Goal: Task Accomplishment & Management: Use online tool/utility

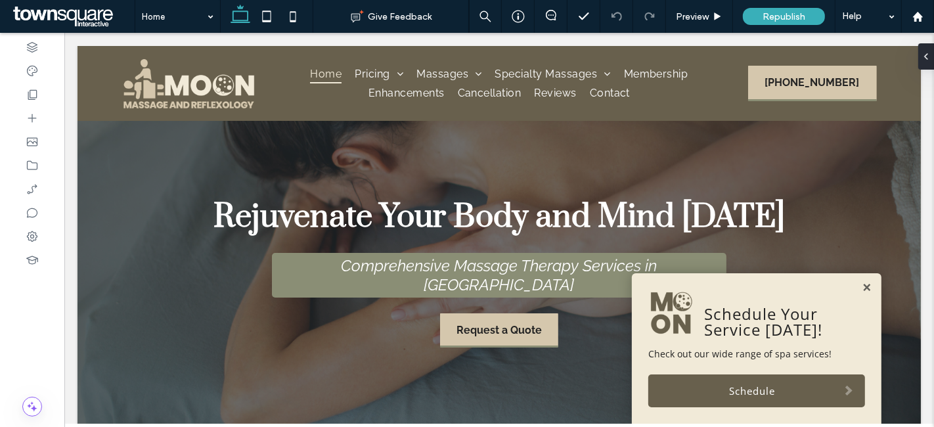
click at [854, 281] on div "Schedule Your Service [DATE]! Check out our wide range of spa services! Schedule" at bounding box center [756, 348] width 250 height 150
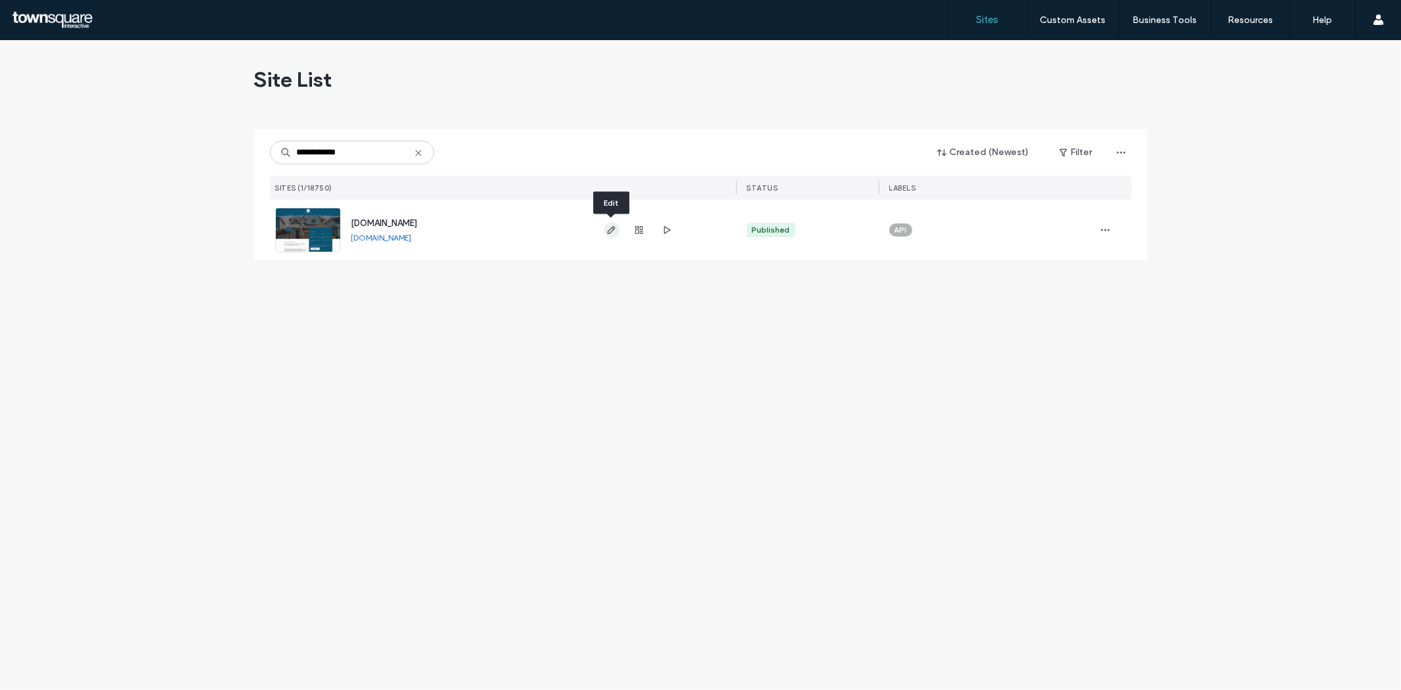
type input "**********"
click at [611, 230] on icon "button" at bounding box center [611, 230] width 11 height 11
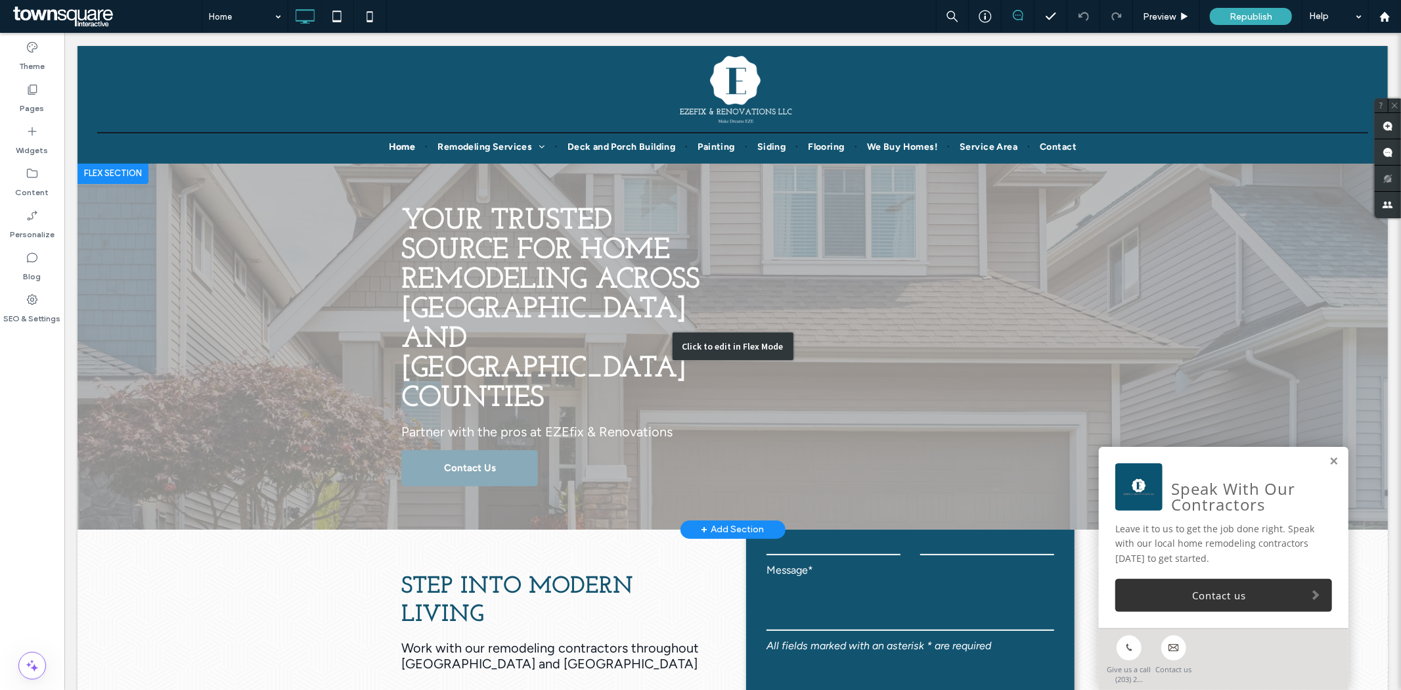
click at [443, 413] on div "Click to edit in Flex Mode" at bounding box center [732, 345] width 1310 height 366
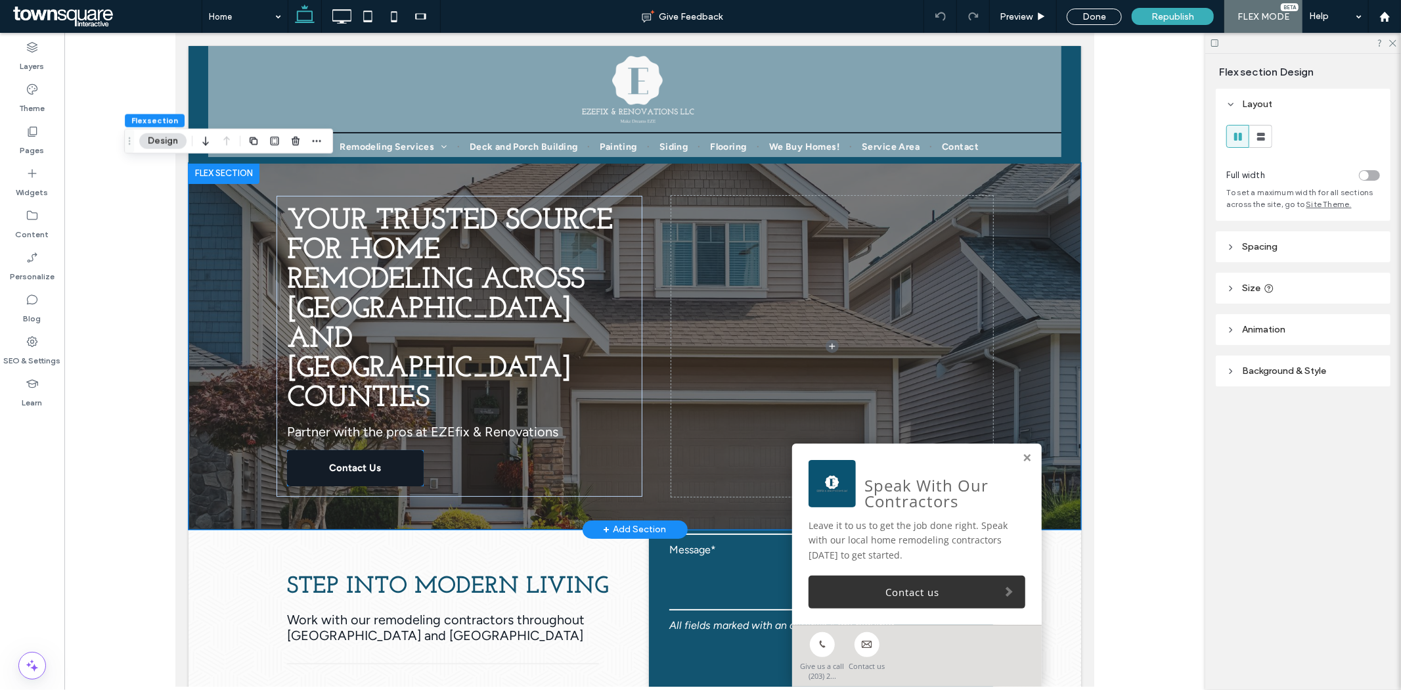
click at [362, 451] on span "Contact Us" at bounding box center [354, 467] width 52 height 33
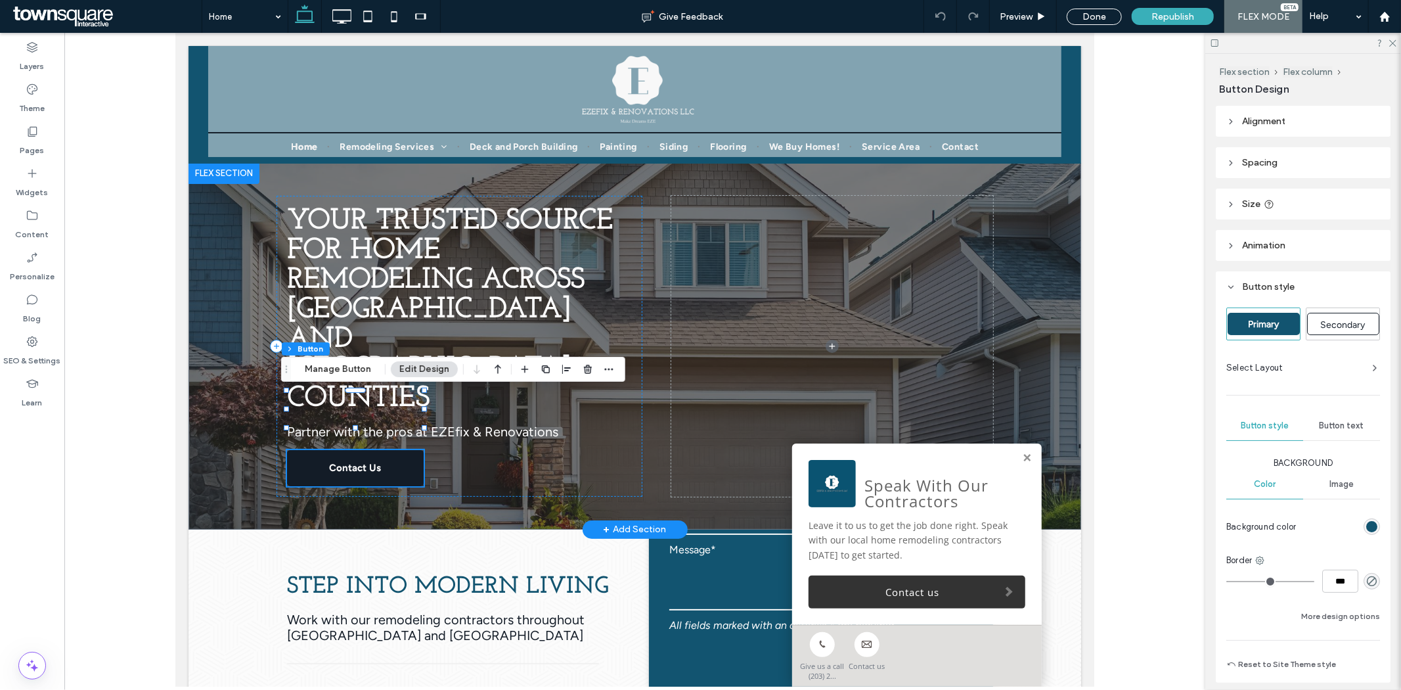
click at [362, 449] on div "Contact Us" at bounding box center [354, 467] width 137 height 36
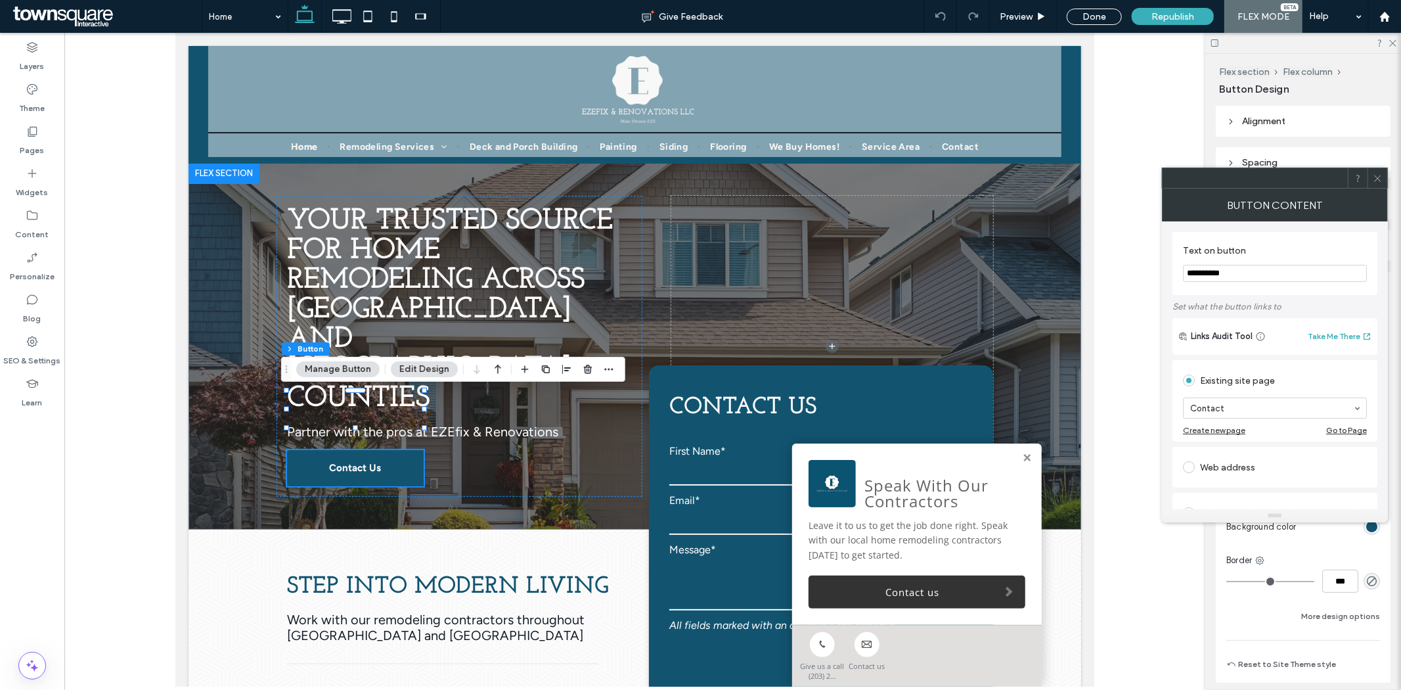
click at [1381, 173] on icon at bounding box center [1378, 178] width 10 height 10
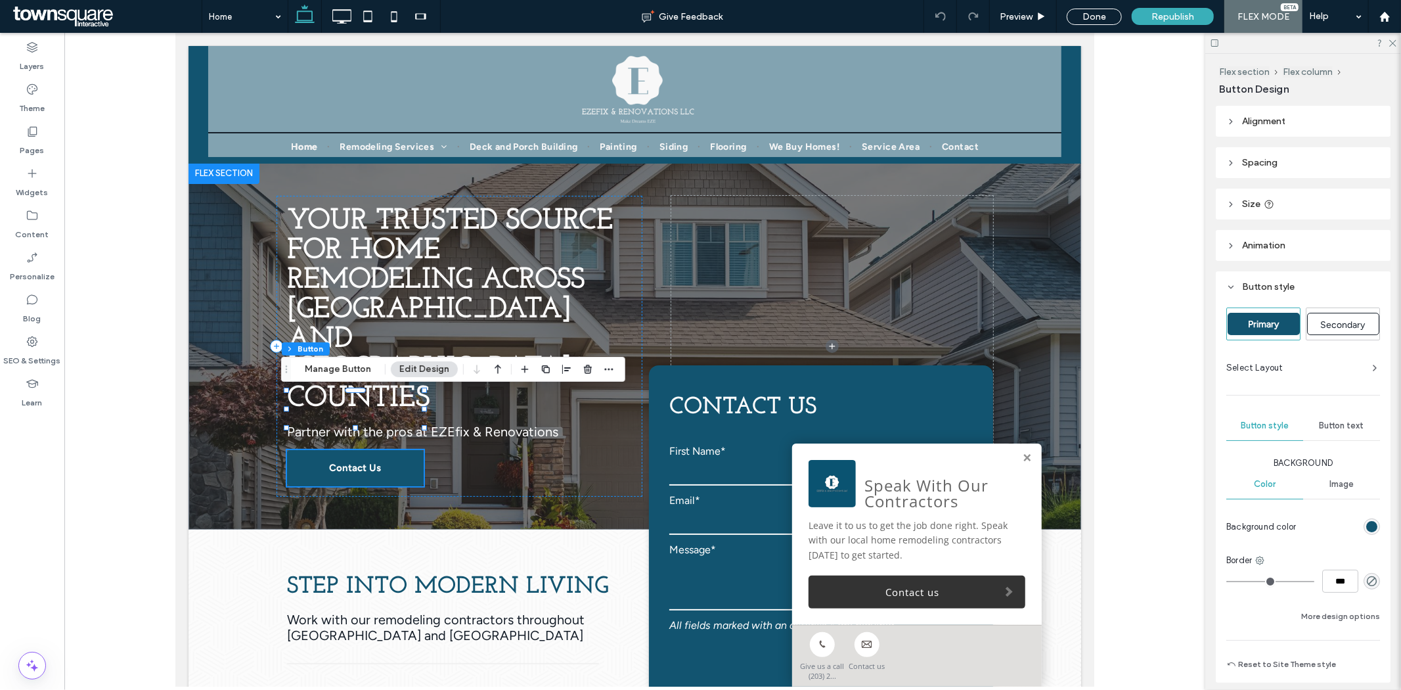
click at [428, 365] on button "Edit Design" at bounding box center [424, 369] width 67 height 16
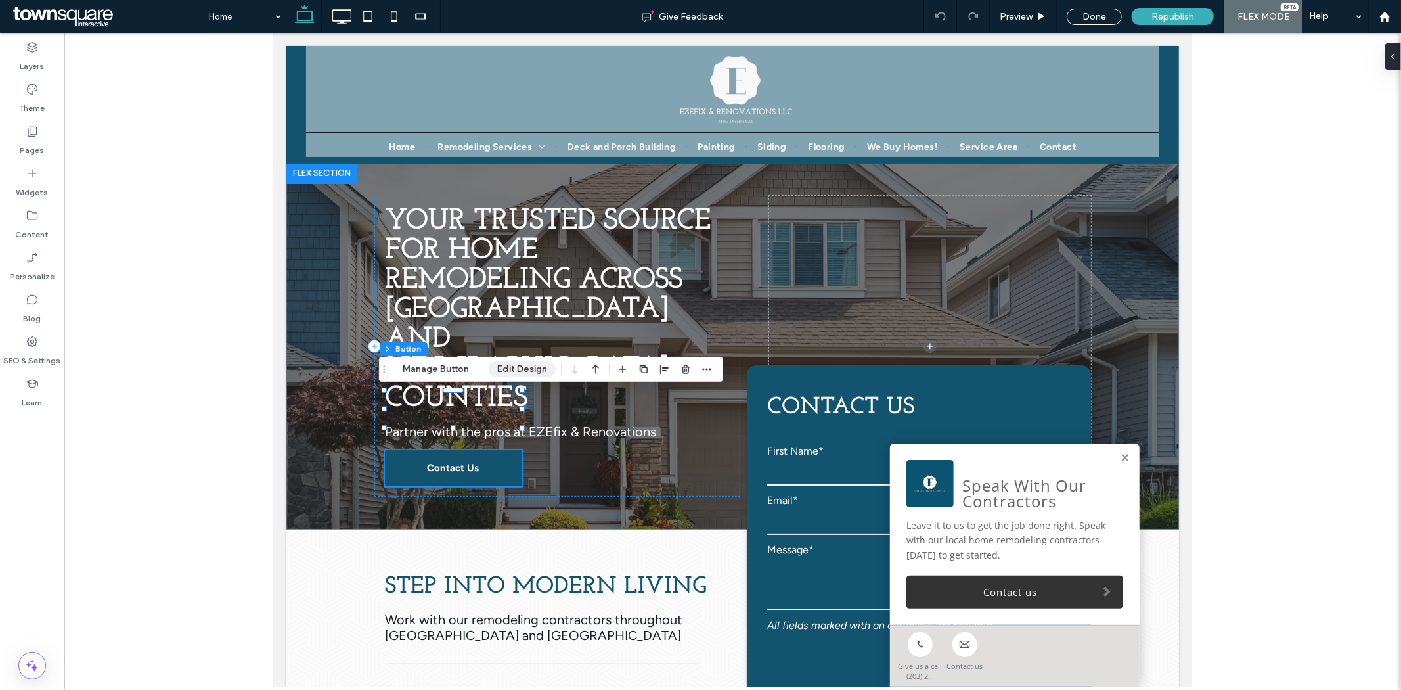
click at [519, 365] on button "Edit Design" at bounding box center [522, 369] width 67 height 16
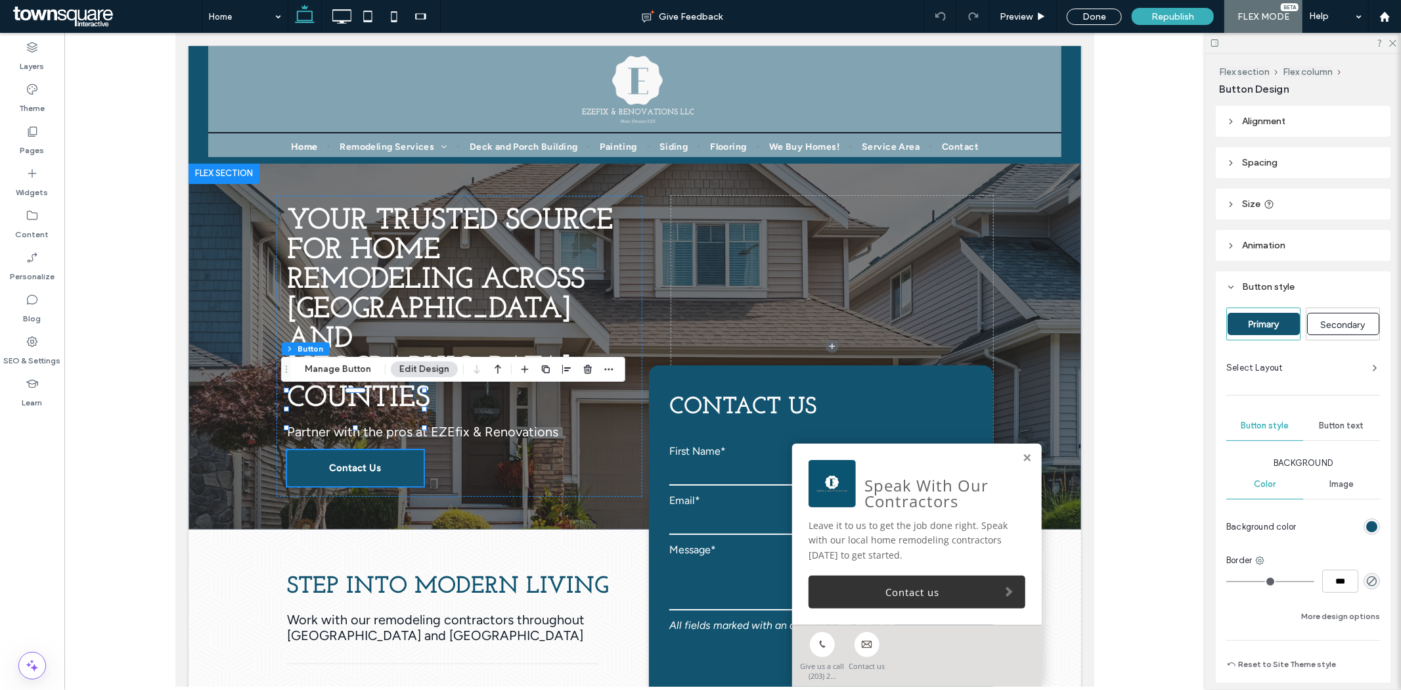
click at [1269, 243] on span "Animation" at bounding box center [1263, 245] width 43 height 11
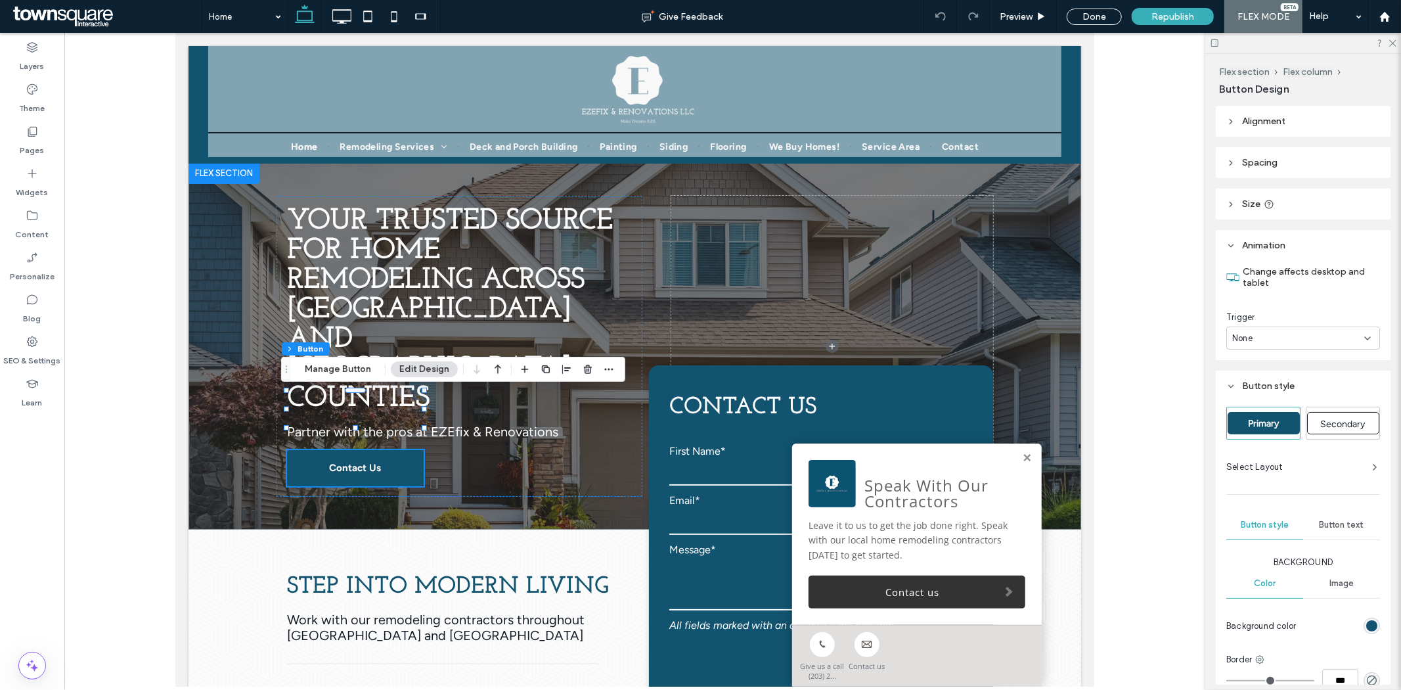
click at [1327, 334] on div "None" at bounding box center [1298, 338] width 132 height 13
click at [1282, 372] on div "Entrance" at bounding box center [1300, 383] width 145 height 23
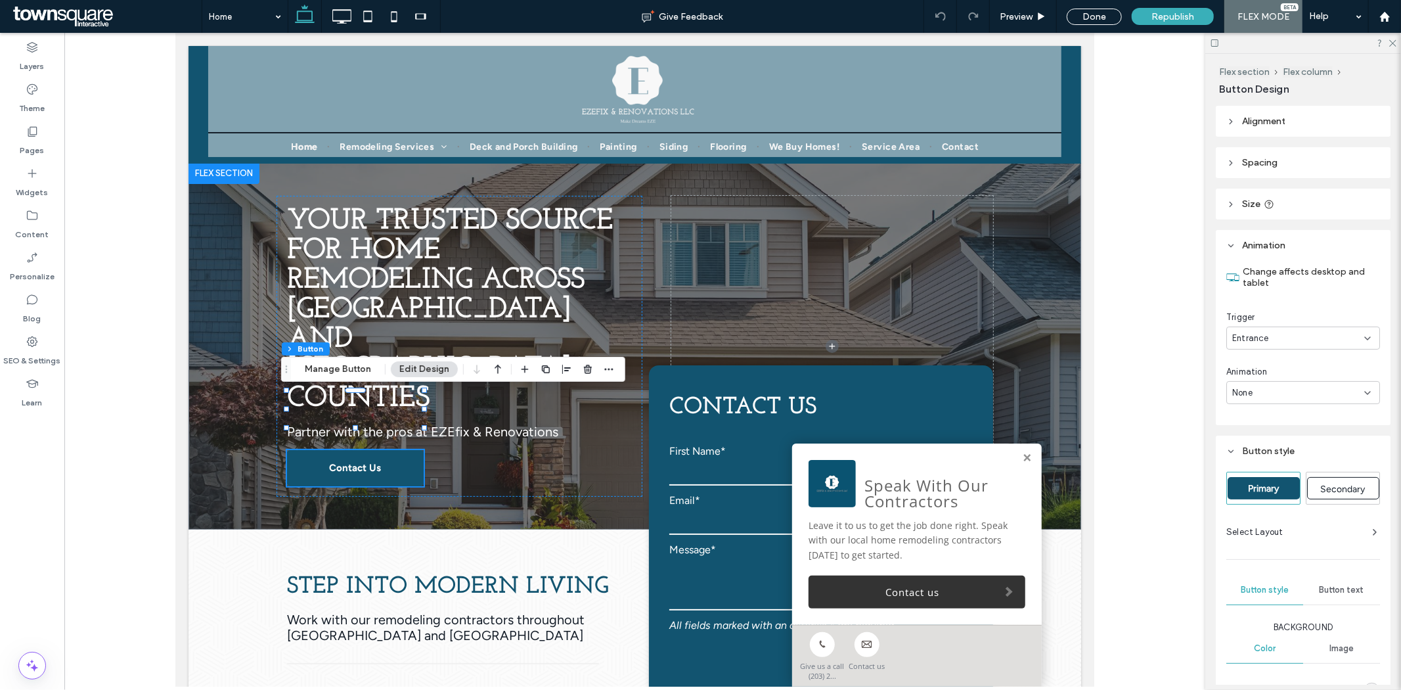
click at [1288, 386] on div "None" at bounding box center [1298, 392] width 132 height 13
click at [1270, 461] on div "Slide In" at bounding box center [1300, 460] width 145 height 23
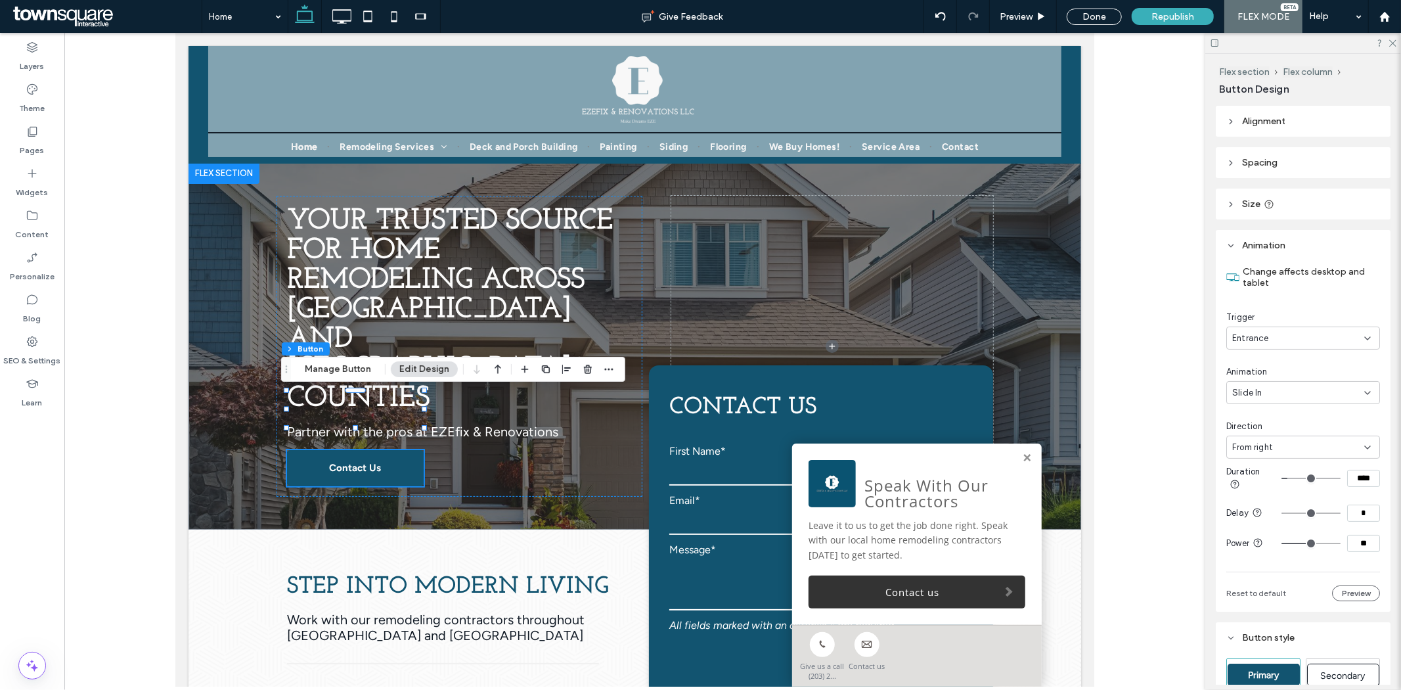
click at [1304, 442] on div "From right" at bounding box center [1298, 447] width 132 height 13
click at [1259, 489] on span "From left" at bounding box center [1251, 491] width 37 height 13
drag, startPoint x: 1013, startPoint y: 456, endPoint x: 1036, endPoint y: 489, distance: 41.0
click at [1021, 456] on link at bounding box center [1026, 457] width 10 height 11
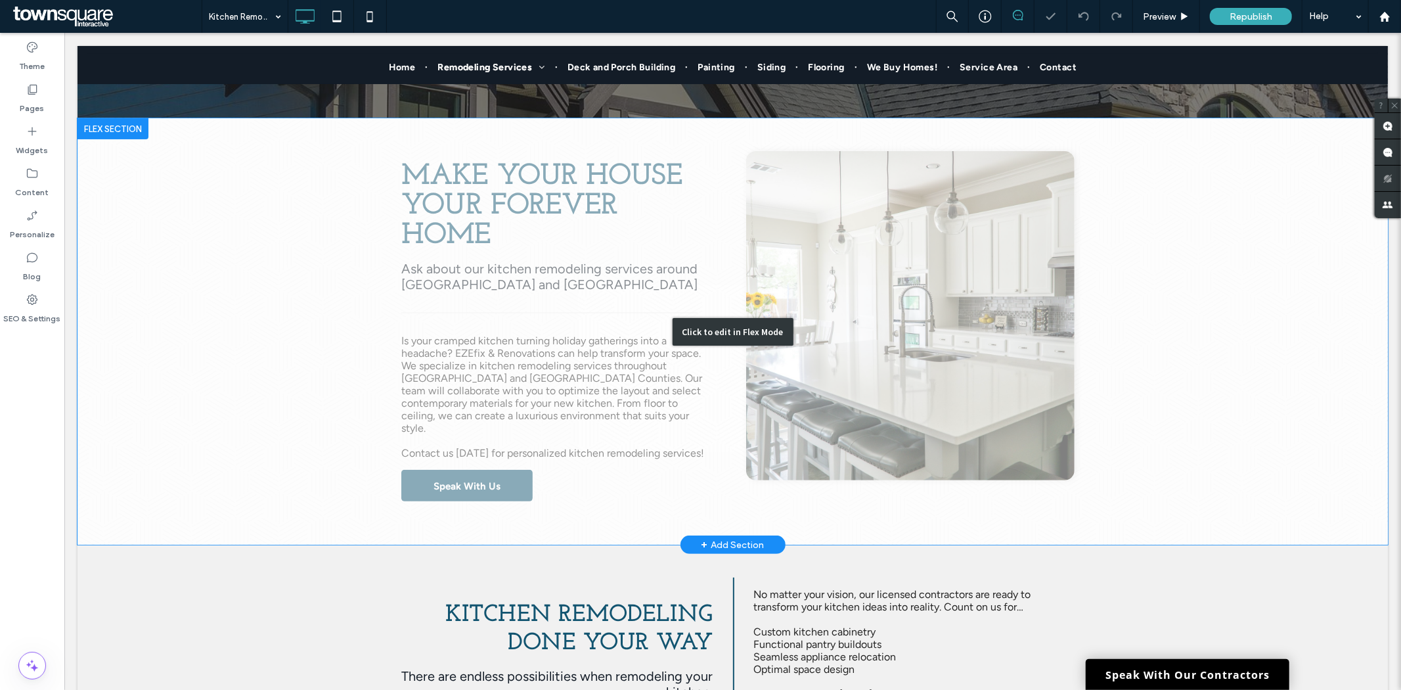
scroll to position [219, 0]
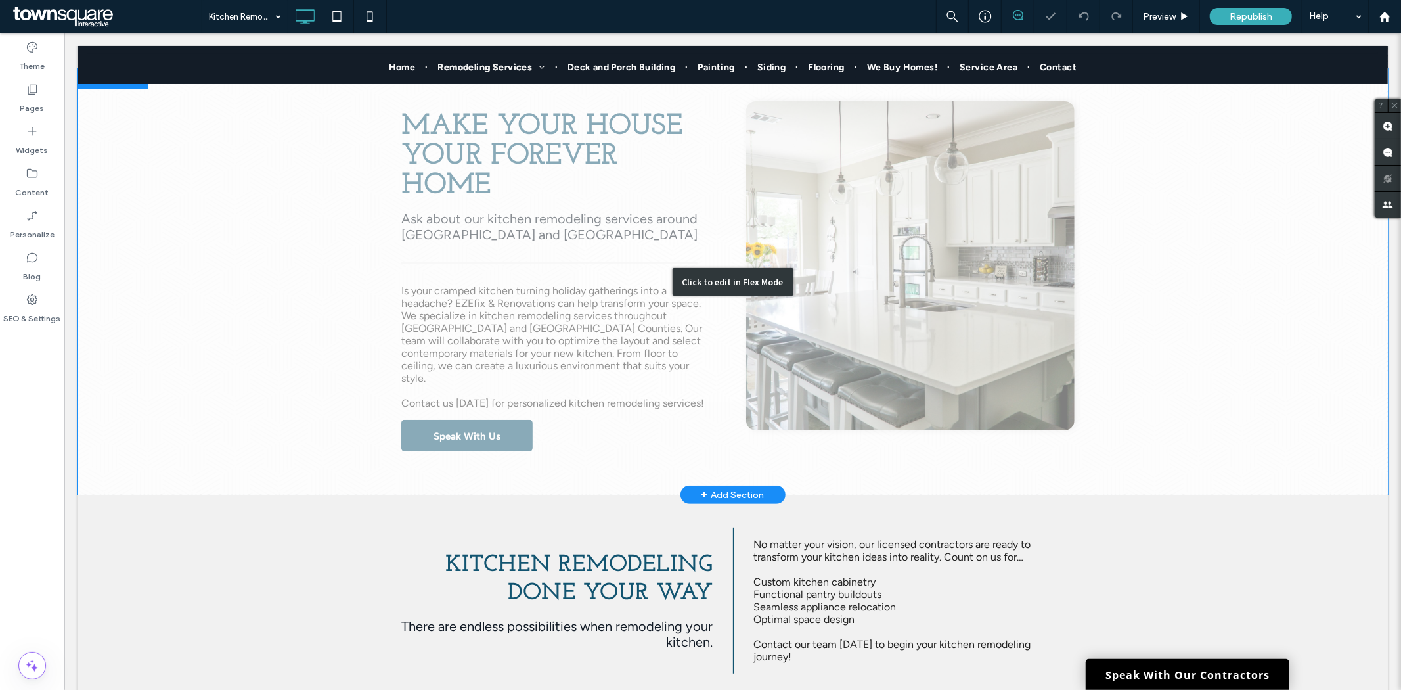
click at [468, 420] on div "Click to edit in Flex Mode" at bounding box center [732, 281] width 1310 height 426
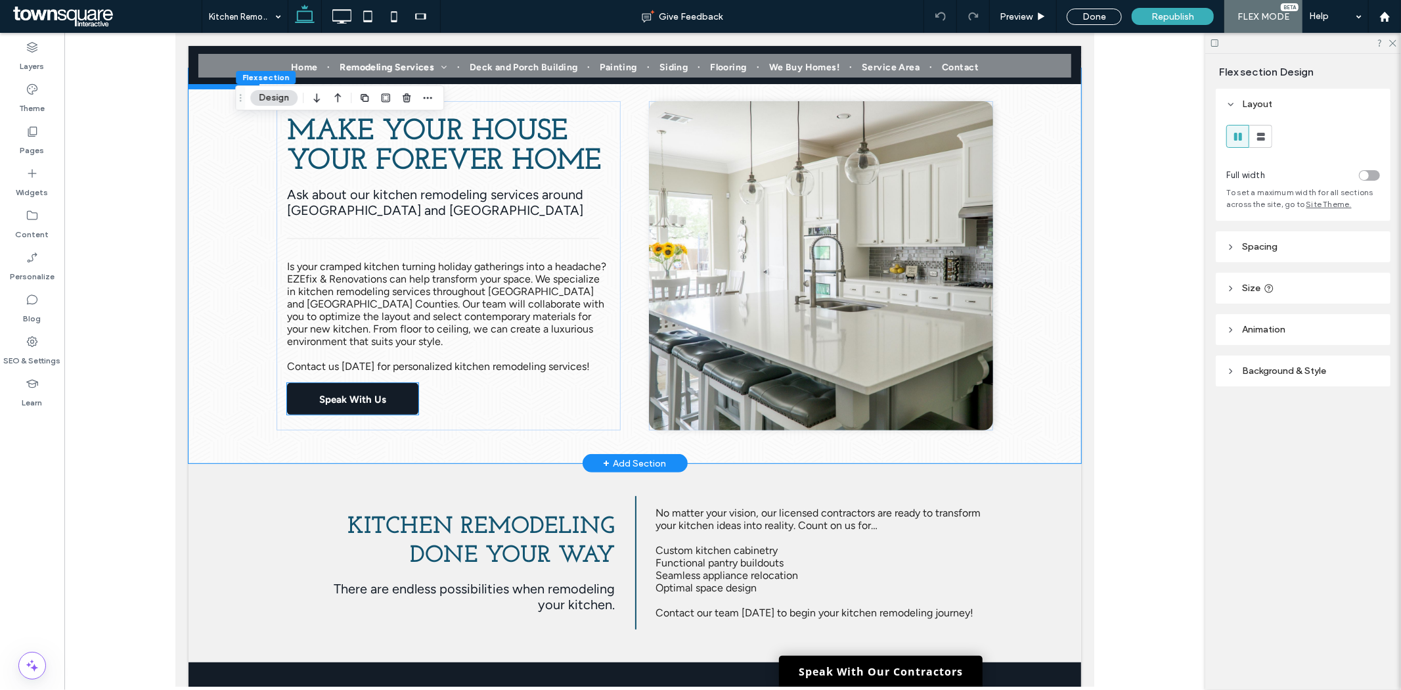
click at [371, 397] on span "Speak With Us" at bounding box center [352, 398] width 67 height 33
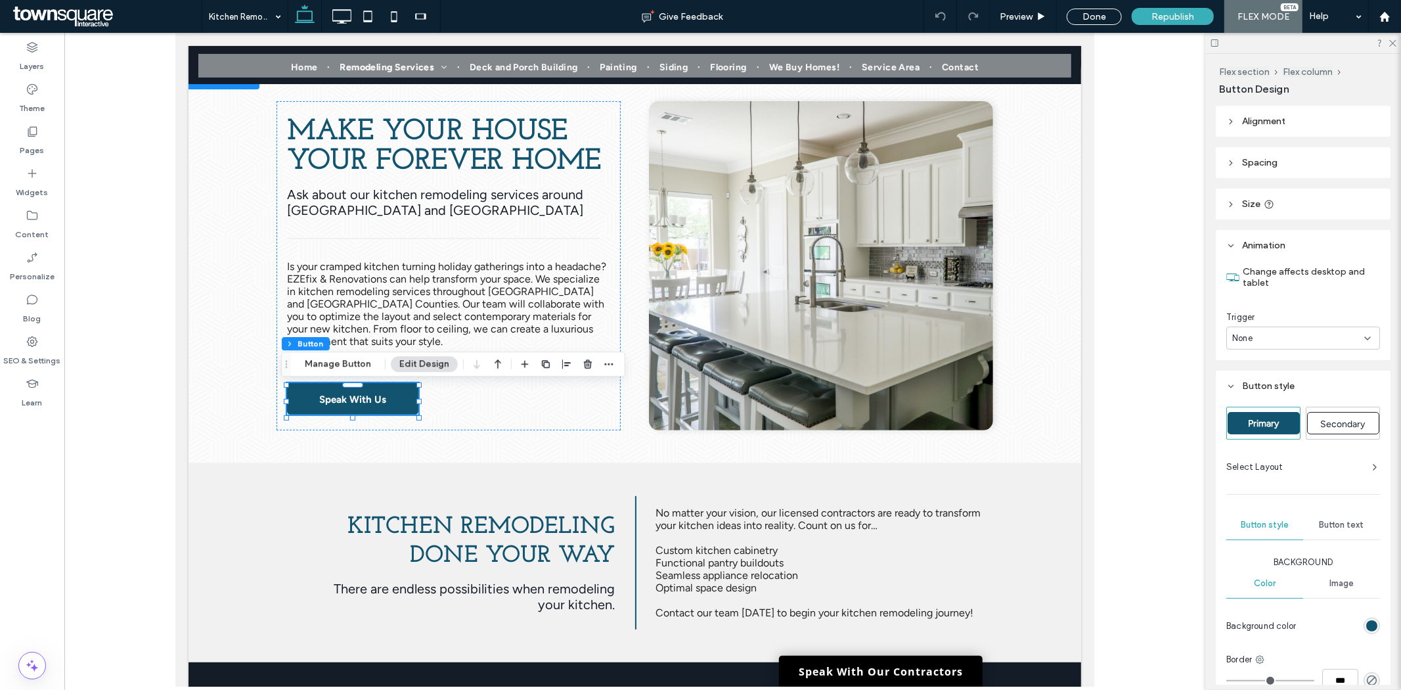
click at [1344, 328] on div "None" at bounding box center [1303, 337] width 154 height 23
click at [1288, 382] on div "Entrance" at bounding box center [1300, 383] width 145 height 23
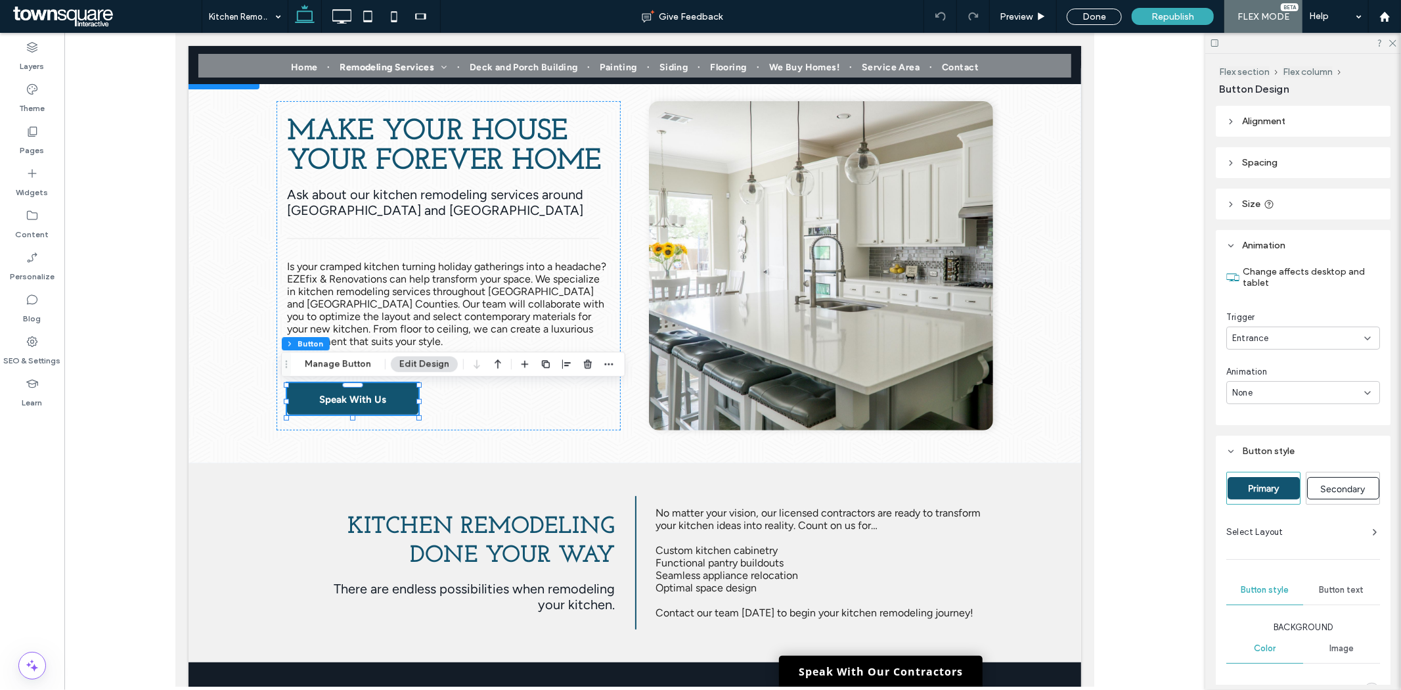
click at [1307, 386] on div "None" at bounding box center [1298, 392] width 132 height 13
click at [1257, 461] on span "Slide In" at bounding box center [1248, 460] width 30 height 13
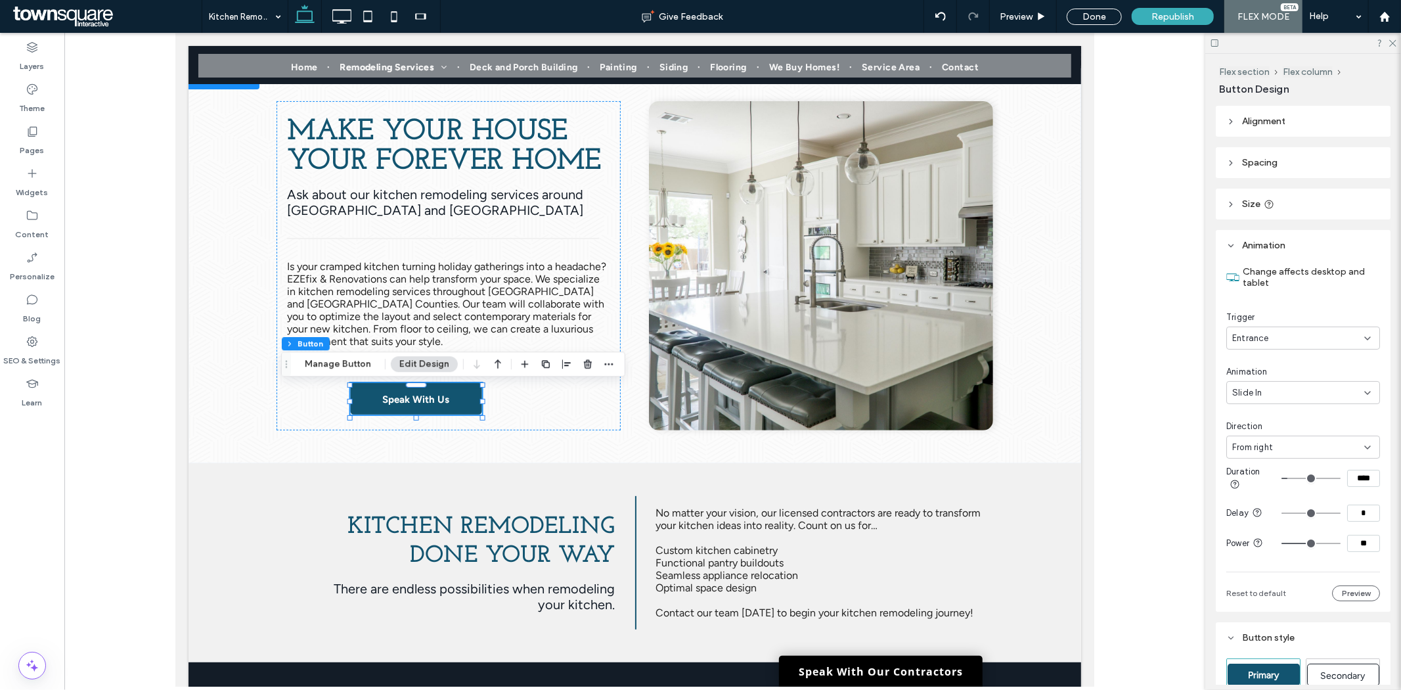
click at [1264, 445] on span "From right" at bounding box center [1252, 447] width 41 height 13
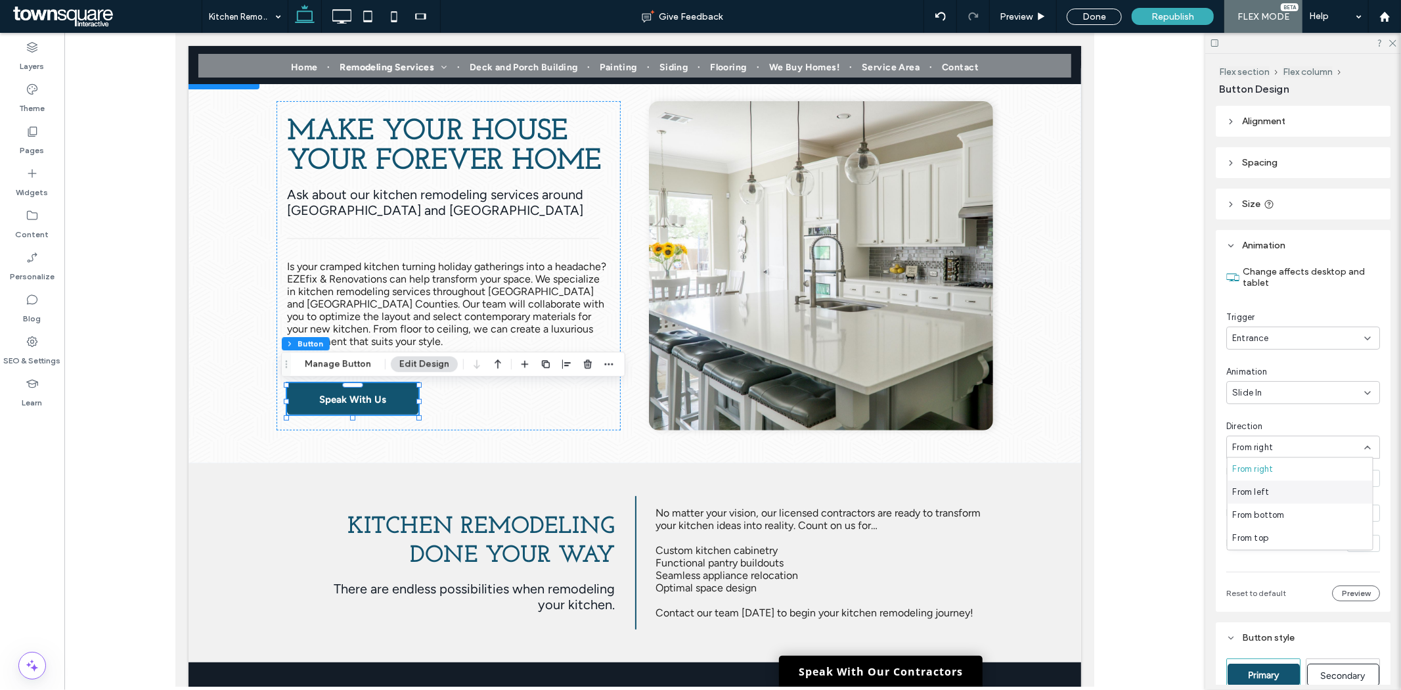
click at [1252, 486] on span "From left" at bounding box center [1251, 491] width 37 height 13
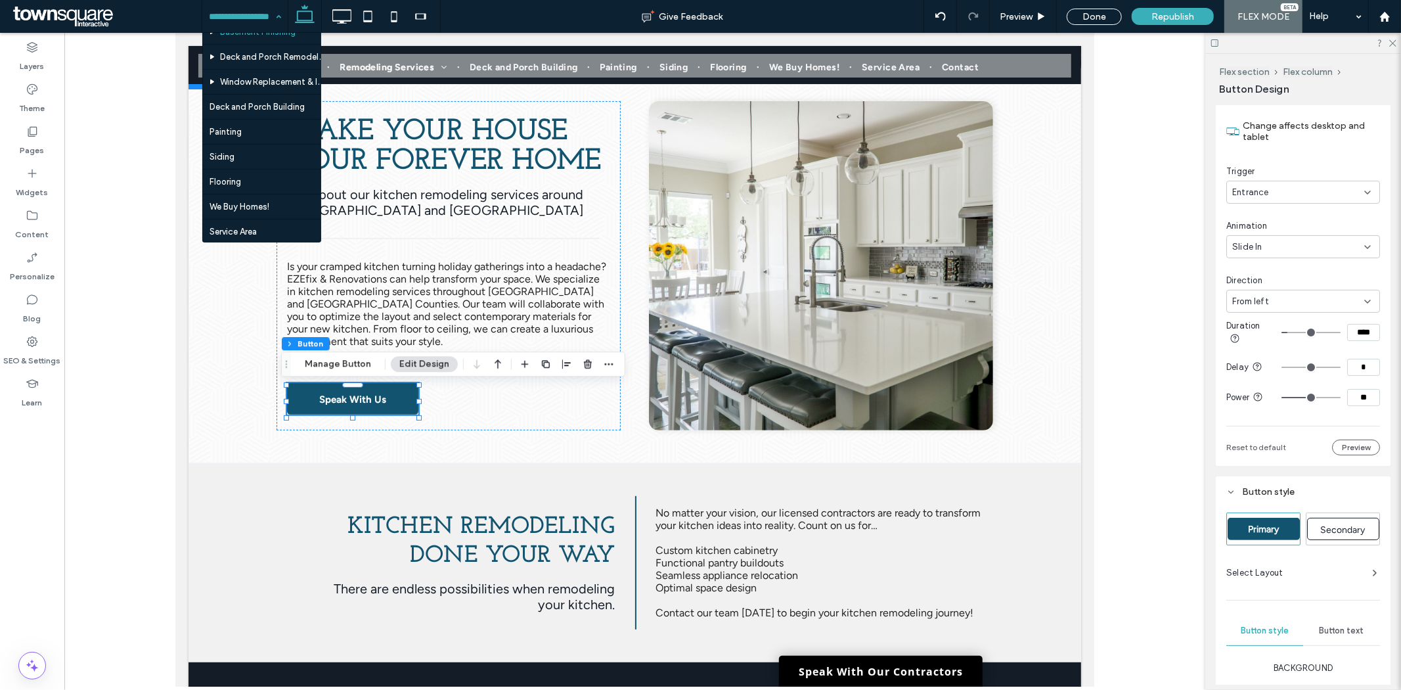
scroll to position [0, 0]
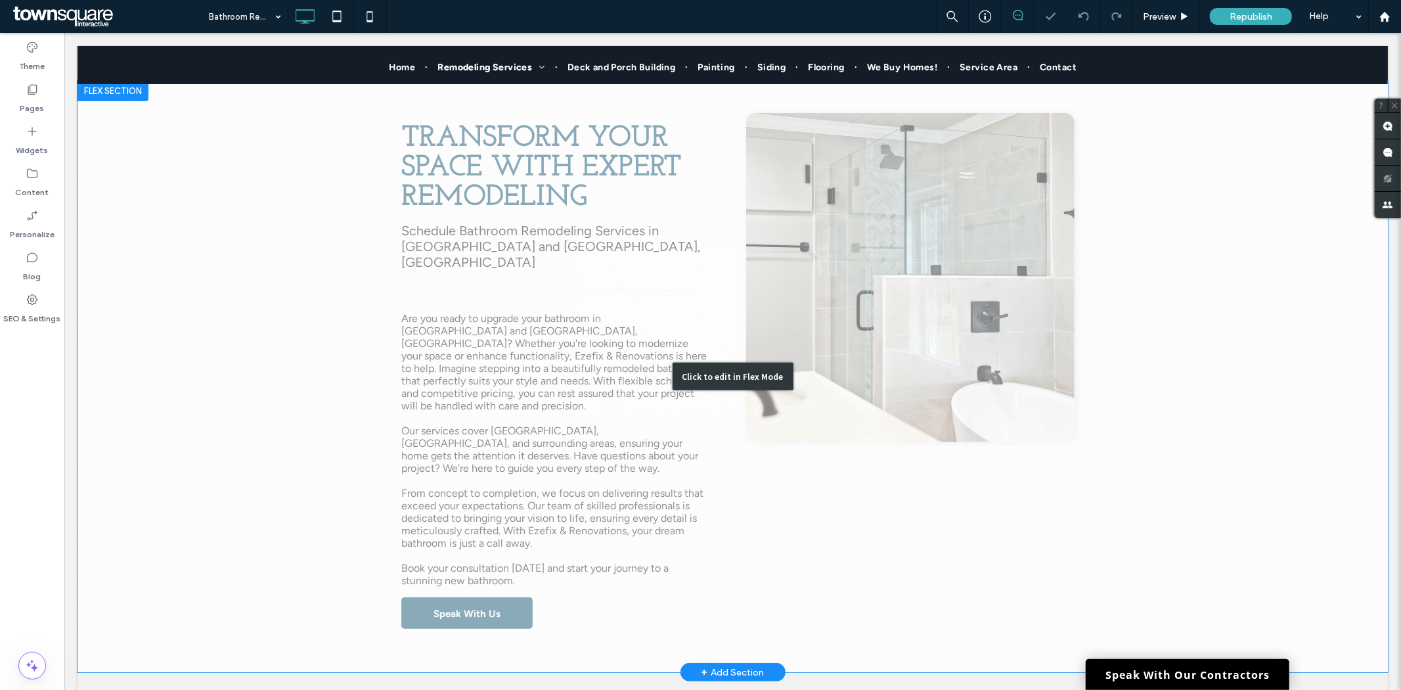
scroll to position [292, 0]
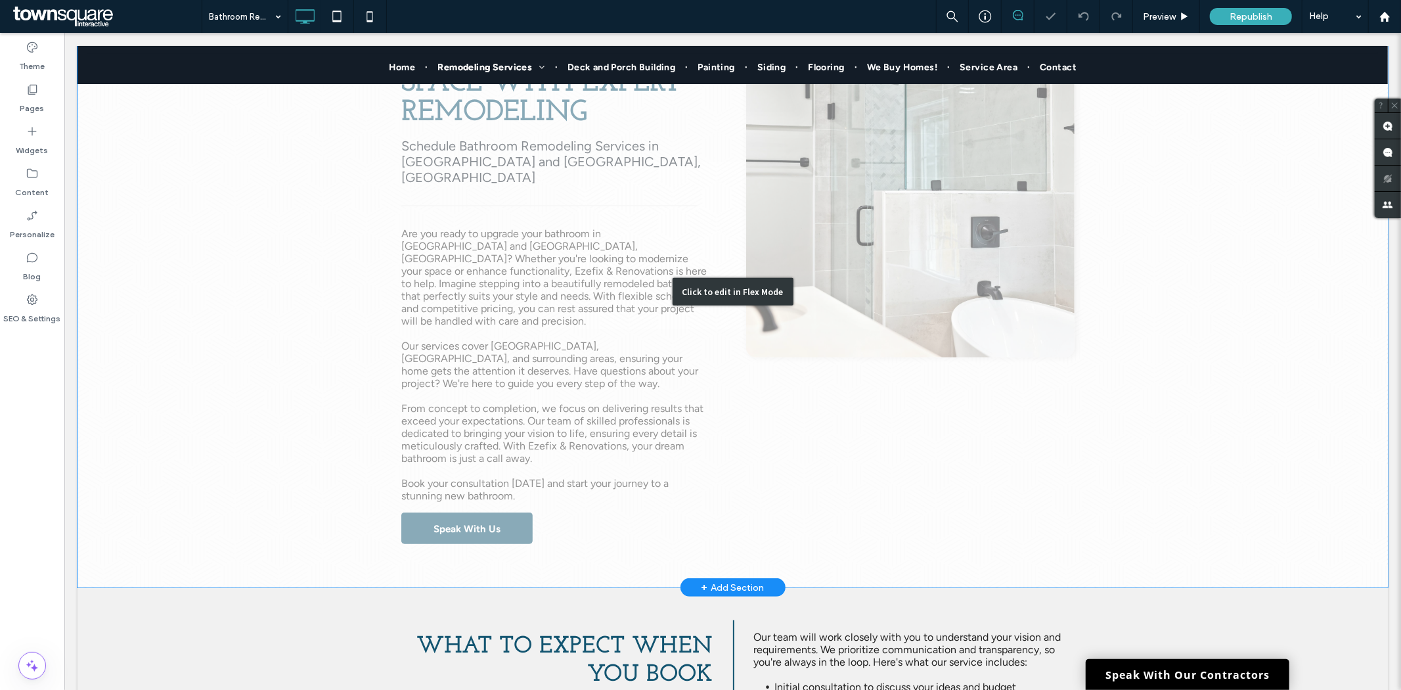
click at [490, 509] on div "Click to edit in Flex Mode" at bounding box center [732, 291] width 1310 height 592
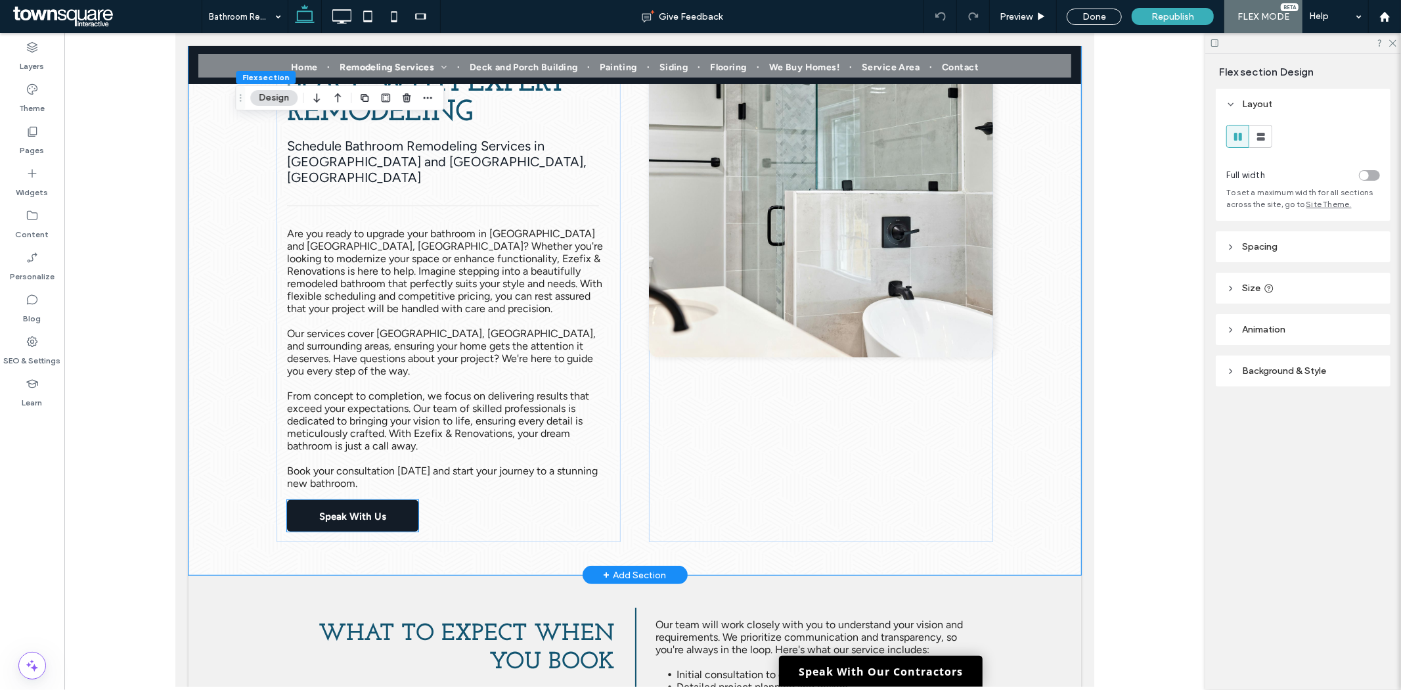
click at [392, 500] on link "Speak With Us" at bounding box center [351, 515] width 131 height 32
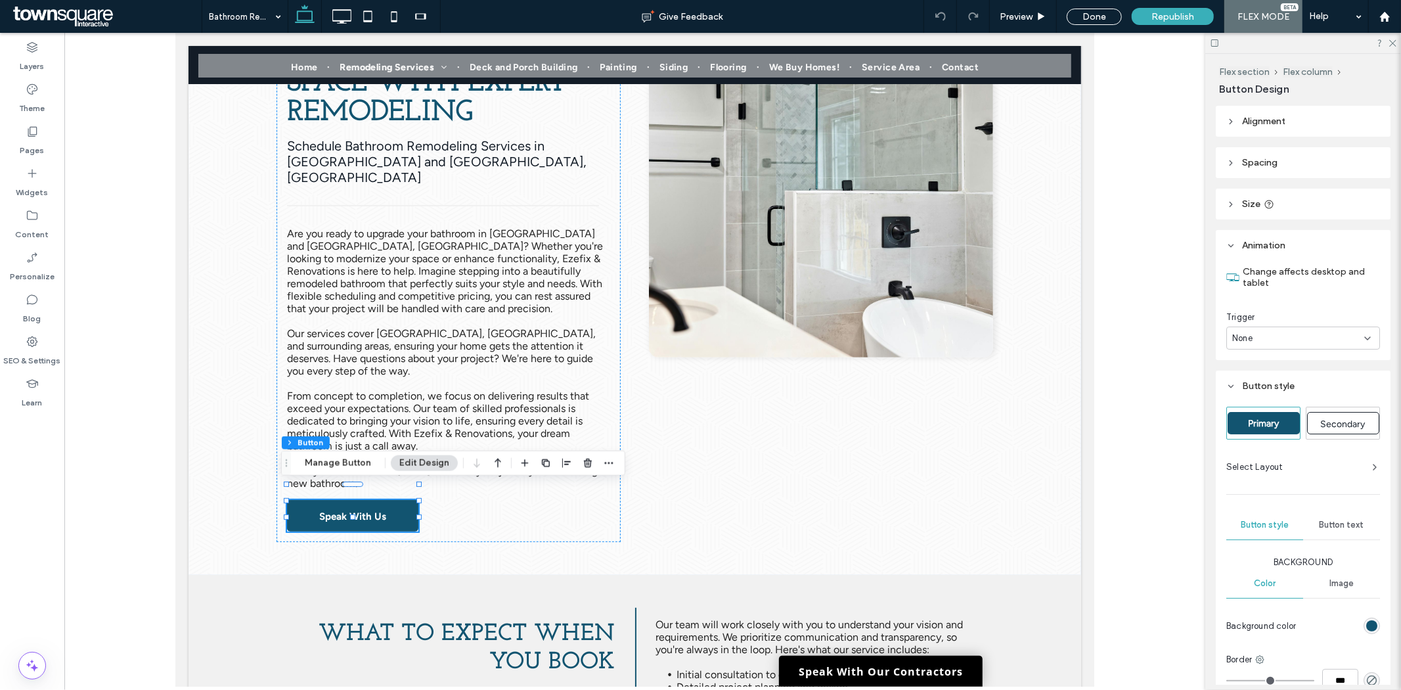
click at [1279, 339] on div "None" at bounding box center [1298, 338] width 132 height 13
click at [1286, 382] on div "Entrance" at bounding box center [1300, 383] width 145 height 23
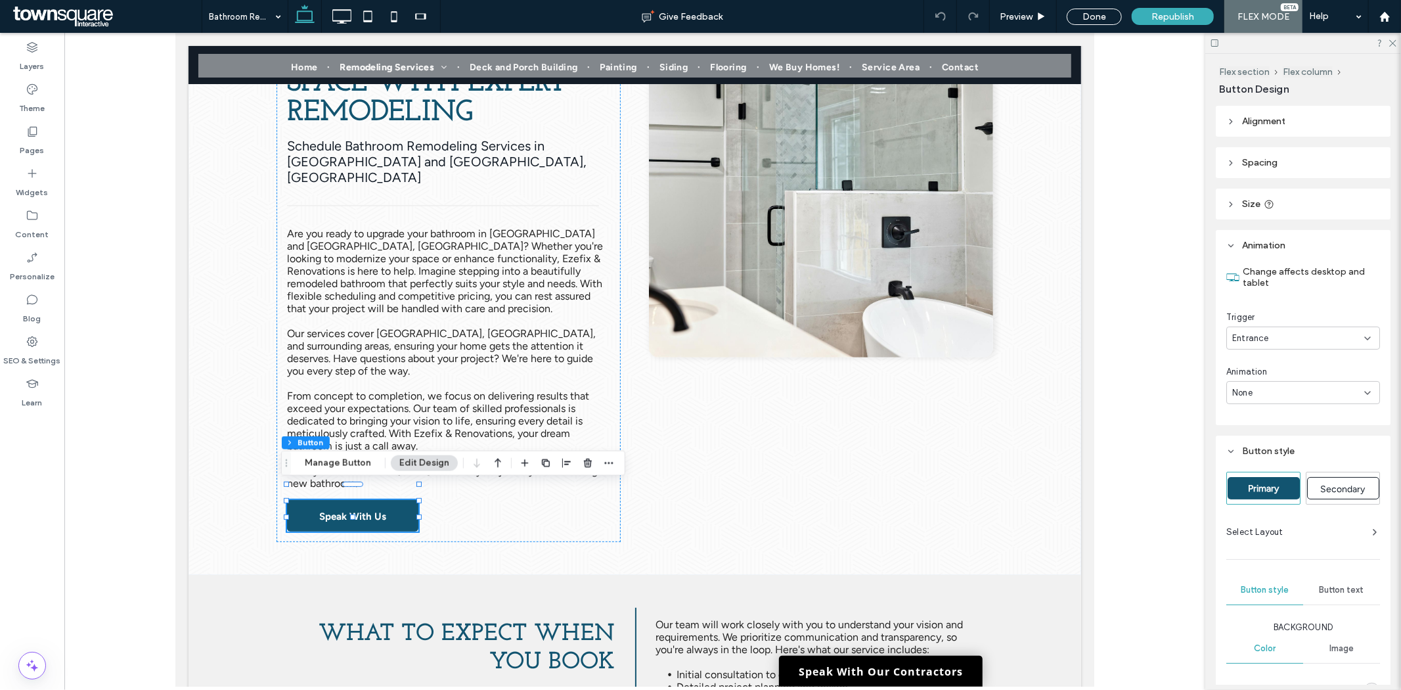
click at [1285, 389] on div "None" at bounding box center [1298, 392] width 132 height 13
click at [1266, 463] on div "Slide In" at bounding box center [1300, 460] width 145 height 23
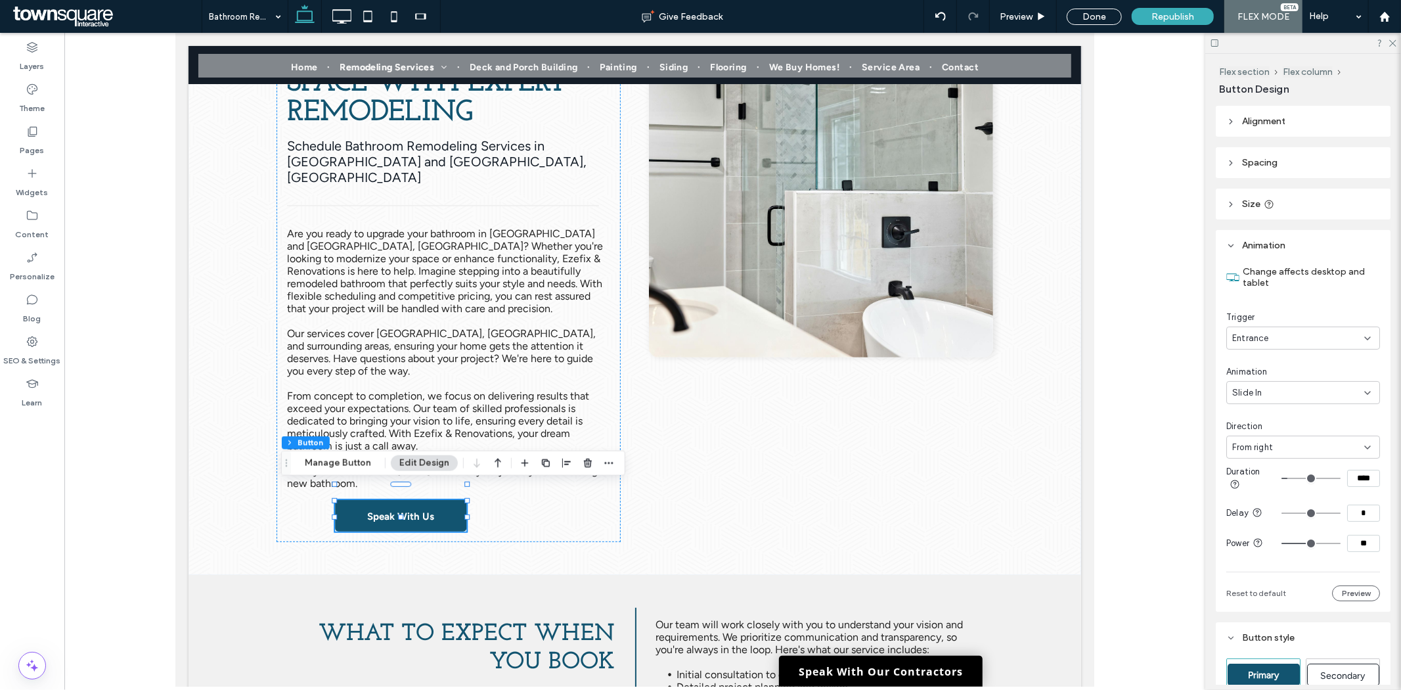
click at [1266, 448] on span "From right" at bounding box center [1252, 447] width 41 height 13
click at [1241, 491] on span "From left" at bounding box center [1251, 491] width 37 height 13
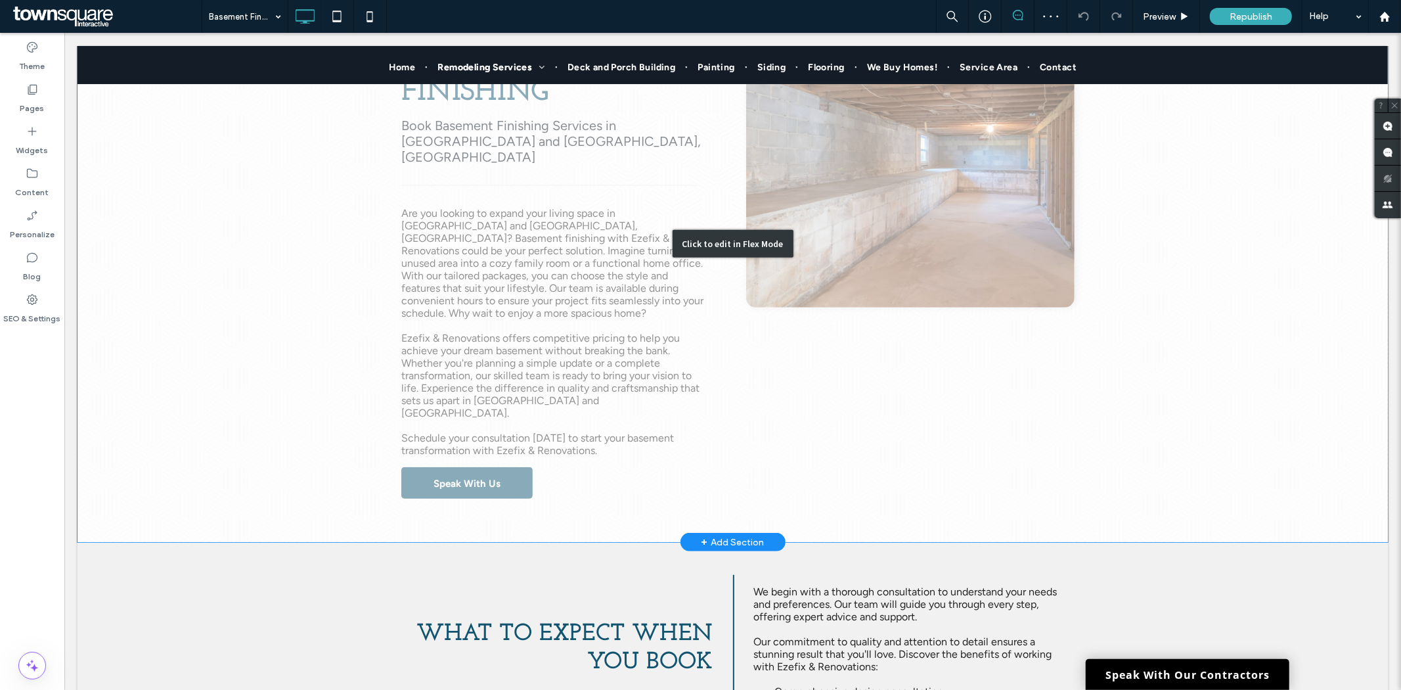
scroll to position [365, 0]
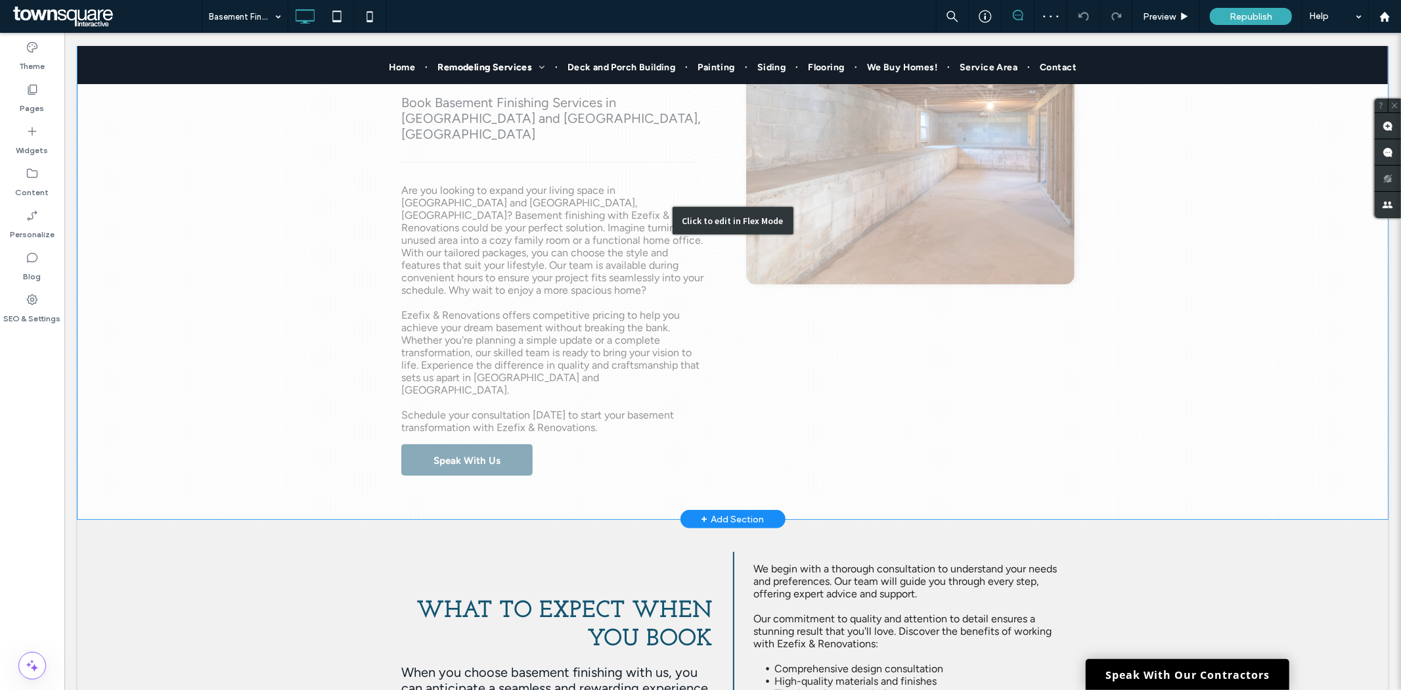
click at [497, 411] on div "Click to edit in Flex Mode" at bounding box center [732, 220] width 1310 height 596
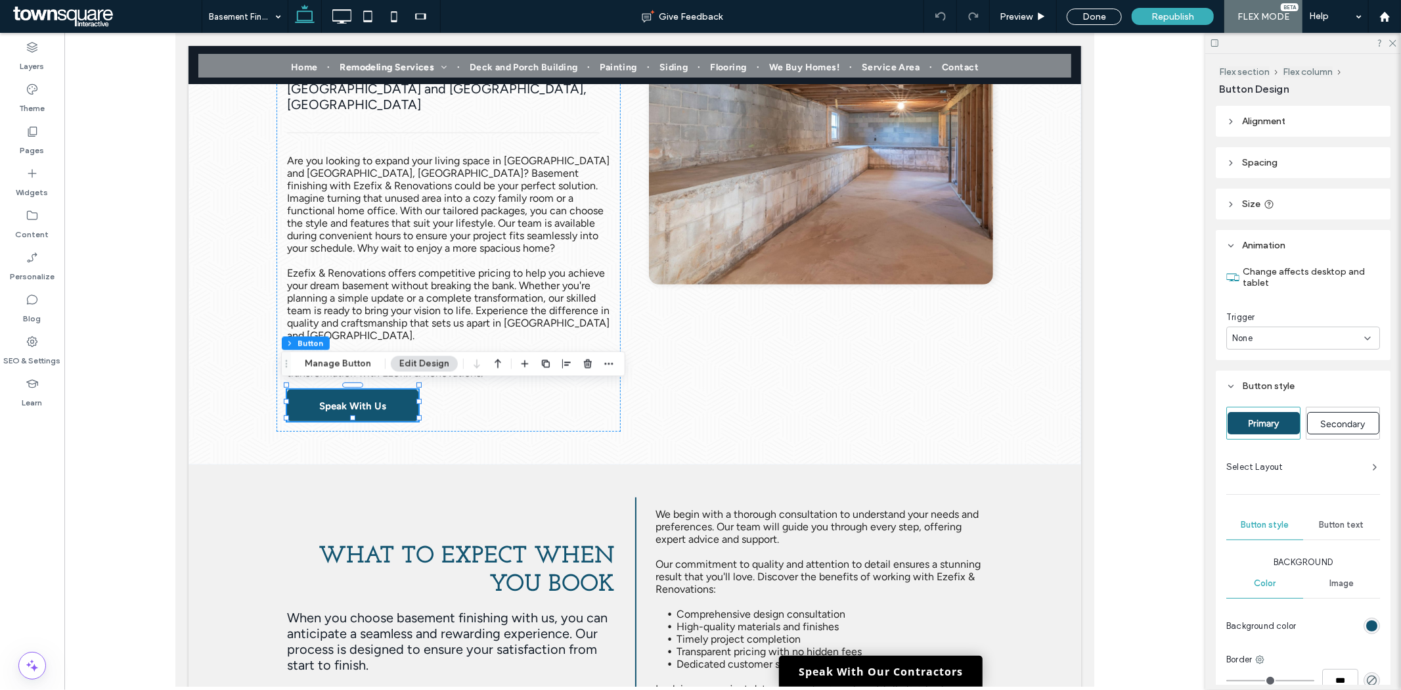
click at [1294, 335] on div "None" at bounding box center [1298, 338] width 132 height 13
click at [1268, 381] on span "Entrance" at bounding box center [1251, 383] width 37 height 13
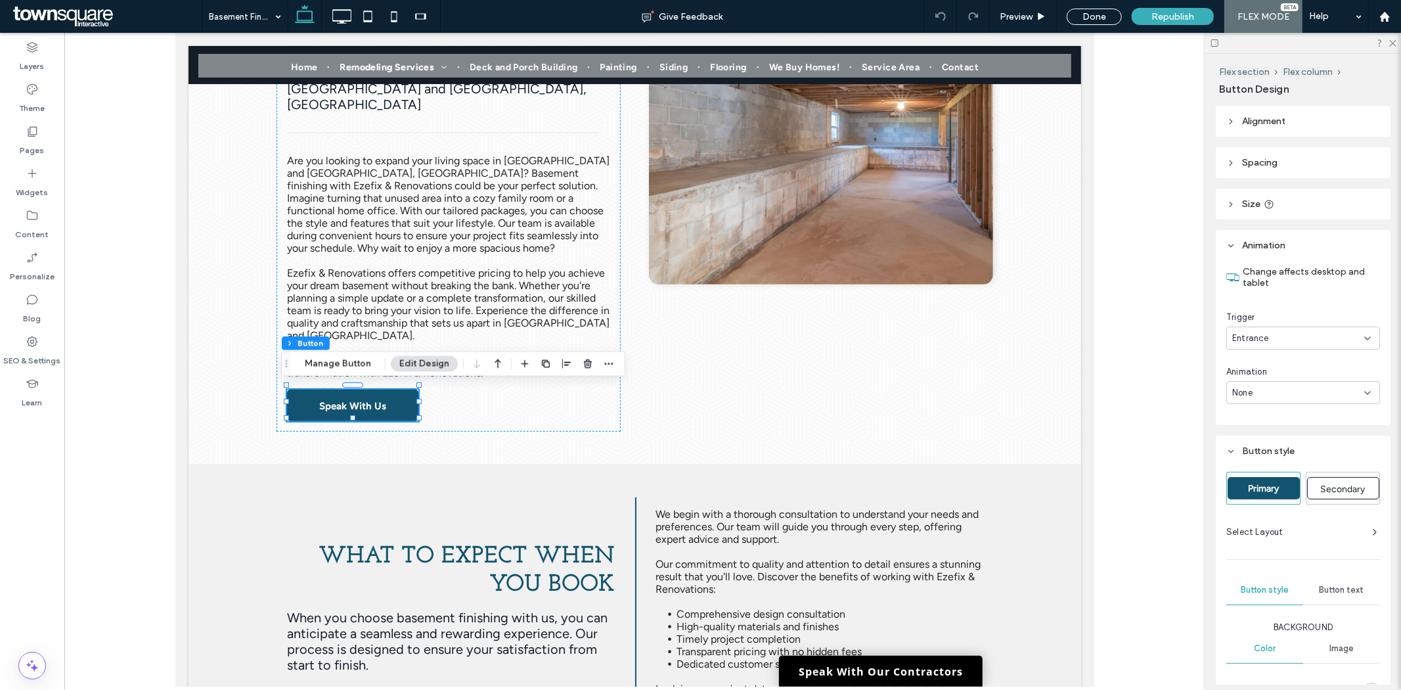
click at [1265, 379] on div "Animation None" at bounding box center [1303, 384] width 154 height 39
click at [1264, 401] on div "None" at bounding box center [1303, 392] width 154 height 23
click at [1266, 386] on div "None" at bounding box center [1298, 392] width 132 height 13
click at [1268, 397] on div "None" at bounding box center [1298, 392] width 132 height 13
click at [1257, 457] on span "Slide In" at bounding box center [1248, 460] width 30 height 13
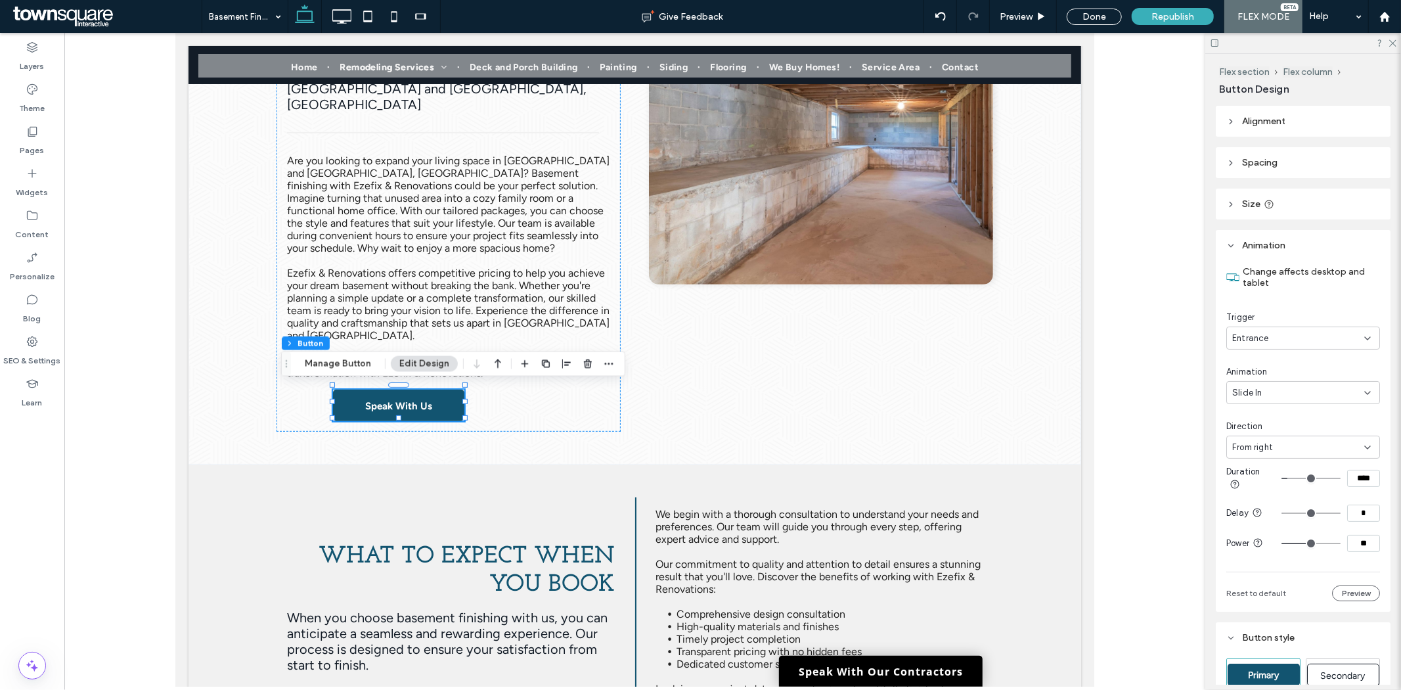
click at [1272, 441] on span "From right" at bounding box center [1252, 447] width 41 height 13
click at [1263, 483] on div "From left" at bounding box center [1300, 492] width 145 height 23
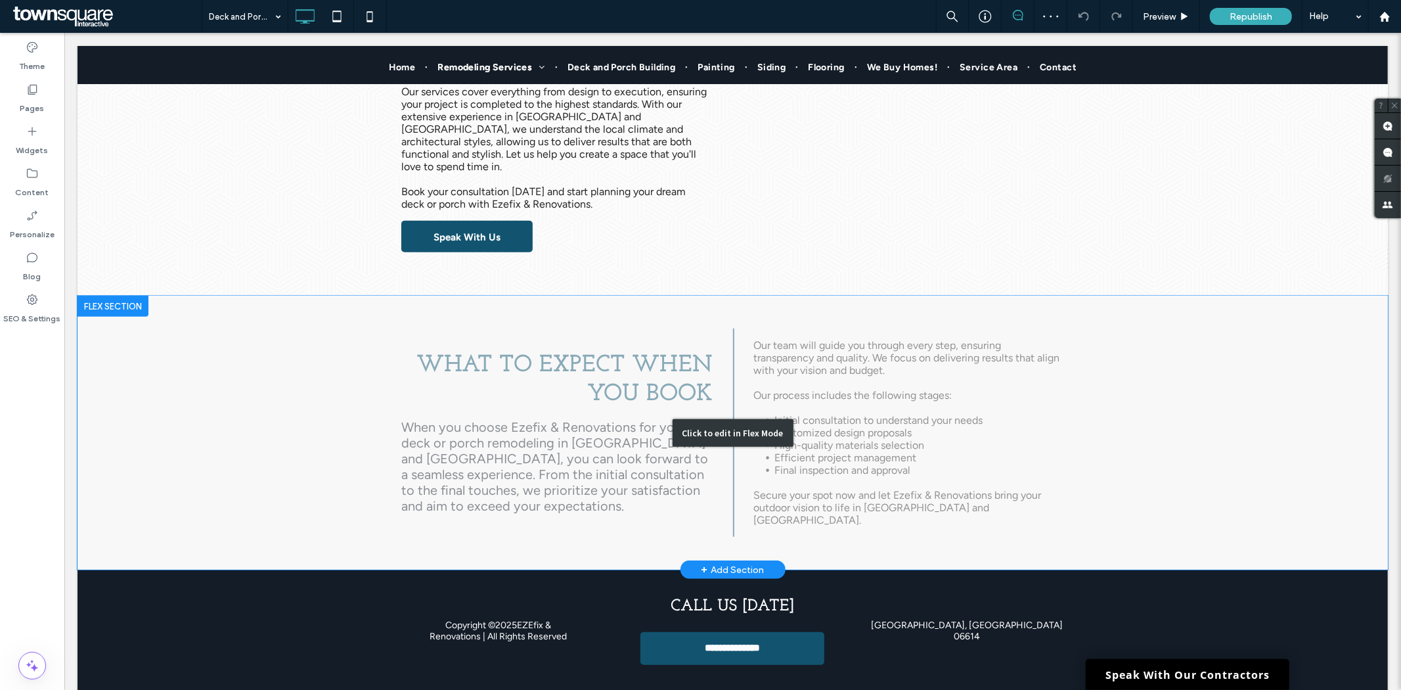
scroll to position [510, 0]
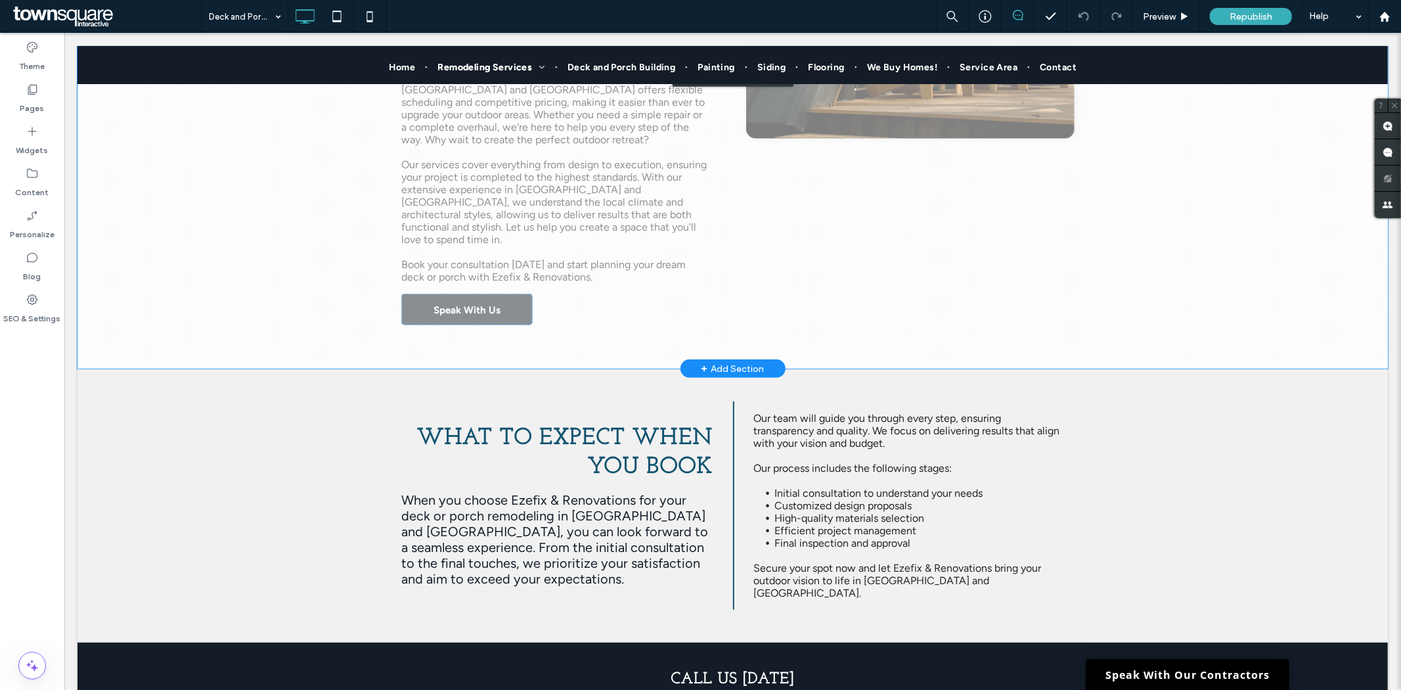
click at [430, 274] on div "Click to edit in Flex Mode" at bounding box center [732, 72] width 1310 height 592
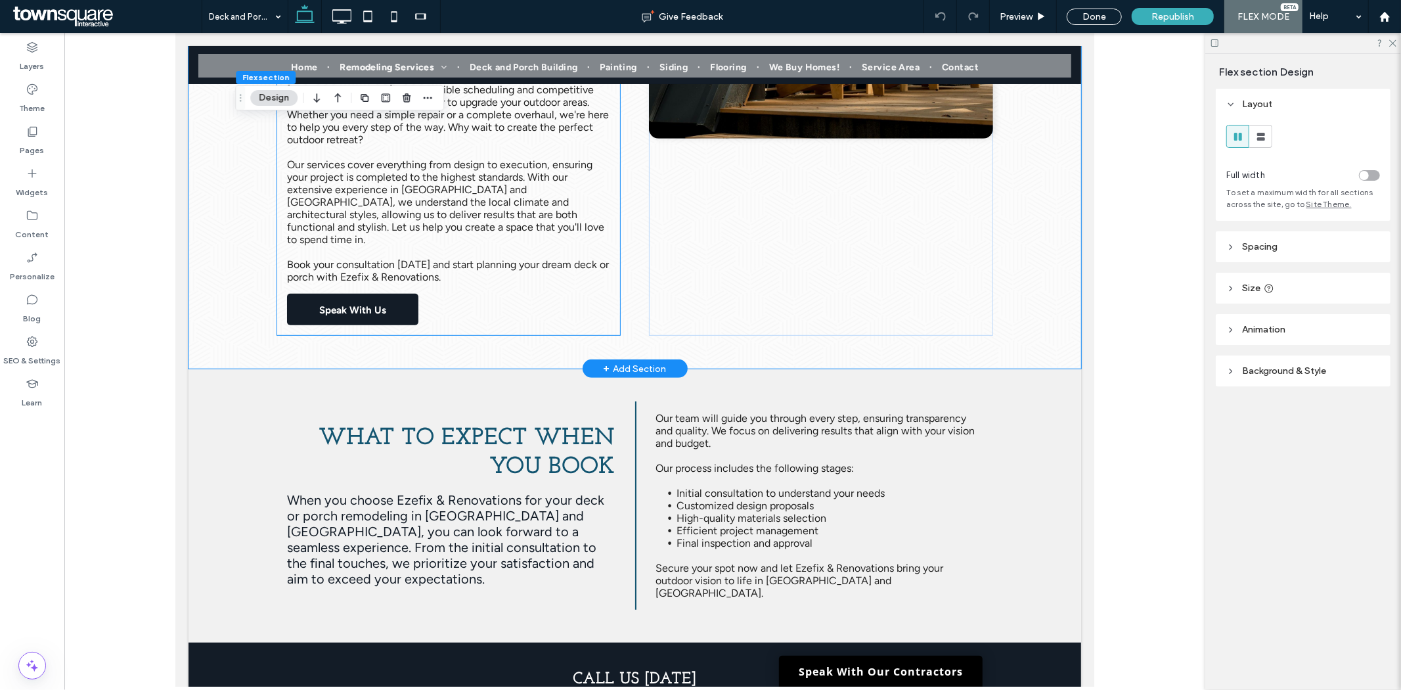
click at [358, 293] on span "Speak With Us" at bounding box center [352, 309] width 67 height 33
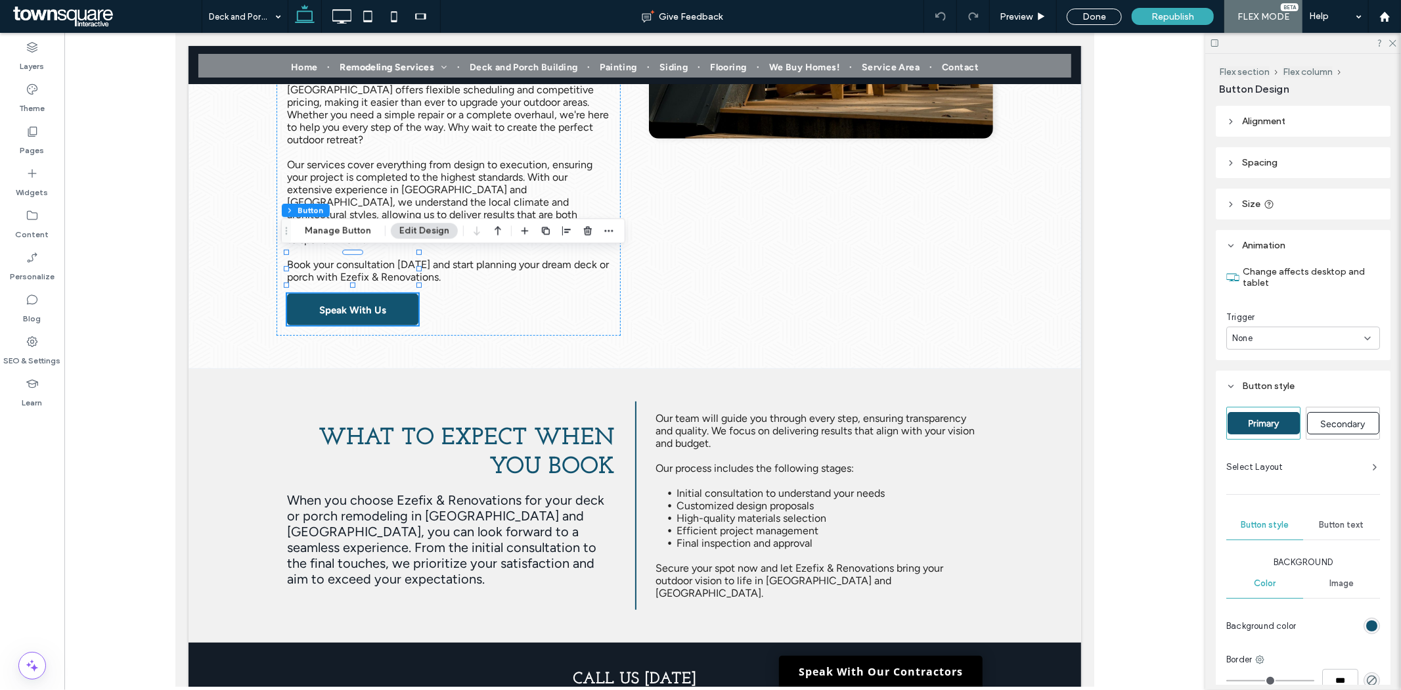
click at [426, 227] on button "Edit Design" at bounding box center [424, 231] width 67 height 16
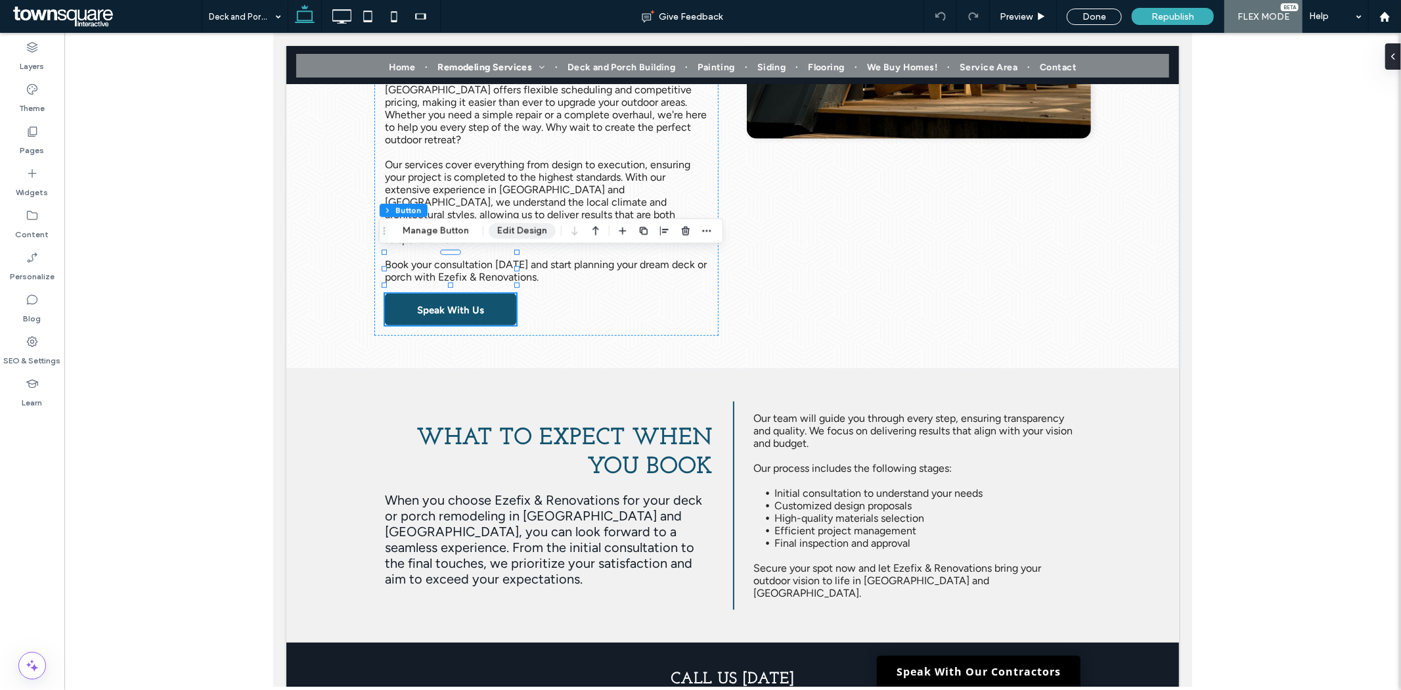
click at [491, 231] on button "Edit Design" at bounding box center [522, 231] width 67 height 16
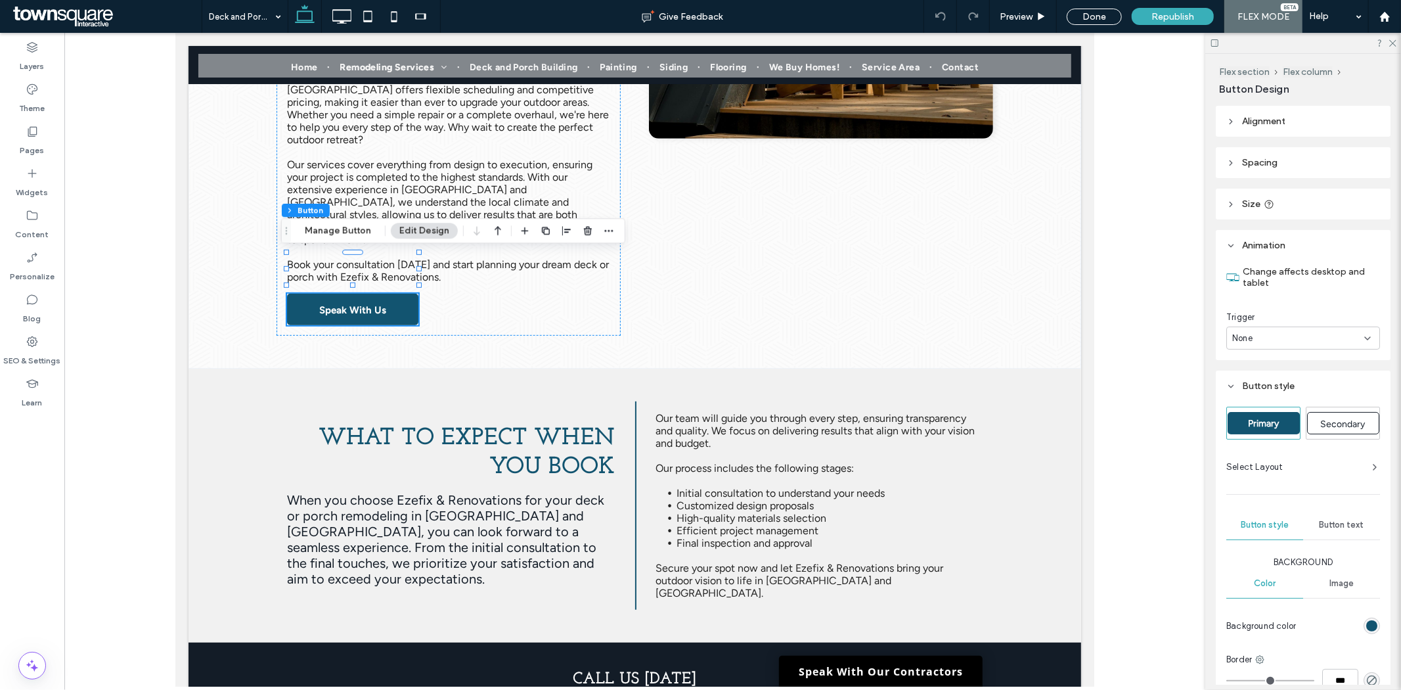
click at [1262, 342] on div "None" at bounding box center [1298, 338] width 132 height 13
click at [1259, 390] on div "Entrance" at bounding box center [1300, 383] width 145 height 23
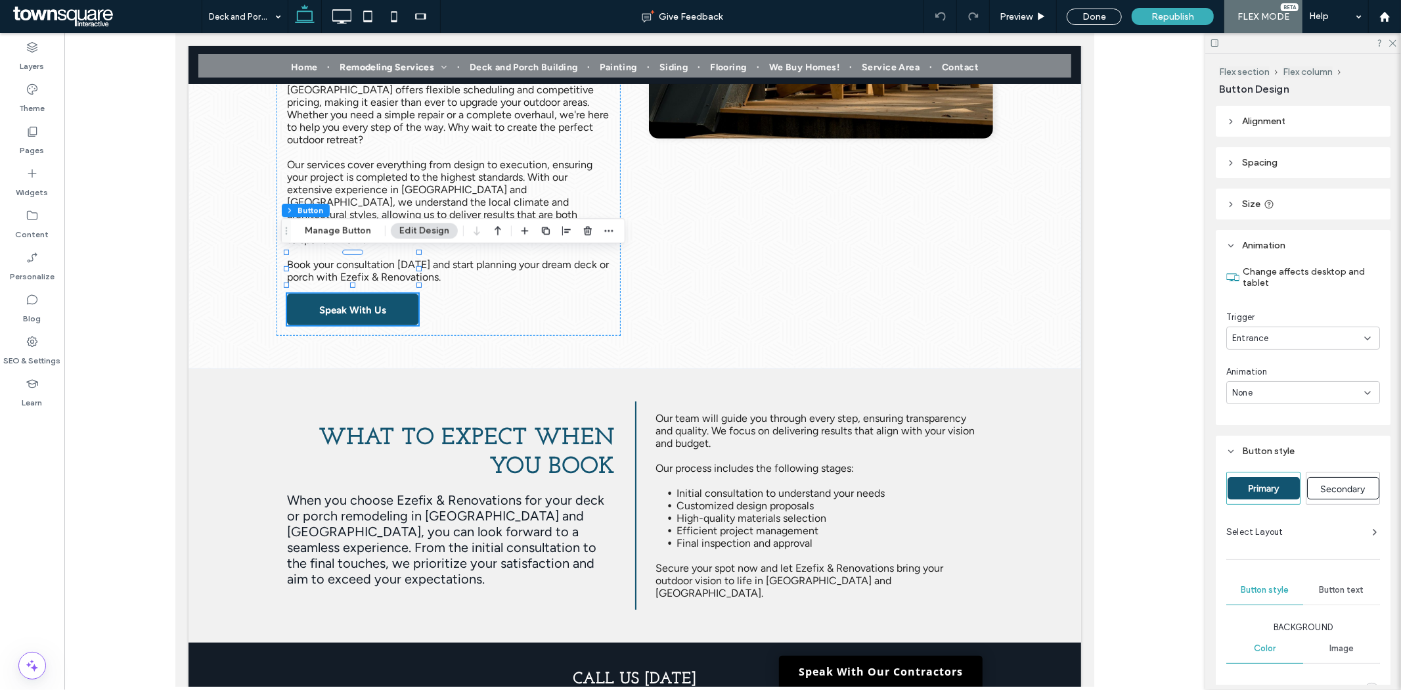
click at [1268, 388] on div "None" at bounding box center [1298, 392] width 132 height 13
click at [1260, 441] on span "Fade In" at bounding box center [1248, 438] width 30 height 13
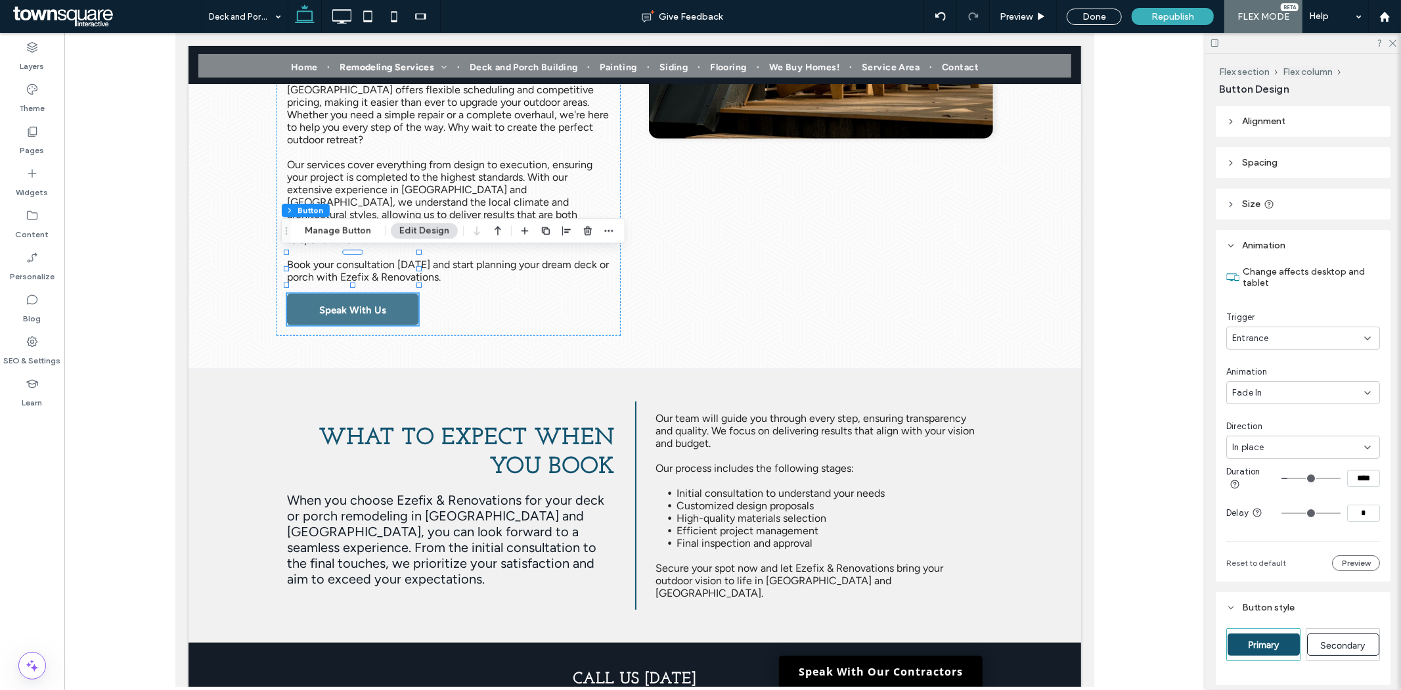
click at [1275, 391] on div "Fade In" at bounding box center [1298, 392] width 132 height 13
click at [1254, 461] on span "Slide In" at bounding box center [1248, 460] width 30 height 13
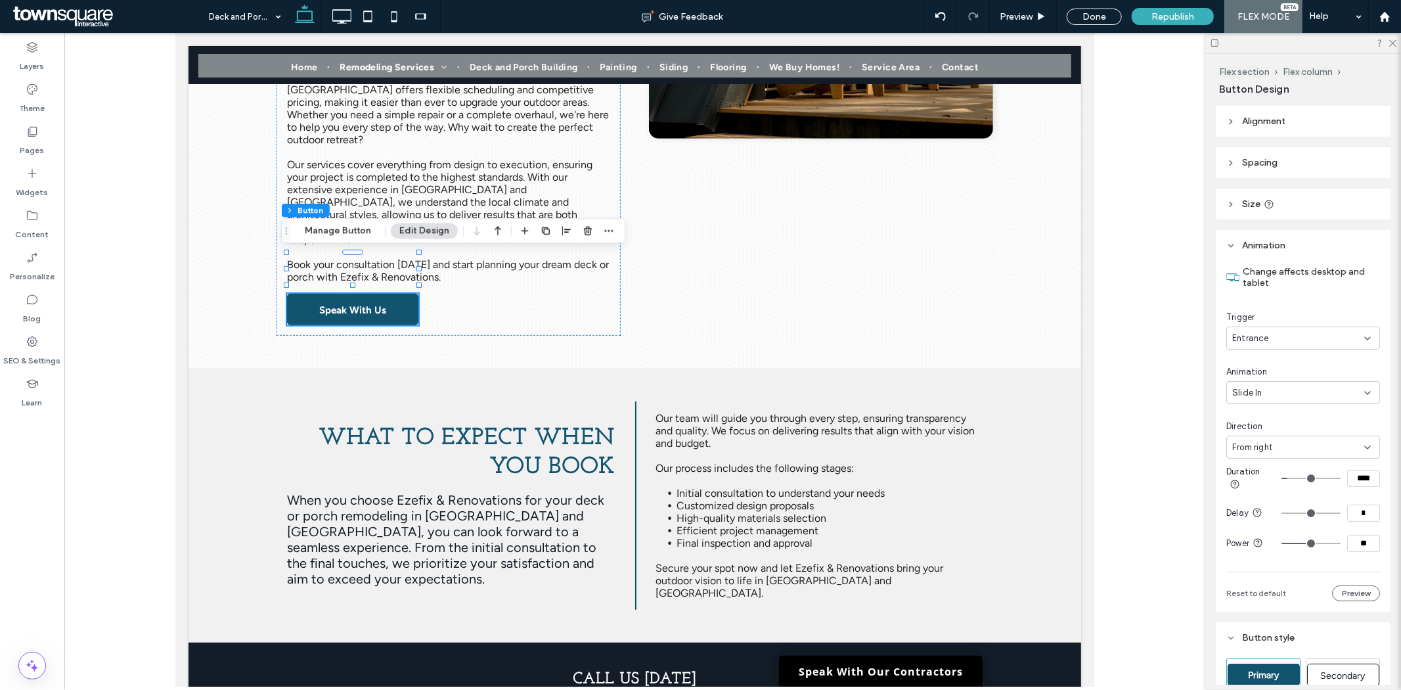
click at [1277, 441] on div "From right" at bounding box center [1298, 447] width 132 height 13
click at [1263, 497] on span "From left" at bounding box center [1251, 491] width 37 height 13
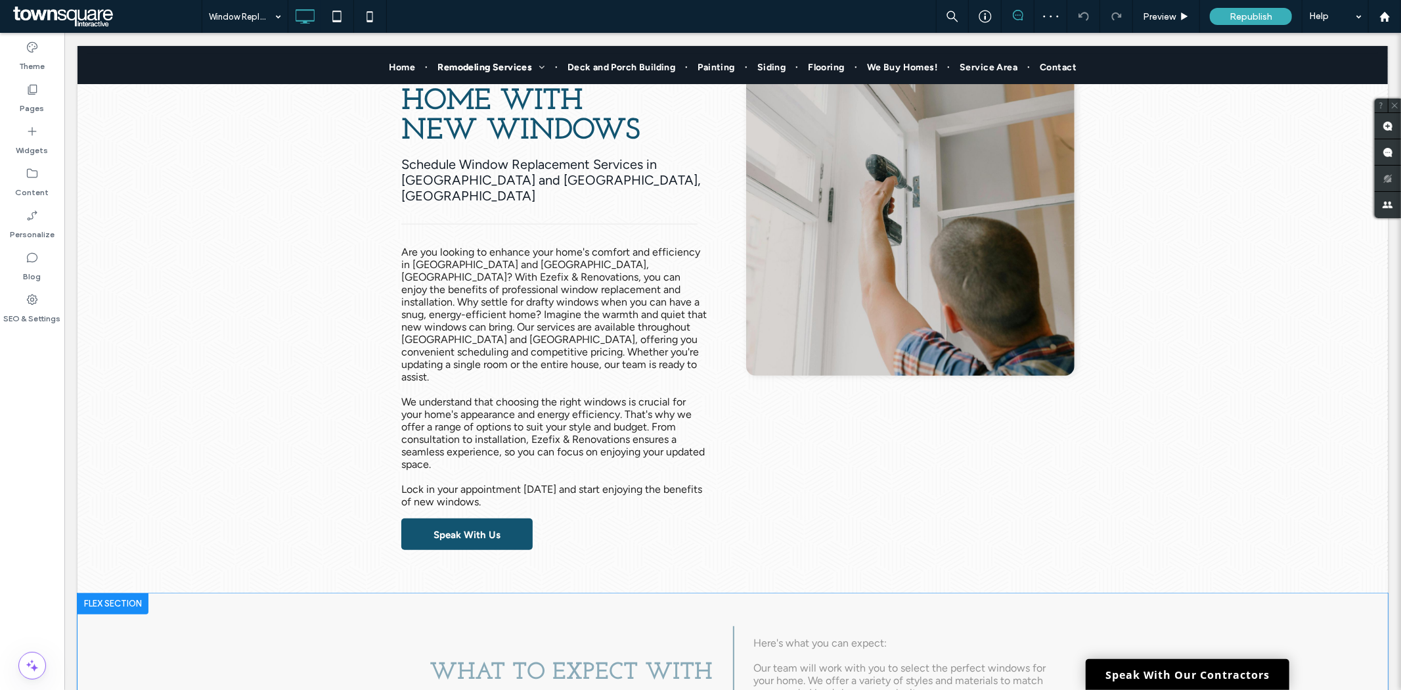
scroll to position [437, 0]
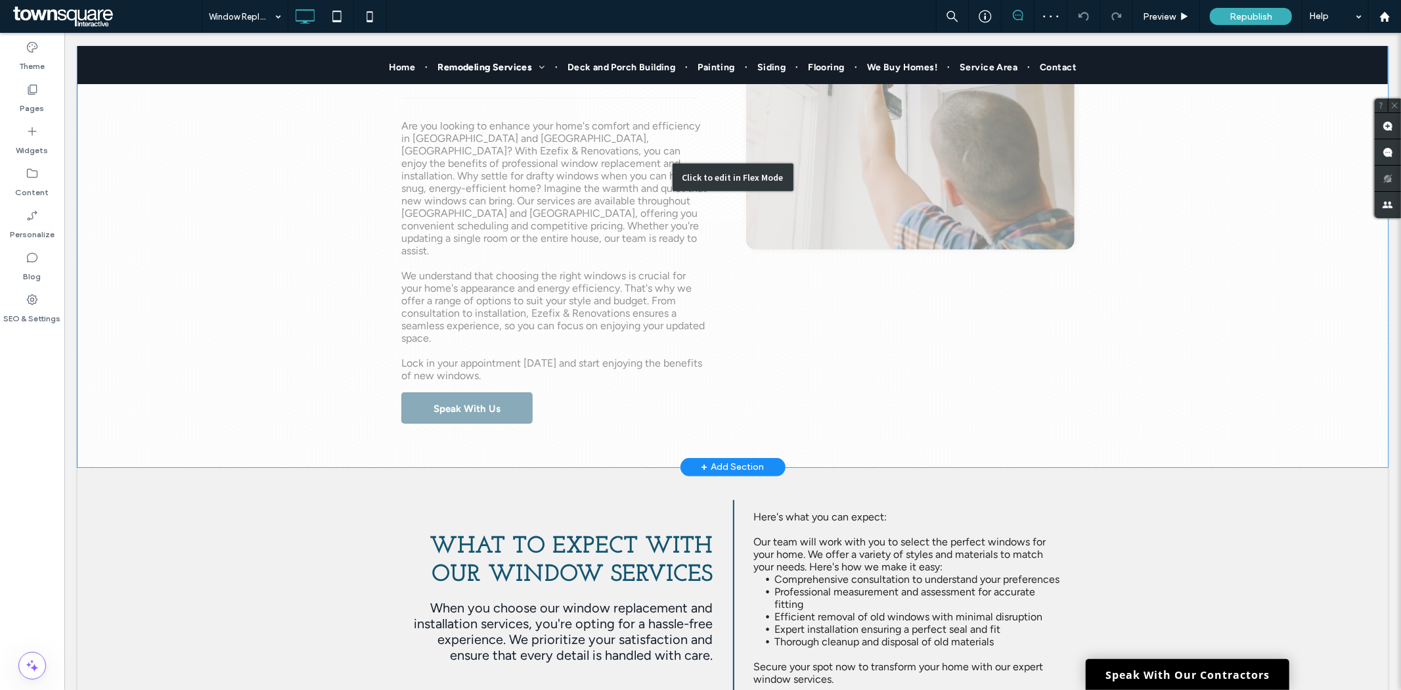
click at [449, 375] on div "Click to edit in Flex Mode" at bounding box center [732, 176] width 1310 height 579
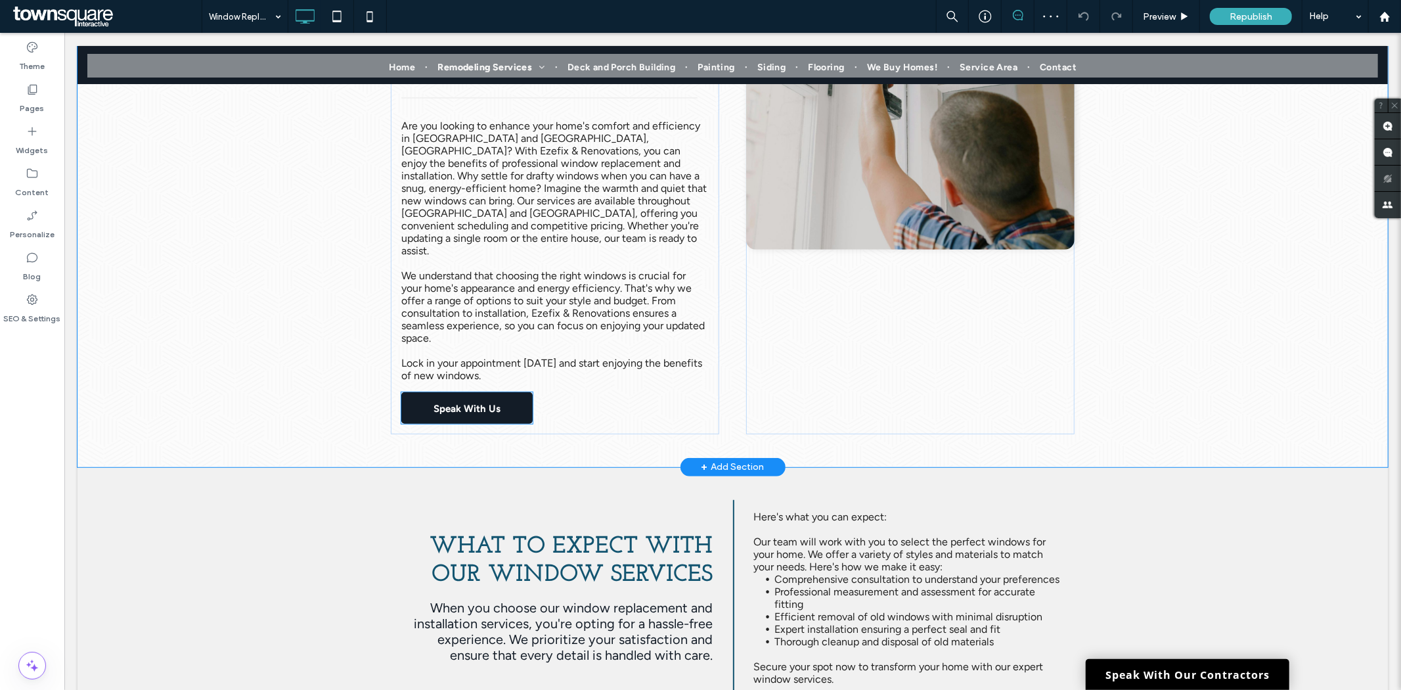
scroll to position [399, 0]
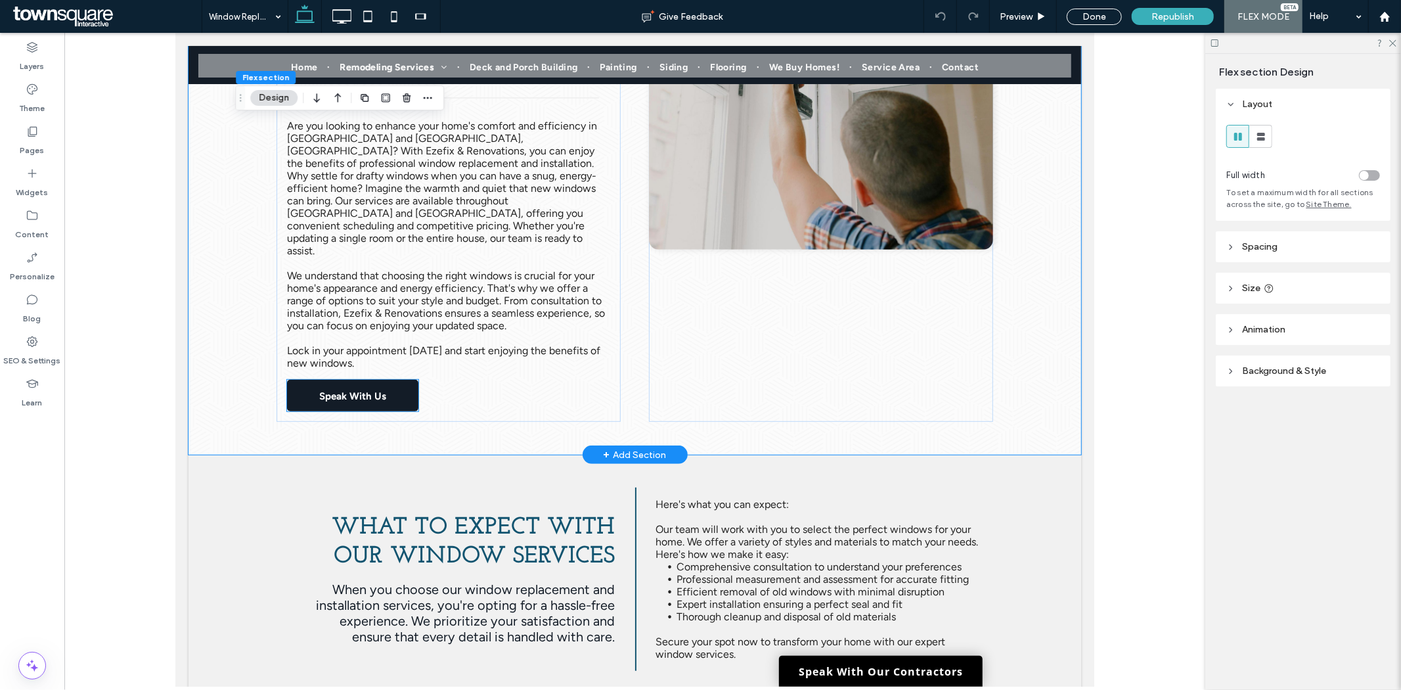
click at [383, 379] on link "Speak With Us" at bounding box center [351, 395] width 131 height 32
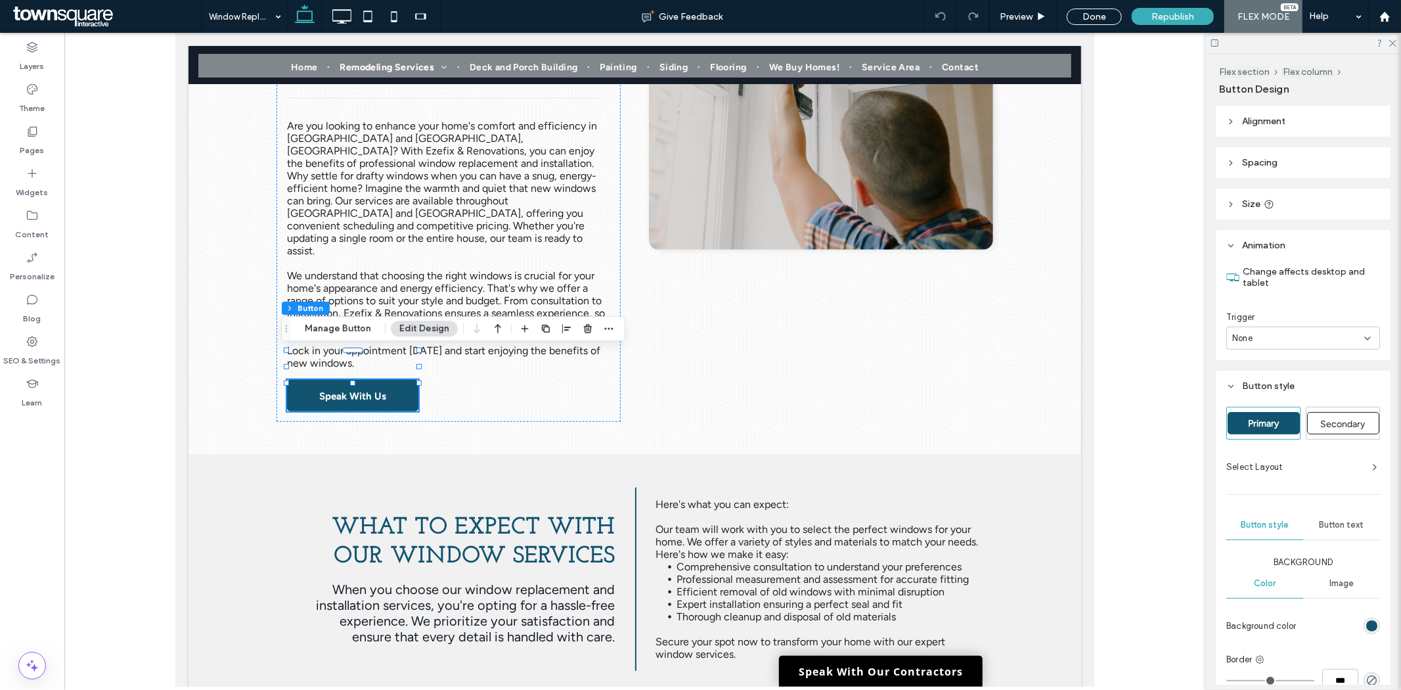
click at [1318, 344] on div "None" at bounding box center [1303, 337] width 154 height 23
click at [1245, 370] on div "None" at bounding box center [1300, 360] width 145 height 23
click at [1252, 327] on div "None" at bounding box center [1303, 337] width 154 height 23
click at [1249, 382] on span "Entrance" at bounding box center [1251, 383] width 37 height 13
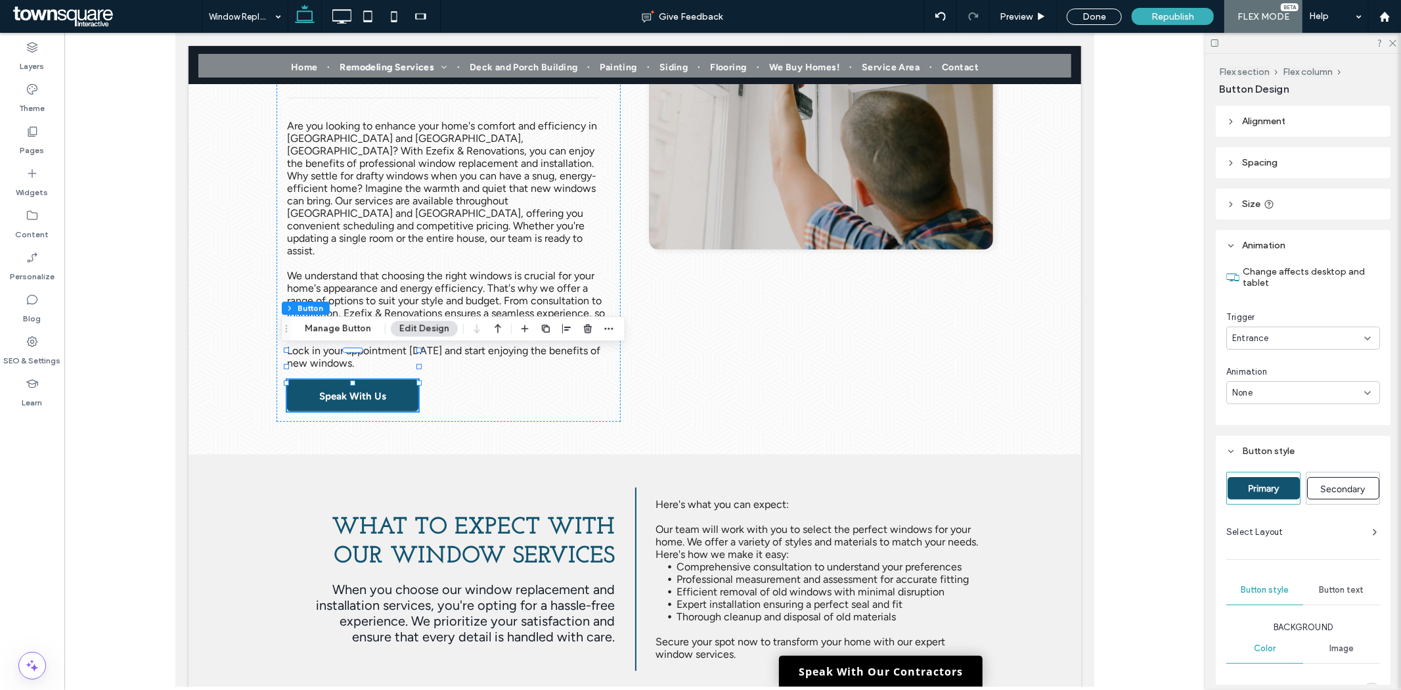
click at [1268, 394] on div "None" at bounding box center [1298, 392] width 132 height 13
click at [1251, 433] on span "Fade In" at bounding box center [1248, 438] width 30 height 13
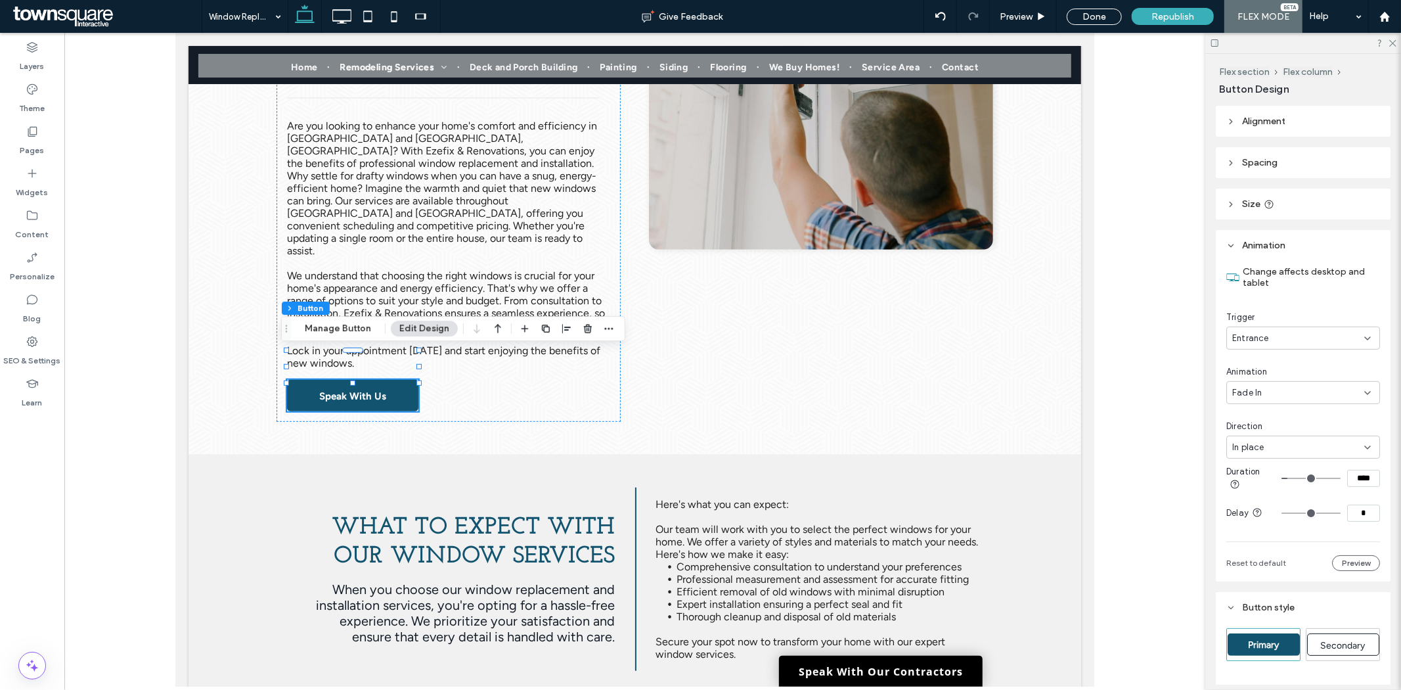
click at [1282, 389] on div "Fade In" at bounding box center [1298, 392] width 132 height 13
click at [1244, 463] on span "Slide In" at bounding box center [1248, 460] width 30 height 13
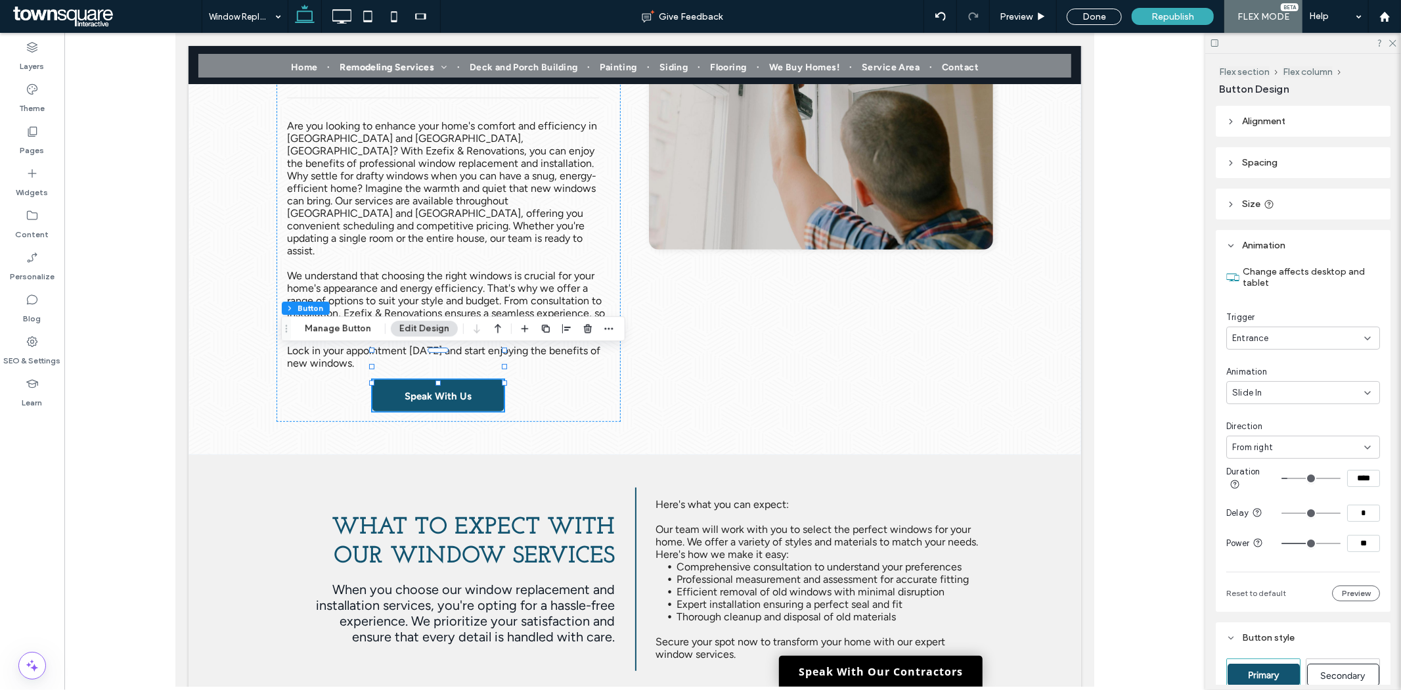
click at [1249, 441] on span "From right" at bounding box center [1252, 447] width 41 height 13
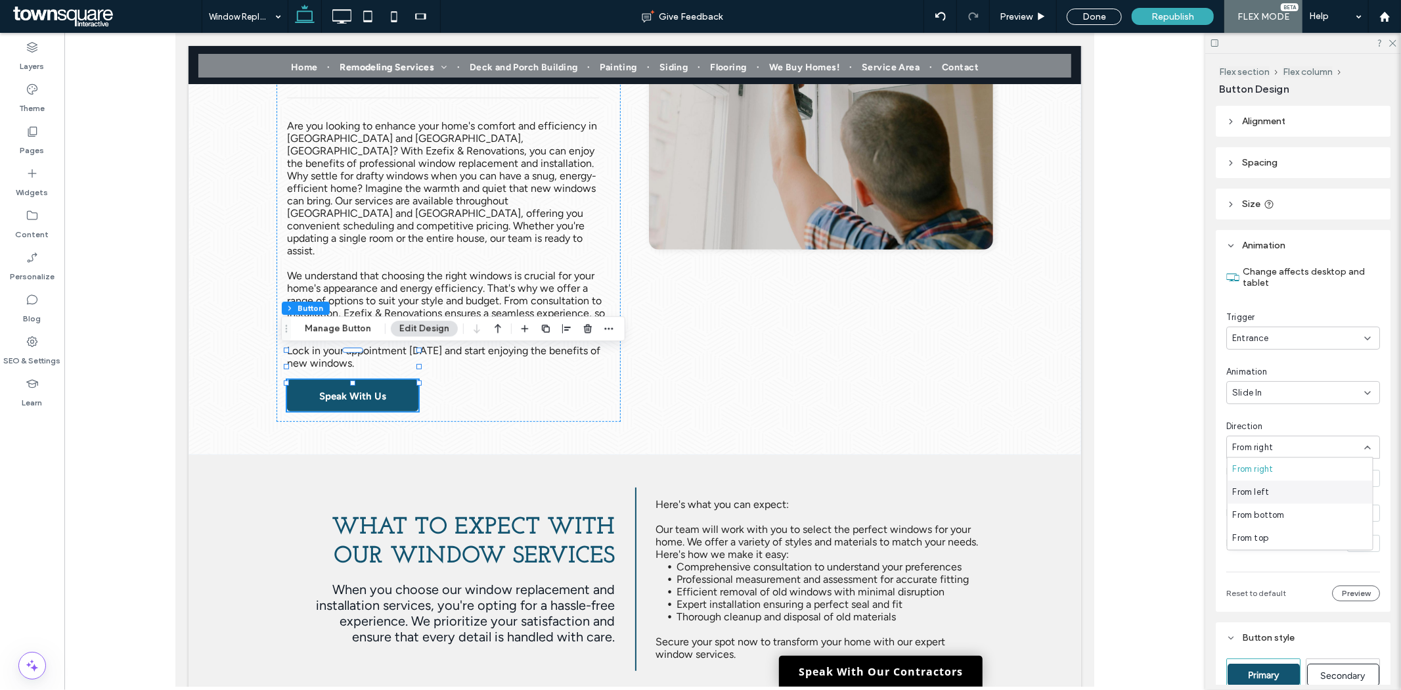
click at [1241, 487] on span "From left" at bounding box center [1251, 491] width 37 height 13
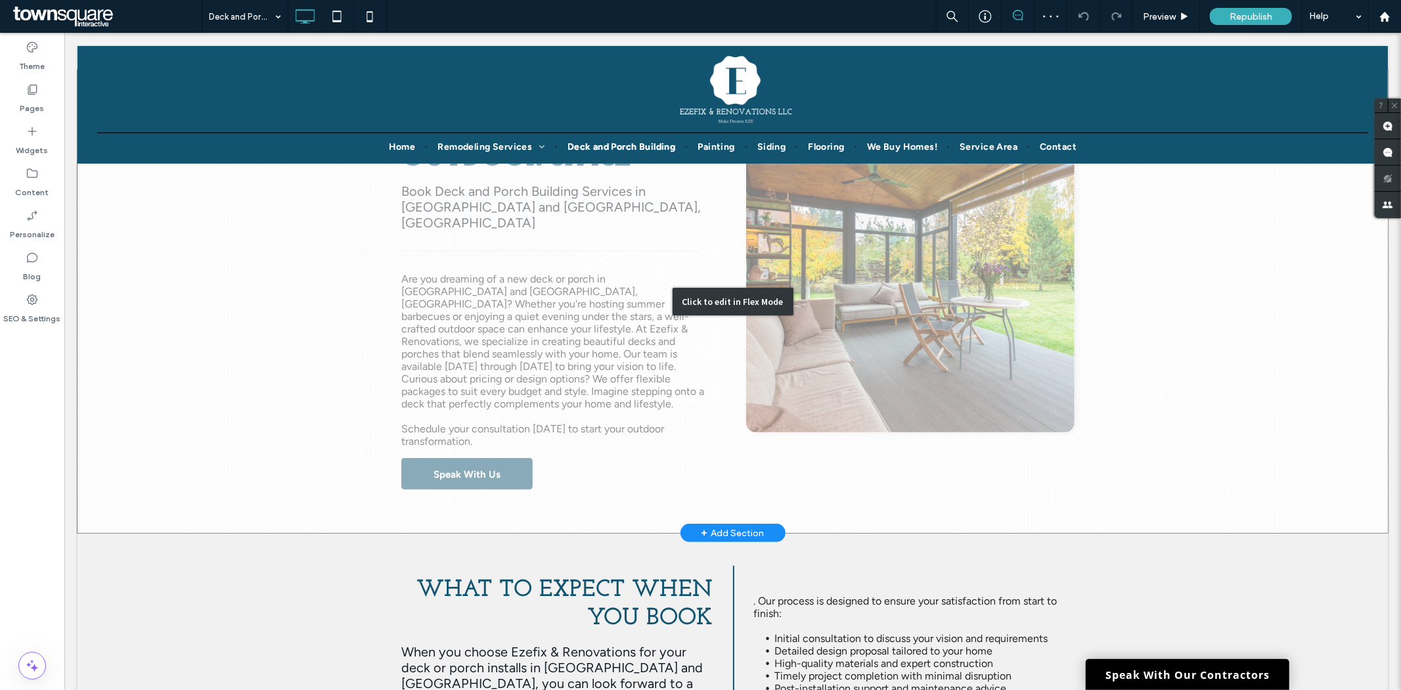
scroll to position [219, 0]
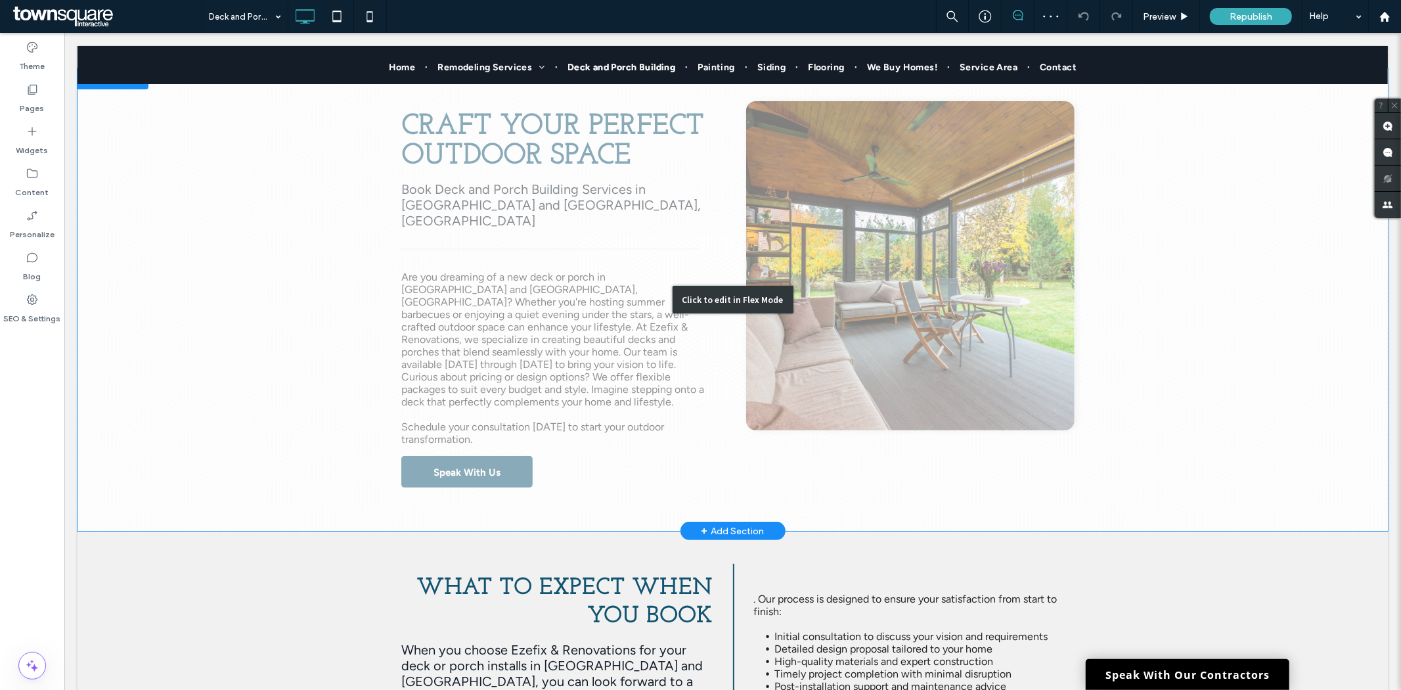
click at [449, 440] on div "Click to edit in Flex Mode" at bounding box center [732, 299] width 1310 height 462
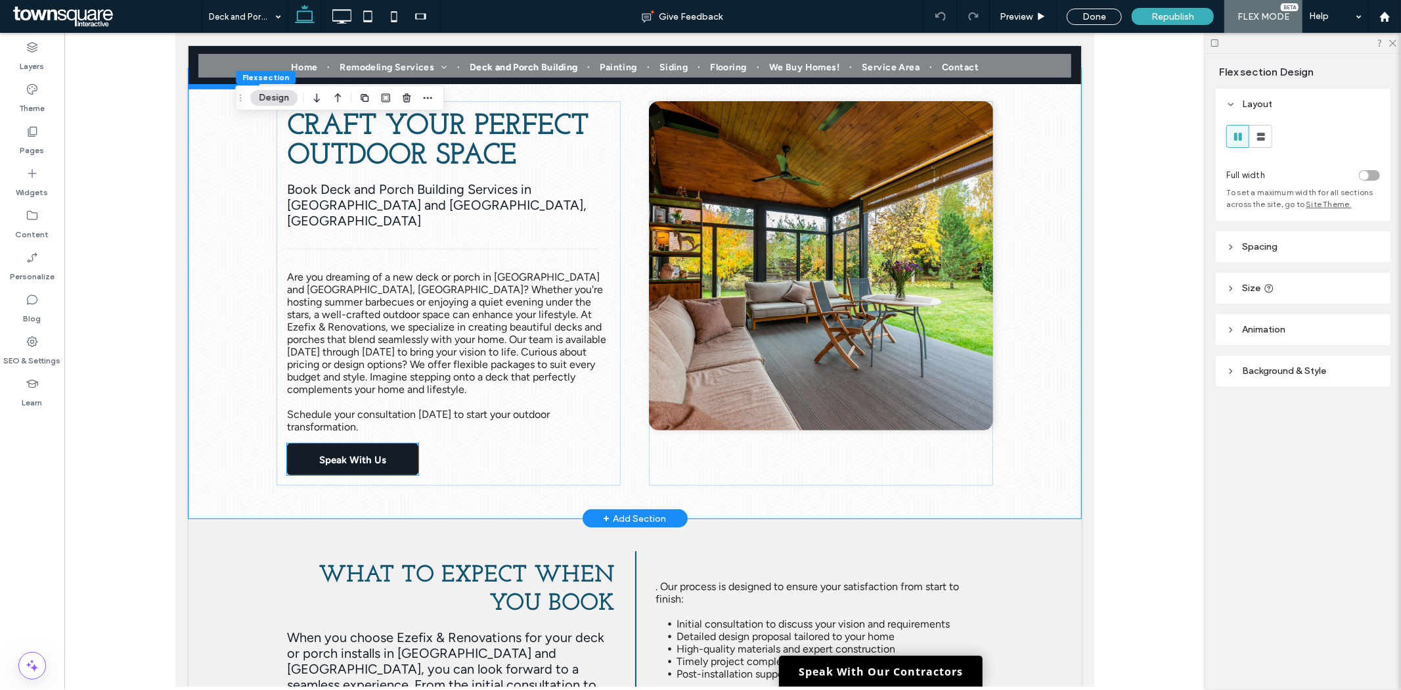
click at [393, 443] on link "Speak With Us" at bounding box center [351, 459] width 131 height 32
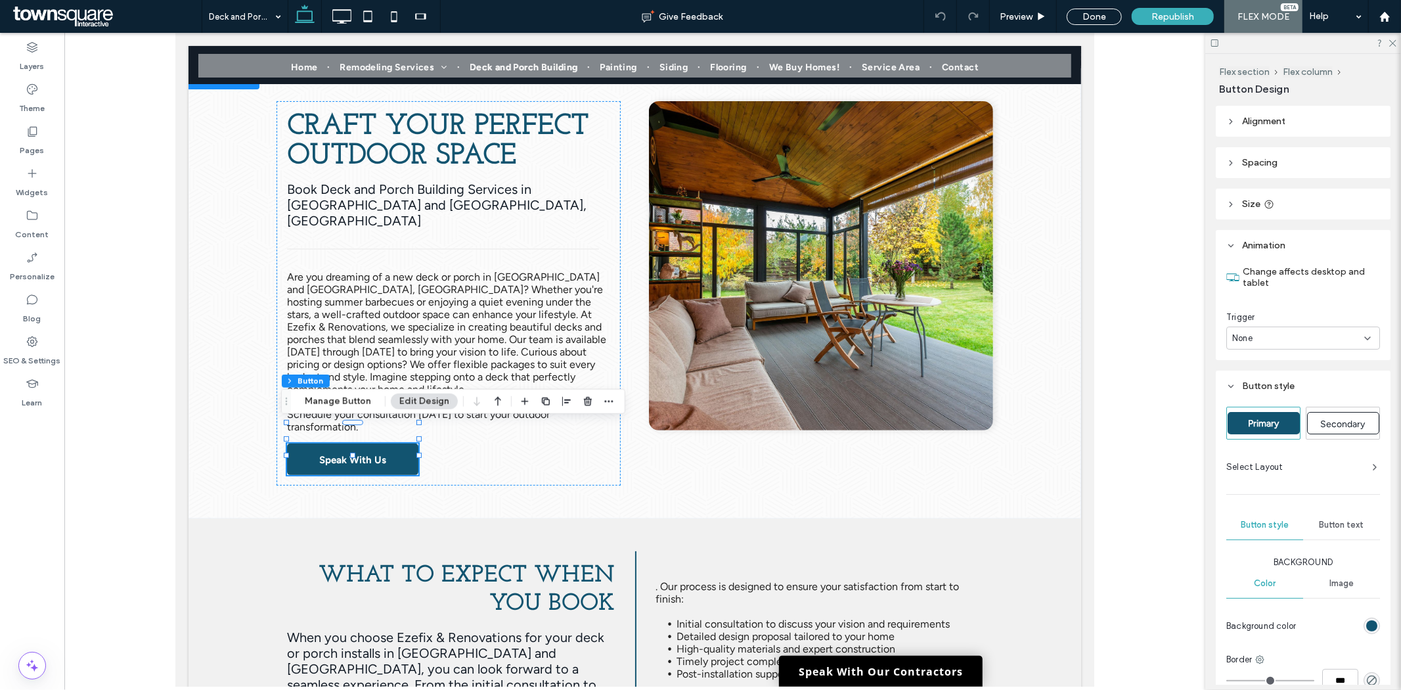
click at [1291, 336] on div "None" at bounding box center [1298, 338] width 132 height 13
click at [1275, 376] on div "Entrance" at bounding box center [1300, 383] width 145 height 23
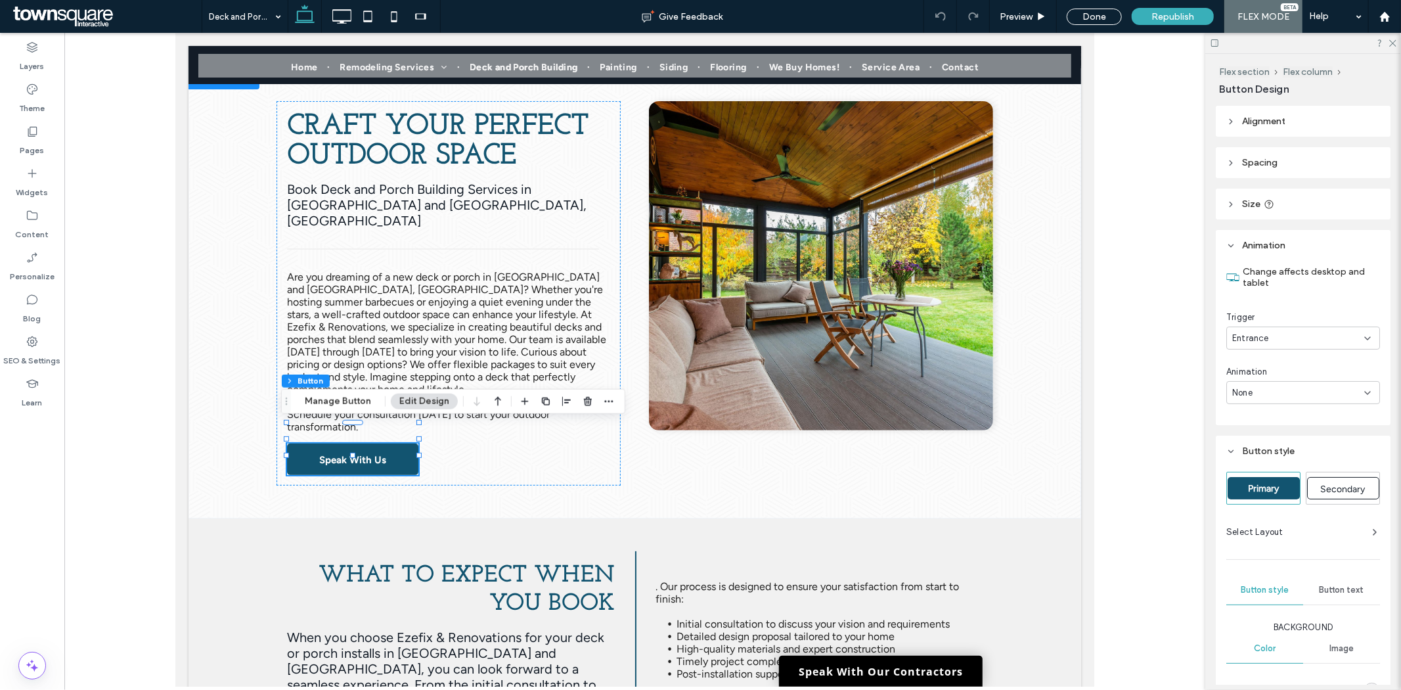
click at [1289, 374] on div "Animation" at bounding box center [1303, 371] width 154 height 13
click at [1298, 394] on div "None" at bounding box center [1298, 392] width 132 height 13
click at [1277, 464] on div "Slide In" at bounding box center [1300, 460] width 145 height 23
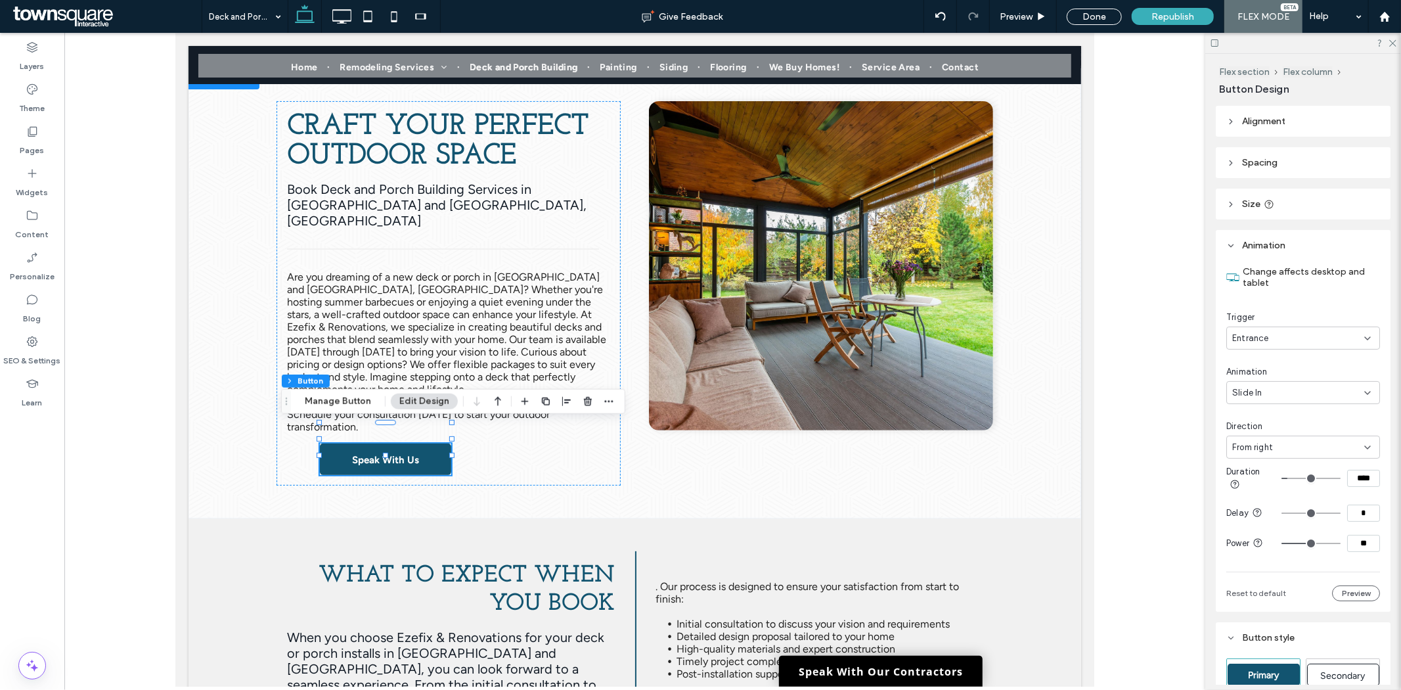
drag, startPoint x: 1275, startPoint y: 439, endPoint x: 1266, endPoint y: 441, distance: 9.6
click at [1277, 437] on div "From right" at bounding box center [1303, 446] width 154 height 23
click at [1263, 495] on span "From left" at bounding box center [1251, 491] width 37 height 13
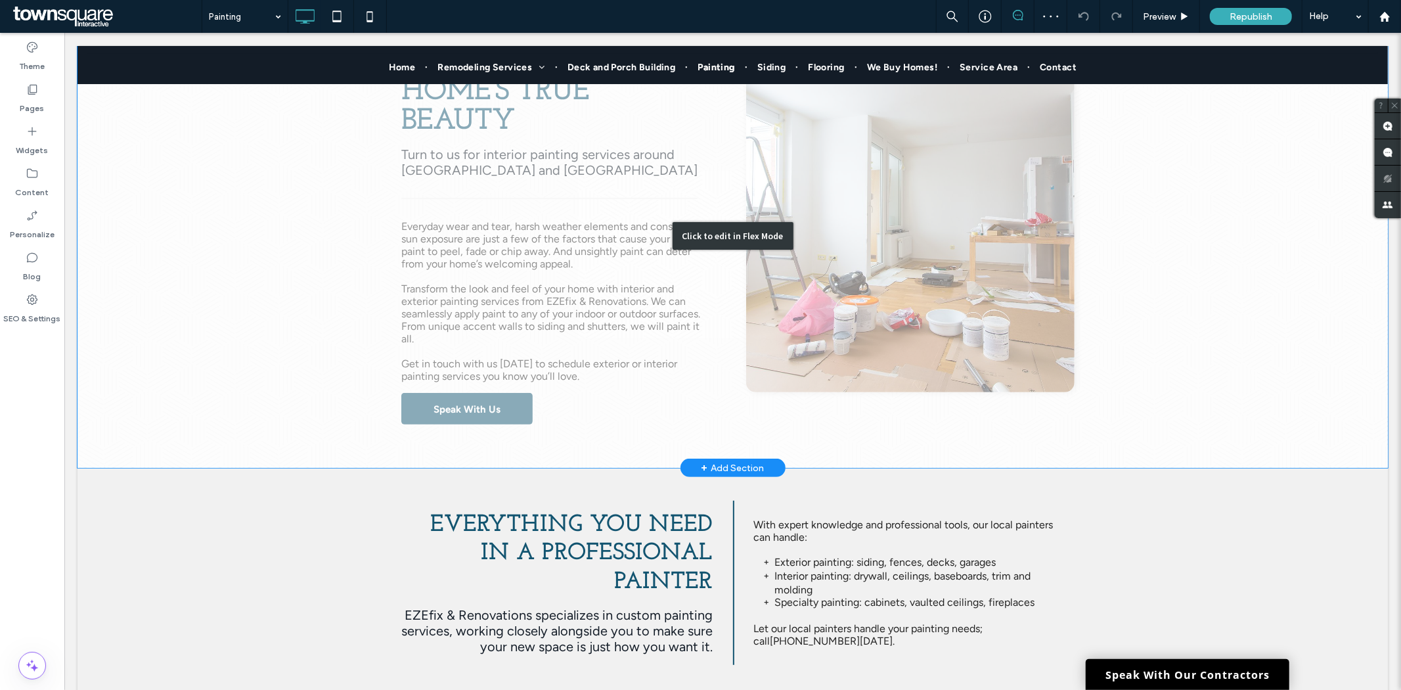
scroll to position [292, 0]
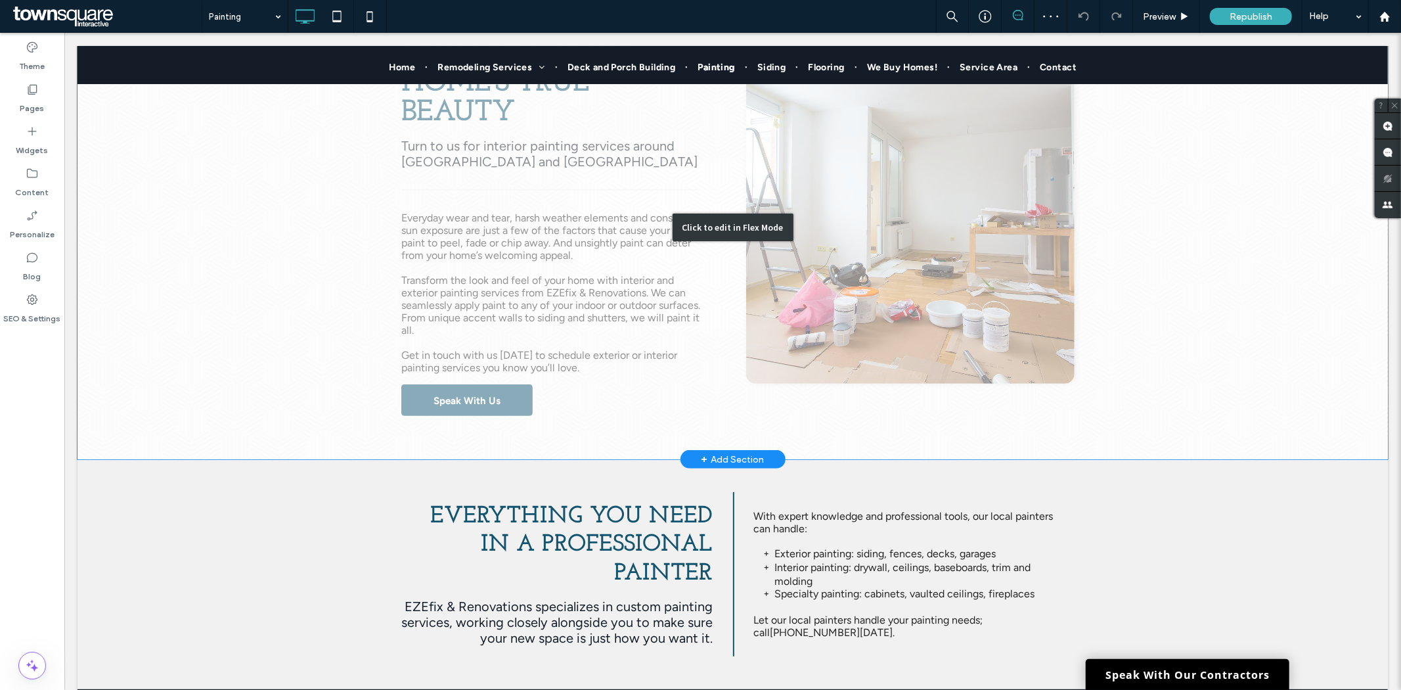
click at [430, 407] on div "Click to edit in Flex Mode" at bounding box center [732, 227] width 1310 height 464
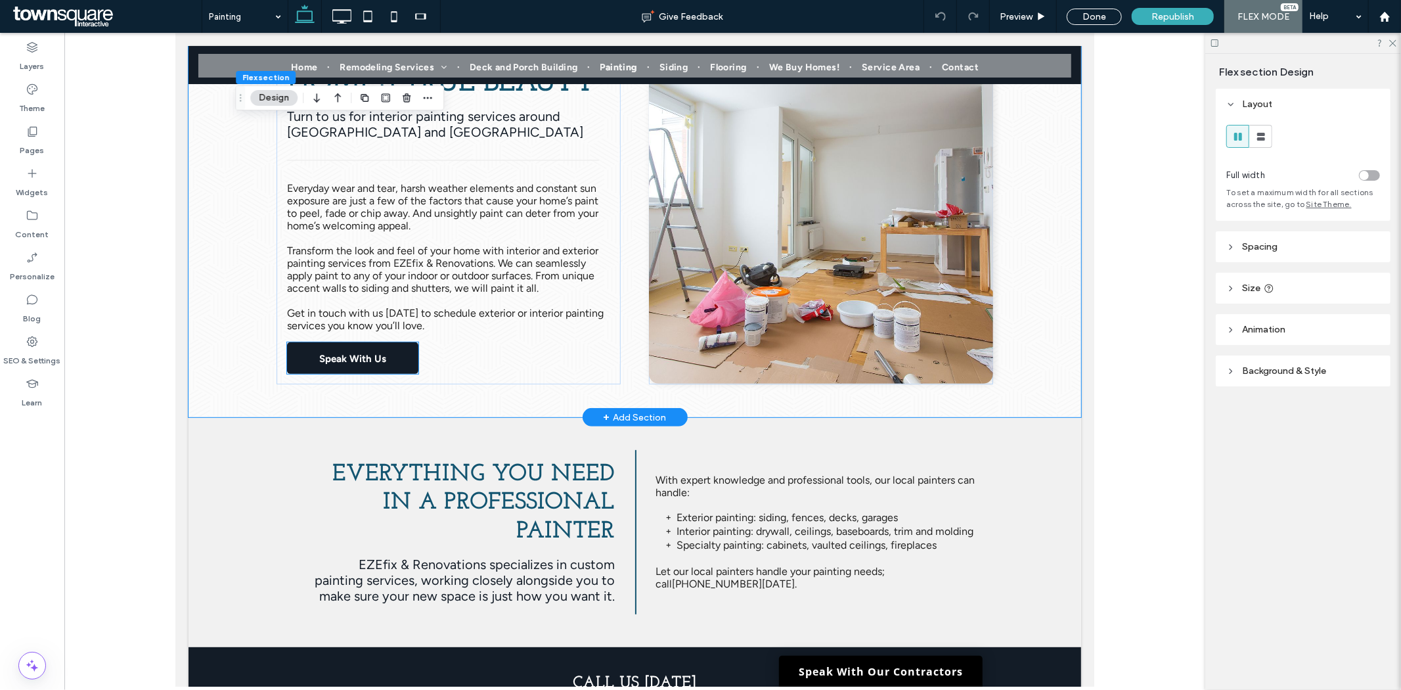
click at [374, 353] on span "Speak With Us" at bounding box center [352, 358] width 67 height 33
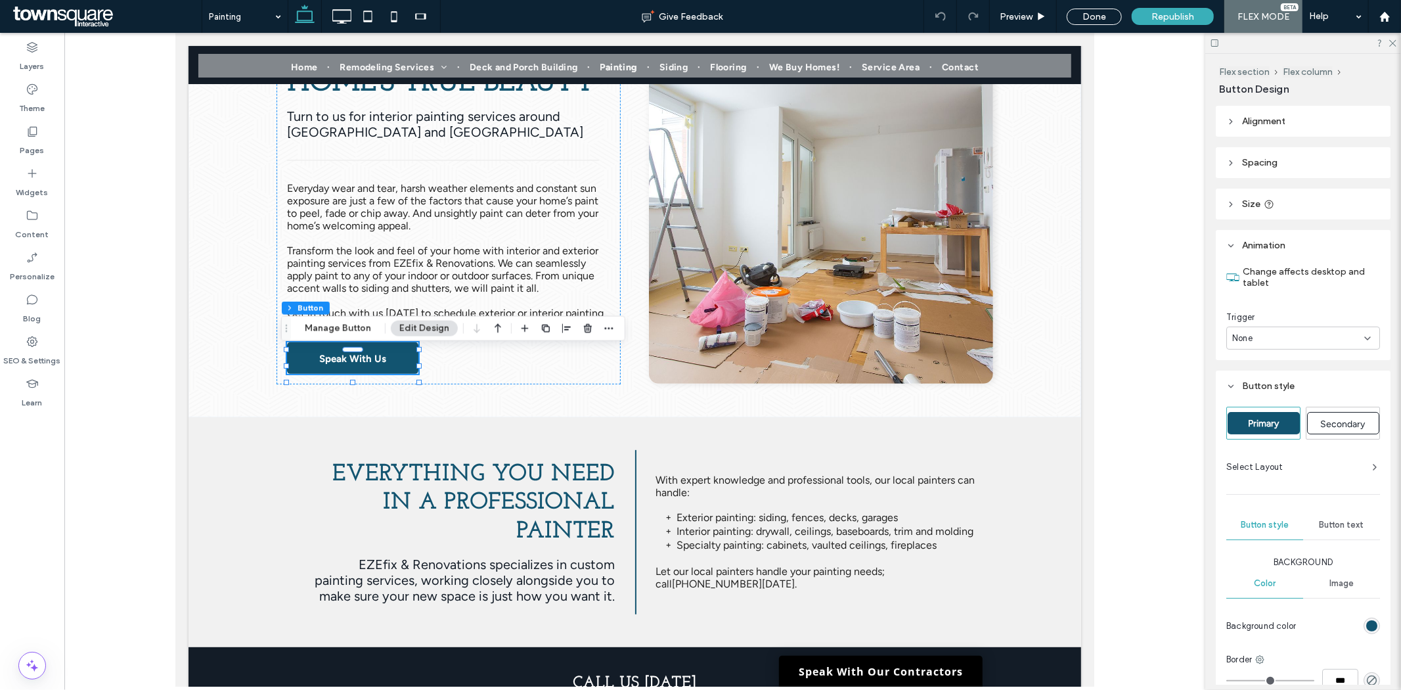
click at [1329, 336] on div "None" at bounding box center [1298, 338] width 132 height 13
click at [1259, 383] on span "Entrance" at bounding box center [1251, 383] width 37 height 13
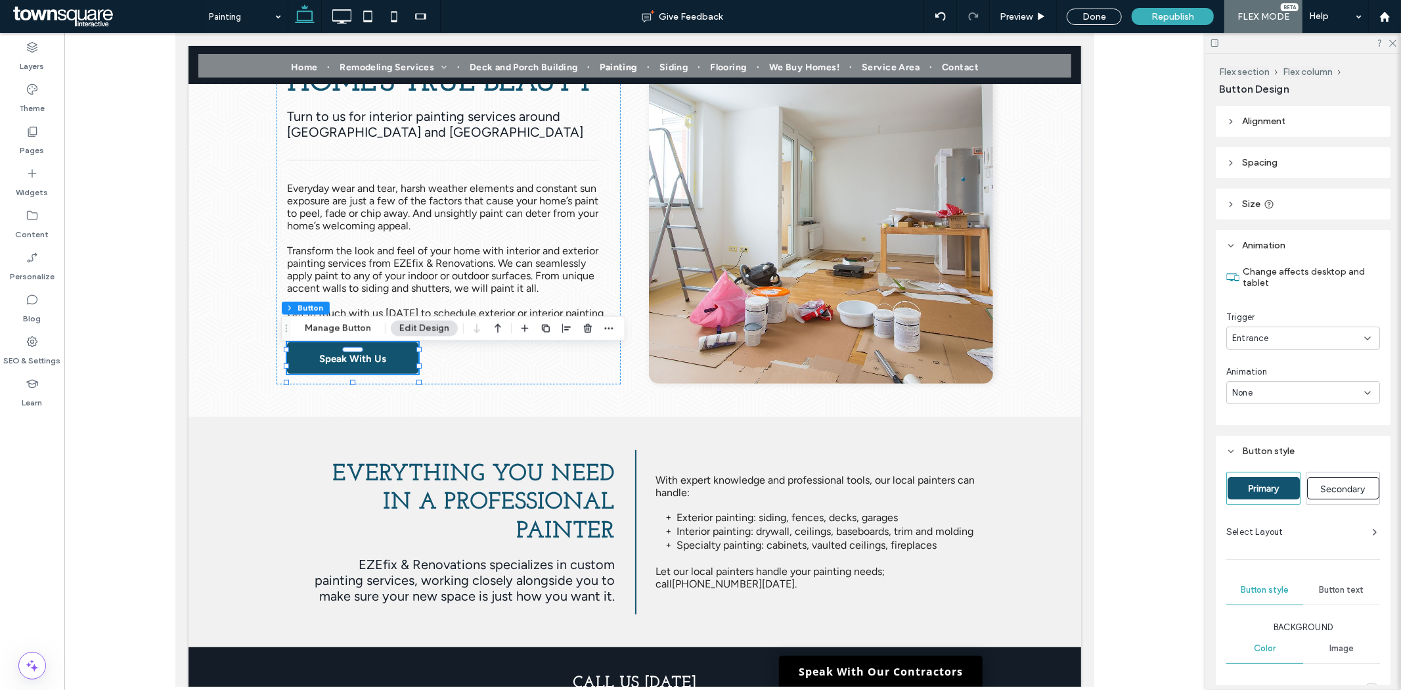
click at [1266, 388] on div "None" at bounding box center [1298, 392] width 132 height 13
click at [1252, 460] on span "Slide In" at bounding box center [1248, 460] width 30 height 13
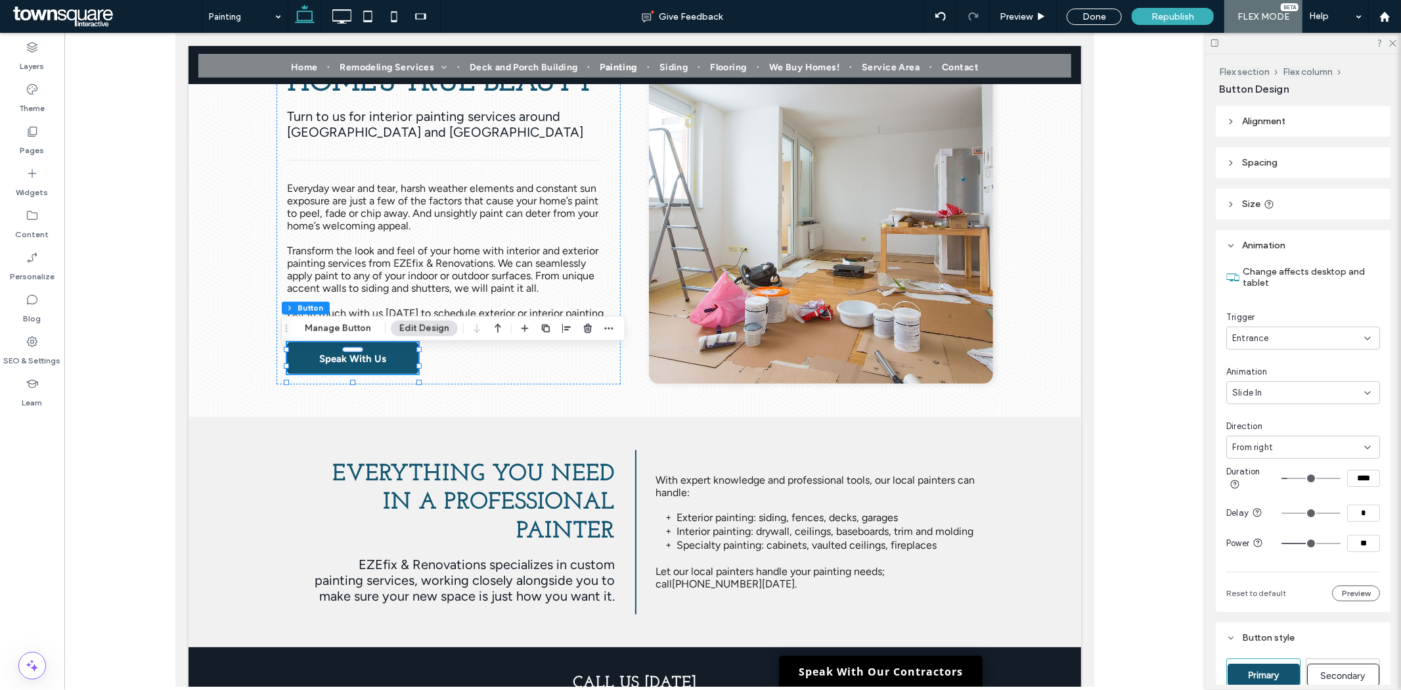
click at [1276, 444] on div "From right" at bounding box center [1298, 447] width 132 height 13
click at [1258, 497] on span "From left" at bounding box center [1251, 491] width 37 height 13
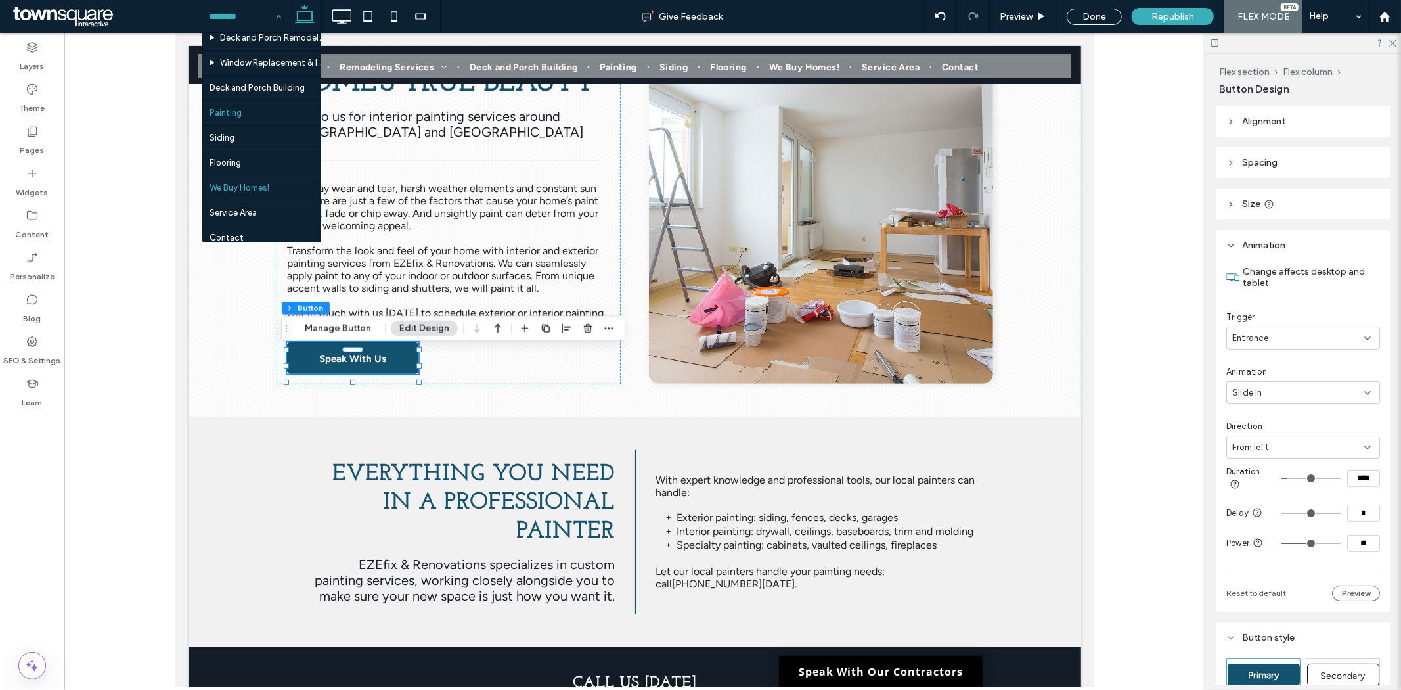
scroll to position [144, 0]
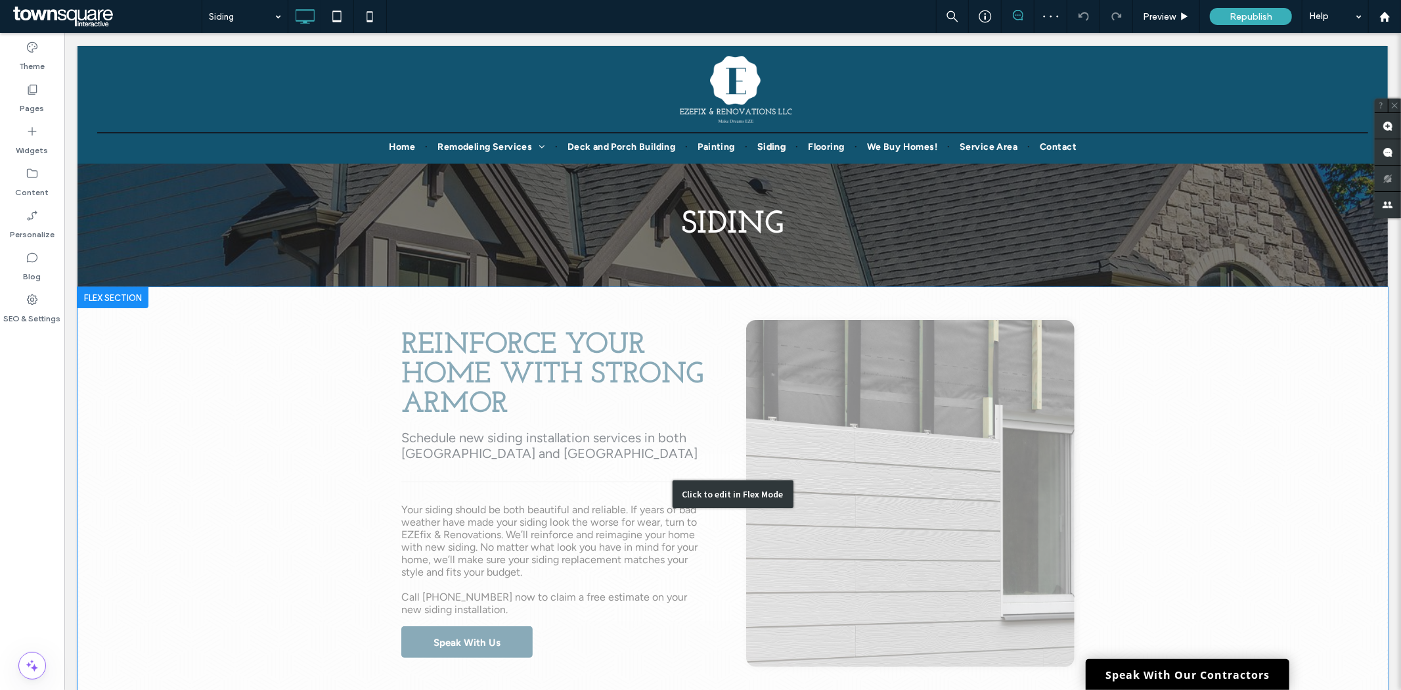
scroll to position [146, 0]
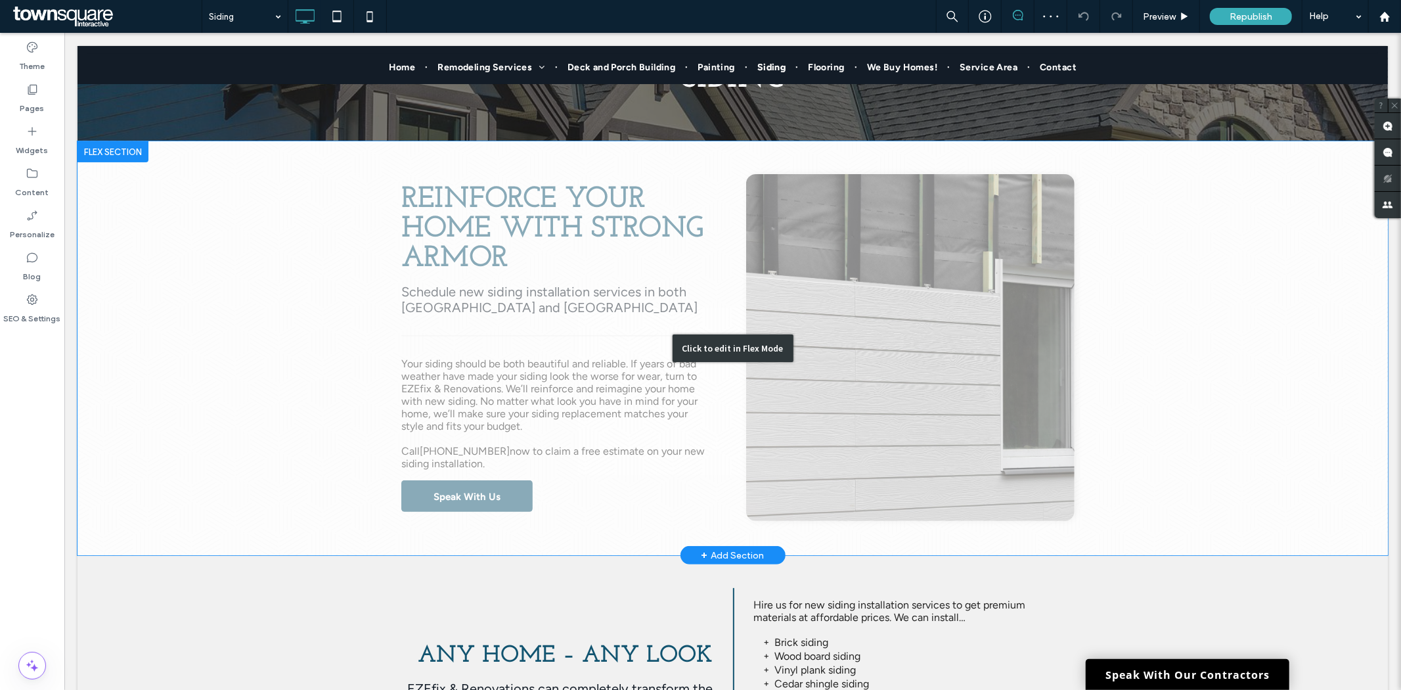
click at [486, 510] on div "Click to edit in Flex Mode" at bounding box center [732, 348] width 1310 height 414
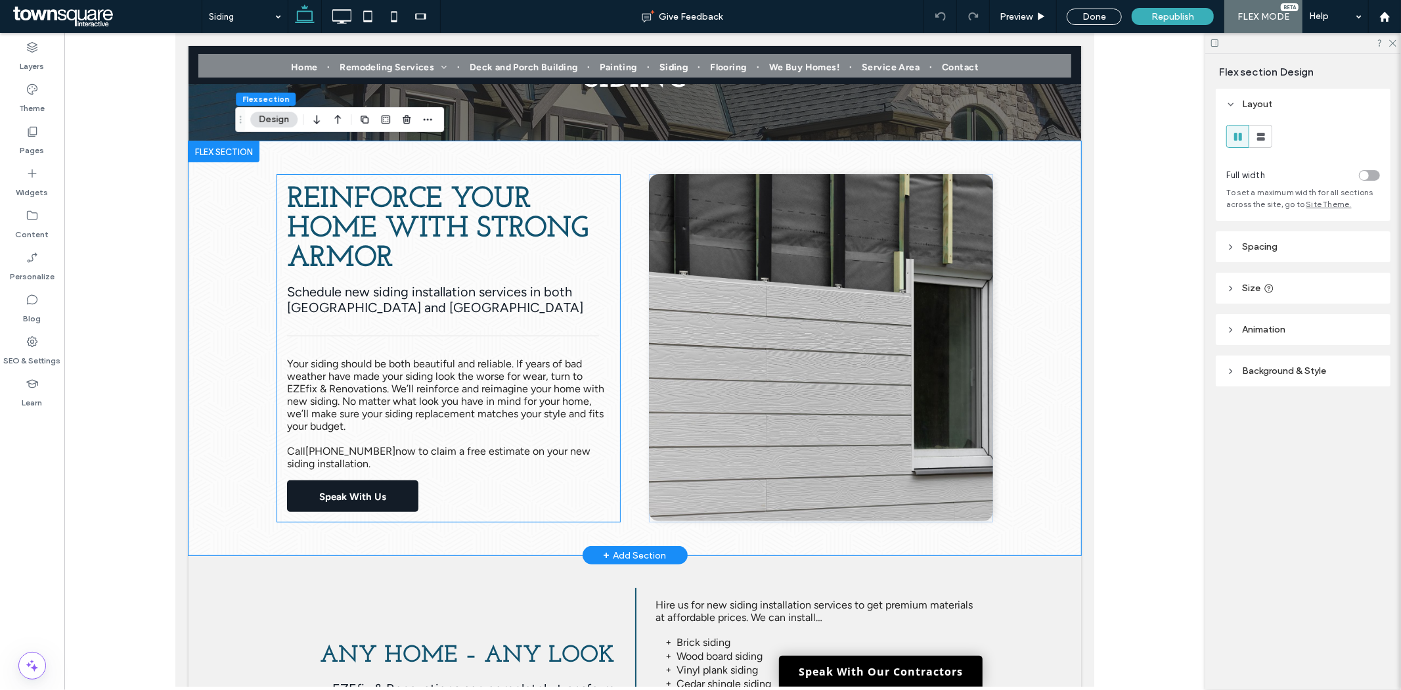
click at [339, 499] on span "Speak With Us" at bounding box center [352, 495] width 67 height 33
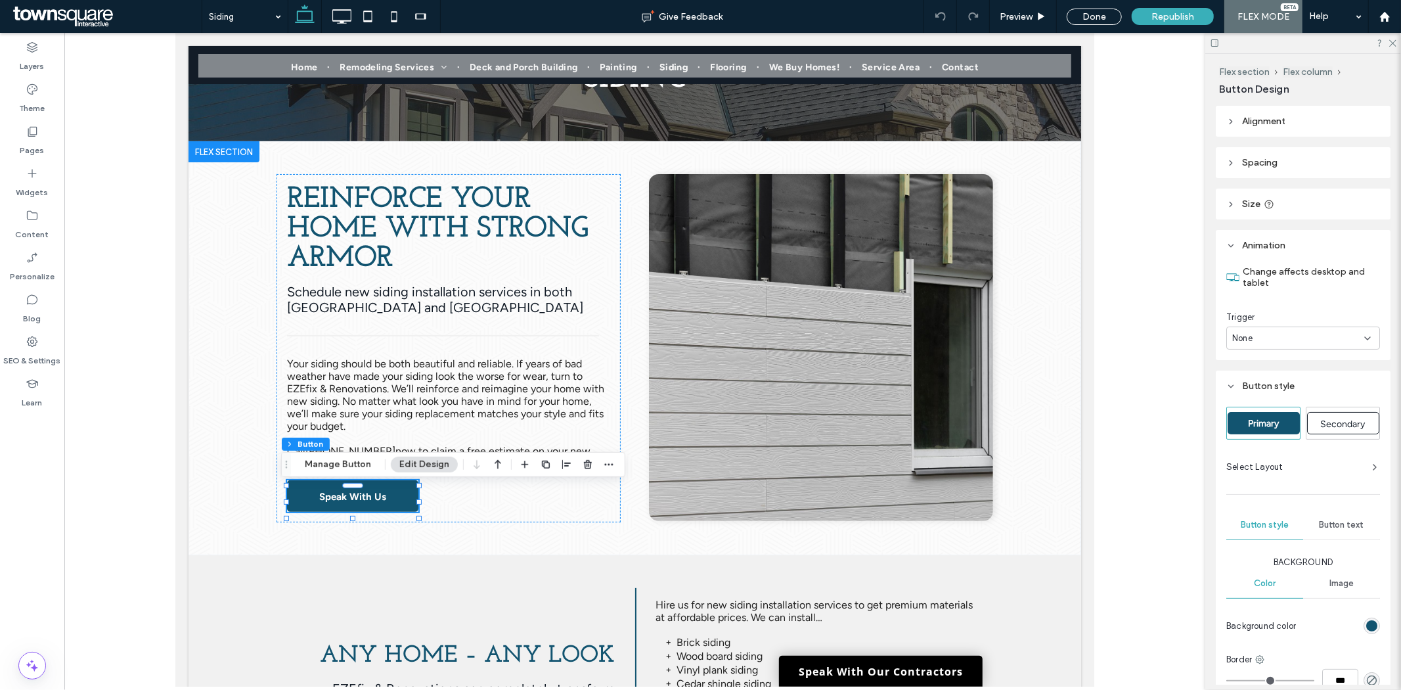
click at [1262, 349] on div "Change affects desktop and tablet Trigger None" at bounding box center [1303, 310] width 175 height 99
click at [1260, 342] on div "None" at bounding box center [1298, 338] width 132 height 13
click at [1255, 382] on span "Entrance" at bounding box center [1251, 383] width 37 height 13
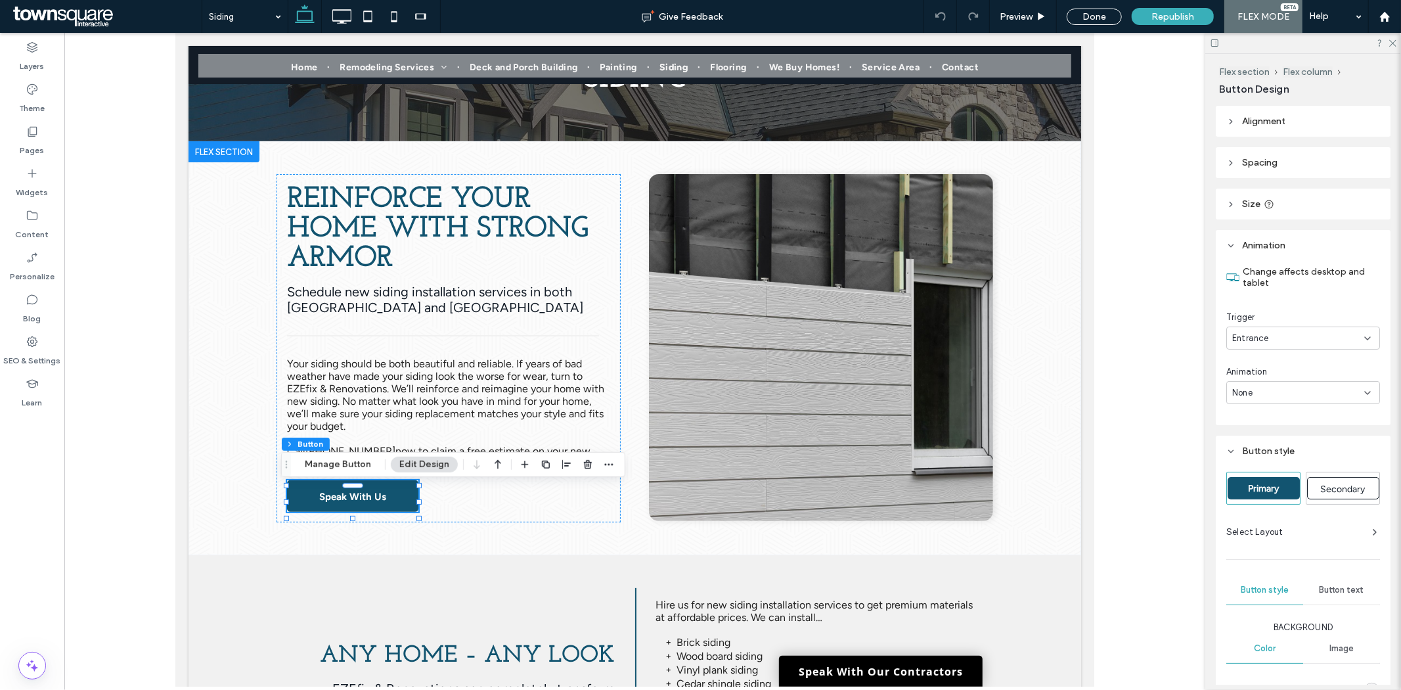
click at [1262, 388] on div "None" at bounding box center [1298, 392] width 132 height 13
click at [1256, 462] on span "Slide In" at bounding box center [1248, 460] width 30 height 13
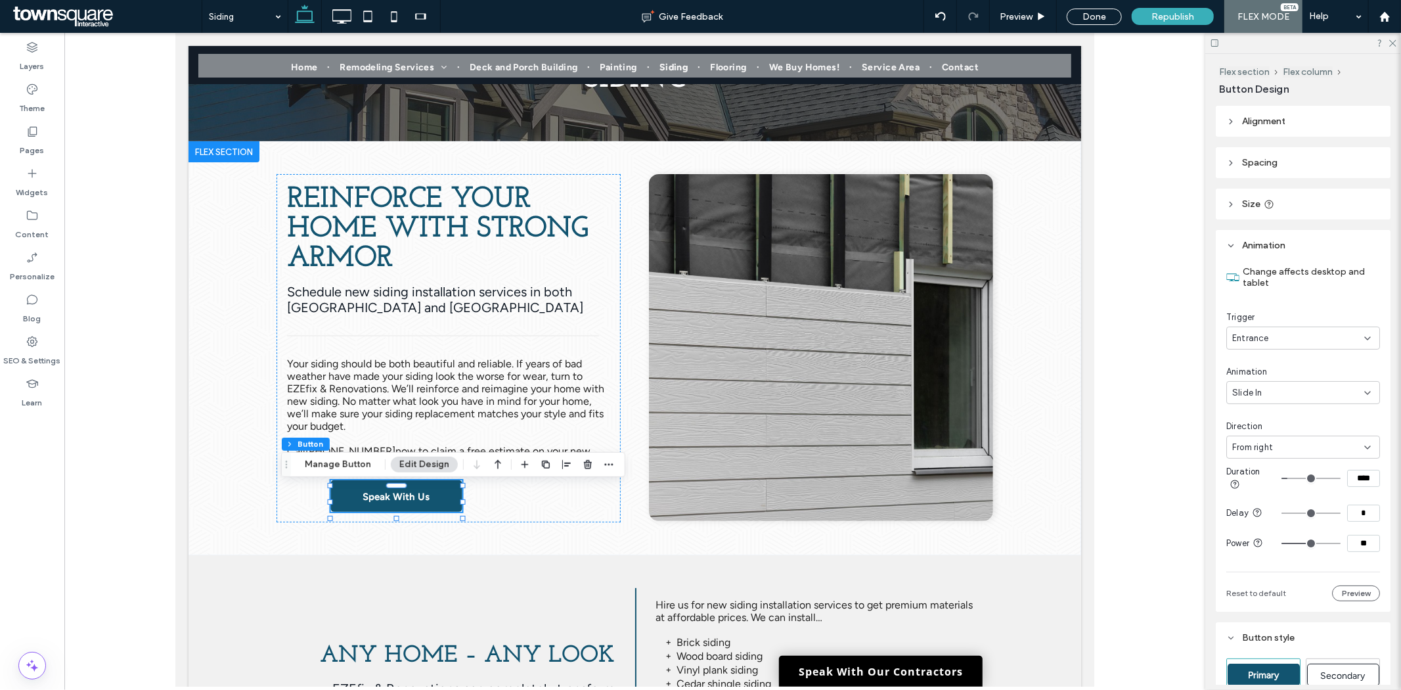
click at [1264, 441] on span "From right" at bounding box center [1252, 447] width 41 height 13
click at [1252, 500] on div "From left" at bounding box center [1300, 492] width 145 height 23
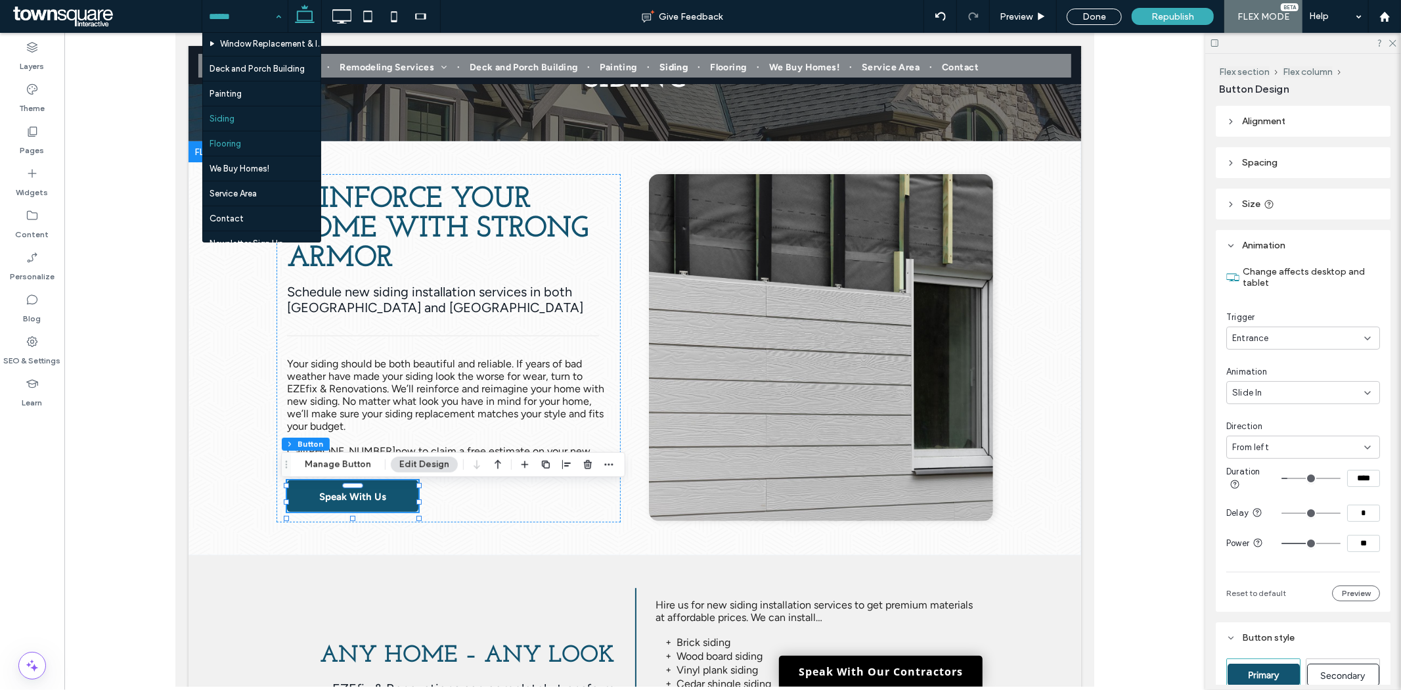
scroll to position [144, 0]
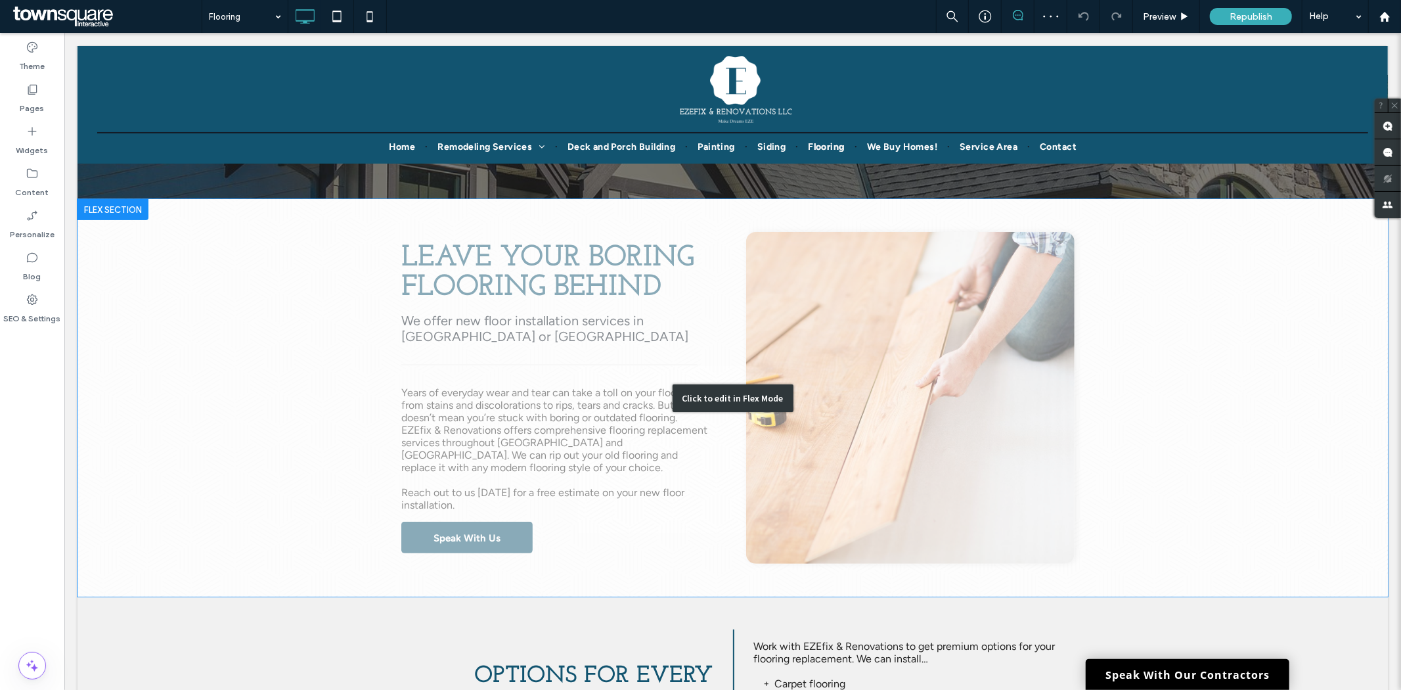
scroll to position [146, 0]
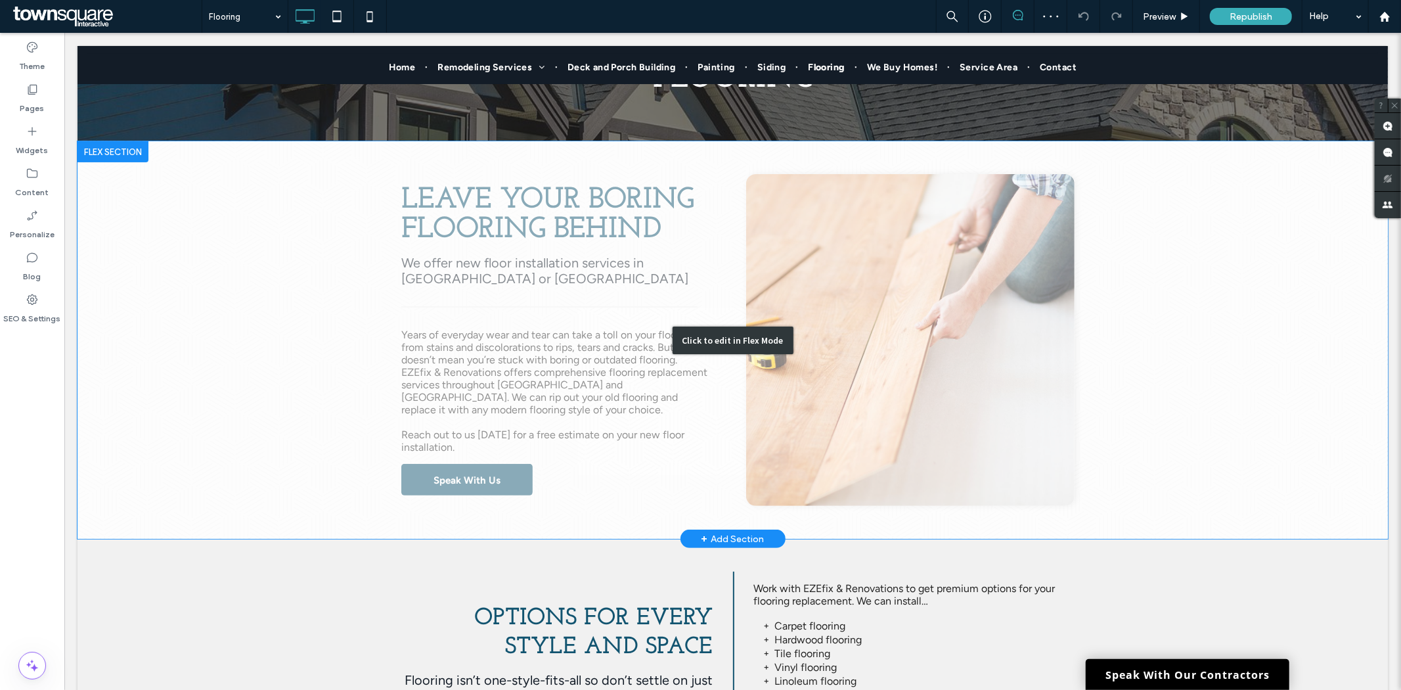
click at [493, 476] on div "Click to edit in Flex Mode" at bounding box center [732, 339] width 1310 height 397
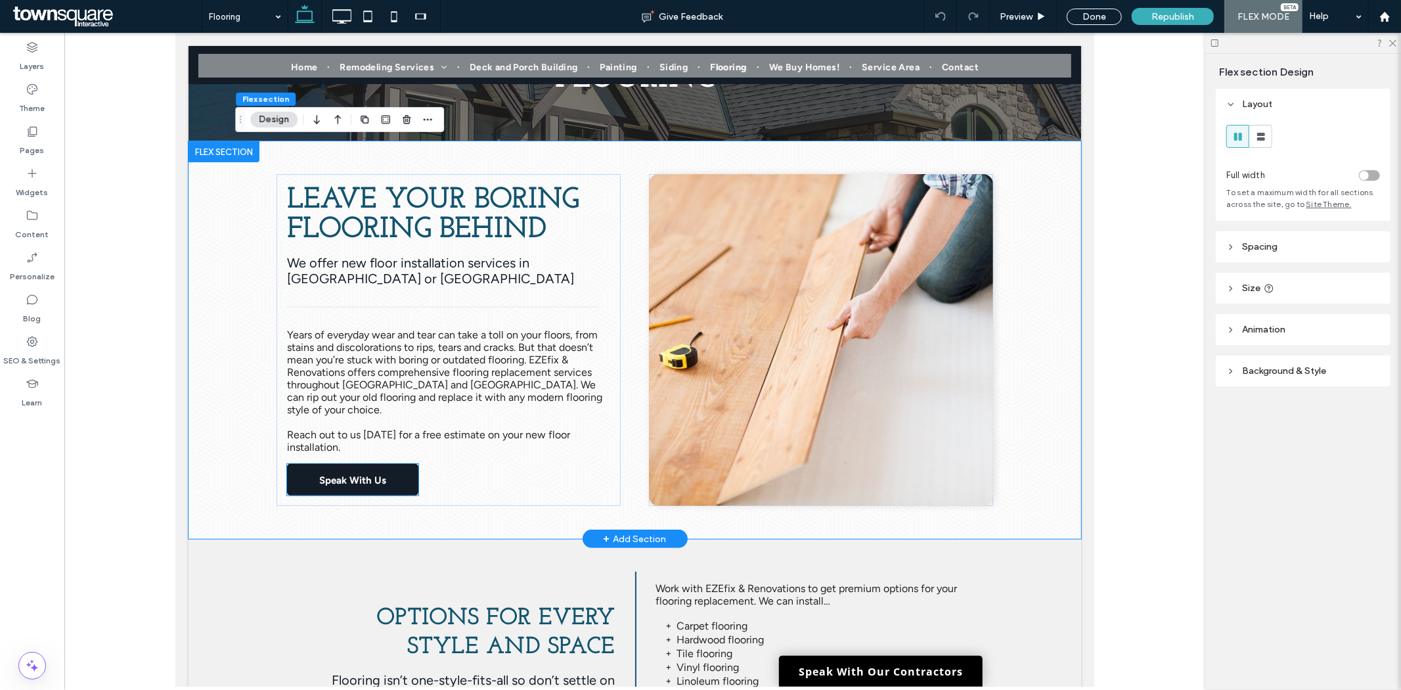
click at [364, 481] on span "Speak With Us" at bounding box center [352, 479] width 67 height 33
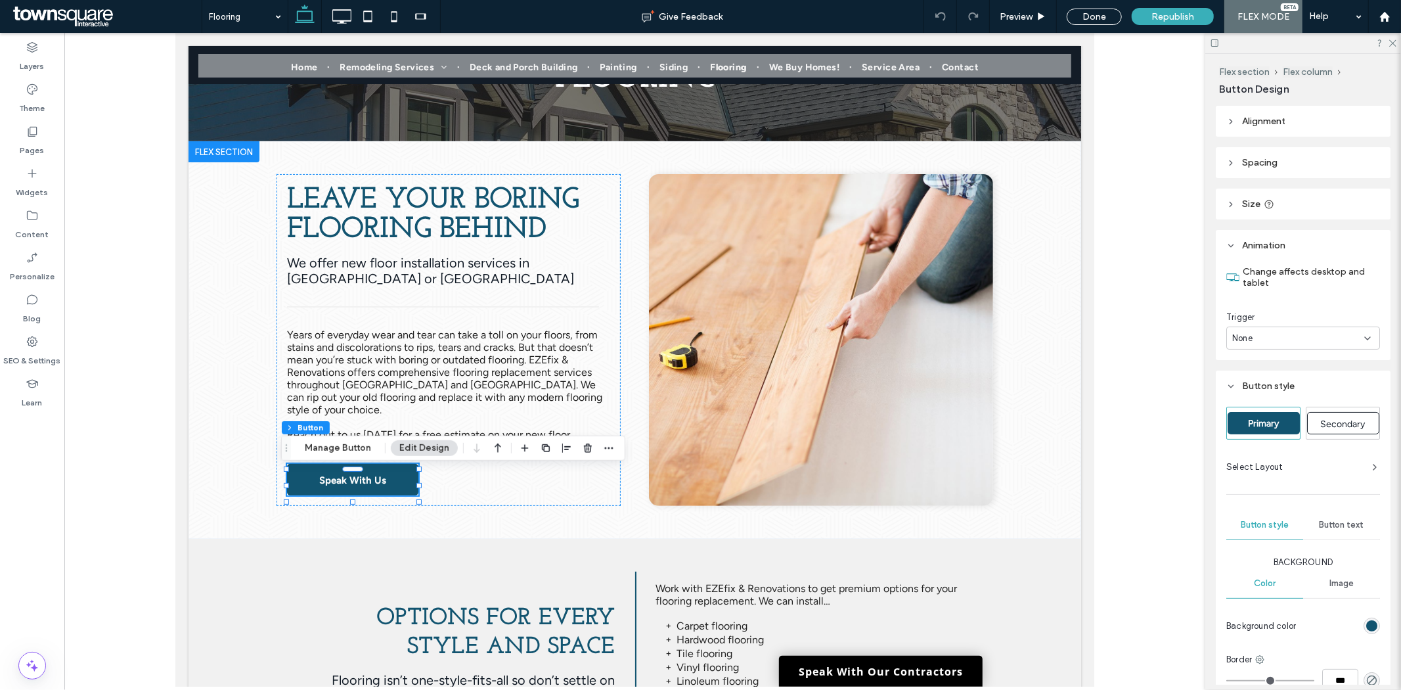
click at [1246, 321] on span "Trigger" at bounding box center [1240, 317] width 28 height 13
click at [1245, 343] on span "None" at bounding box center [1242, 338] width 20 height 13
click at [1246, 386] on span "Entrance" at bounding box center [1251, 383] width 37 height 13
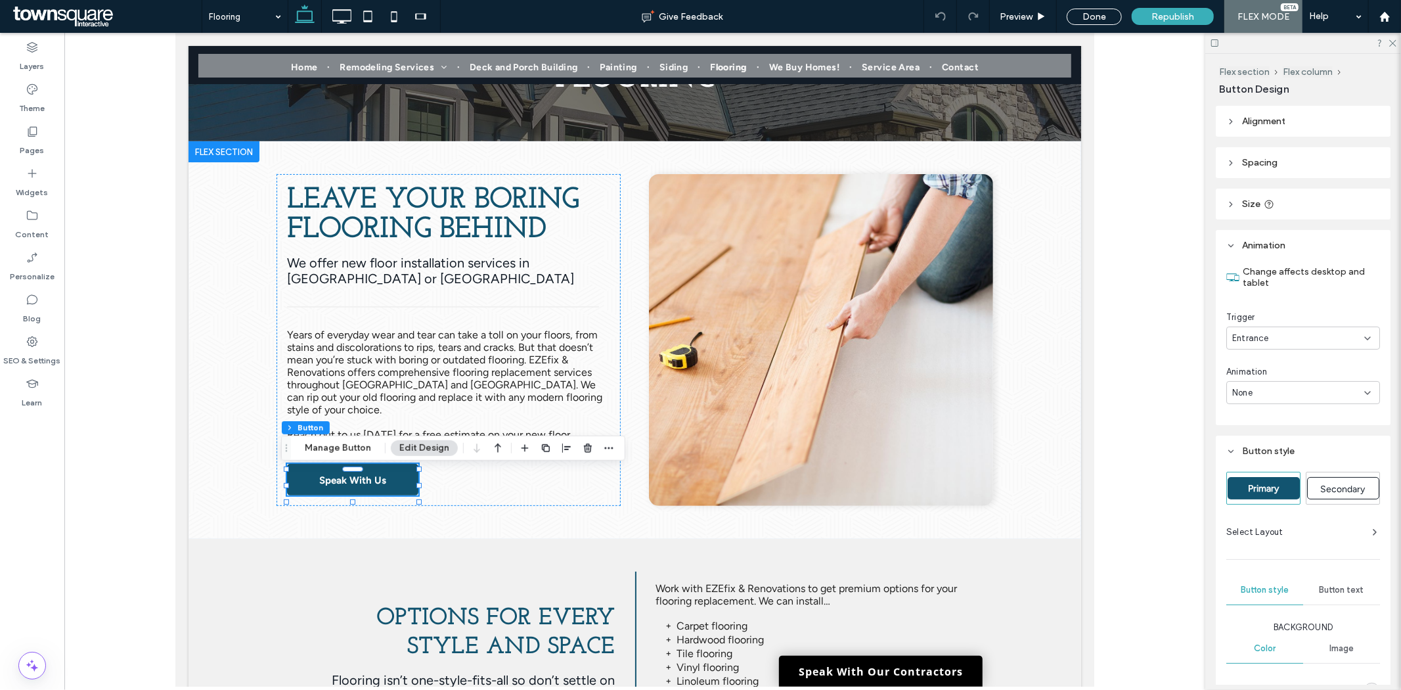
click at [1256, 389] on div "None" at bounding box center [1298, 392] width 132 height 13
click at [1266, 469] on div "Slide In" at bounding box center [1300, 460] width 145 height 23
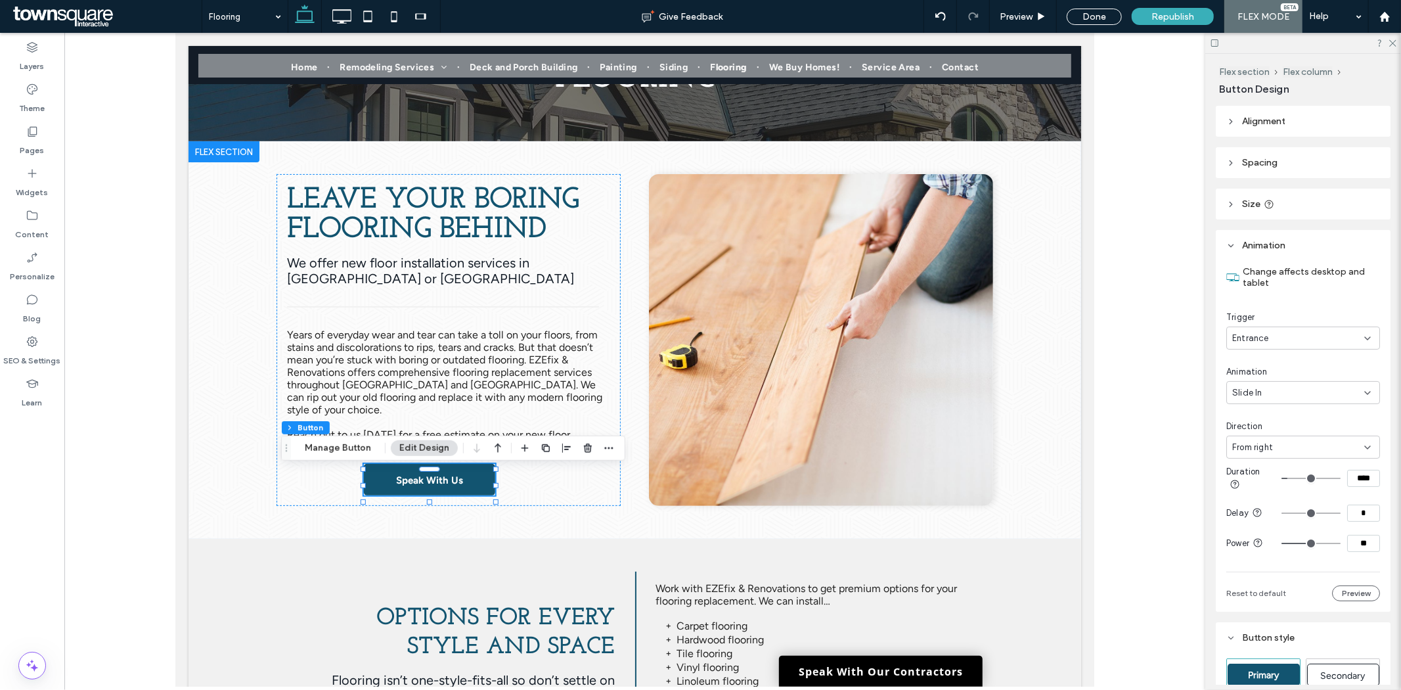
click at [1266, 448] on span "From right" at bounding box center [1252, 447] width 41 height 13
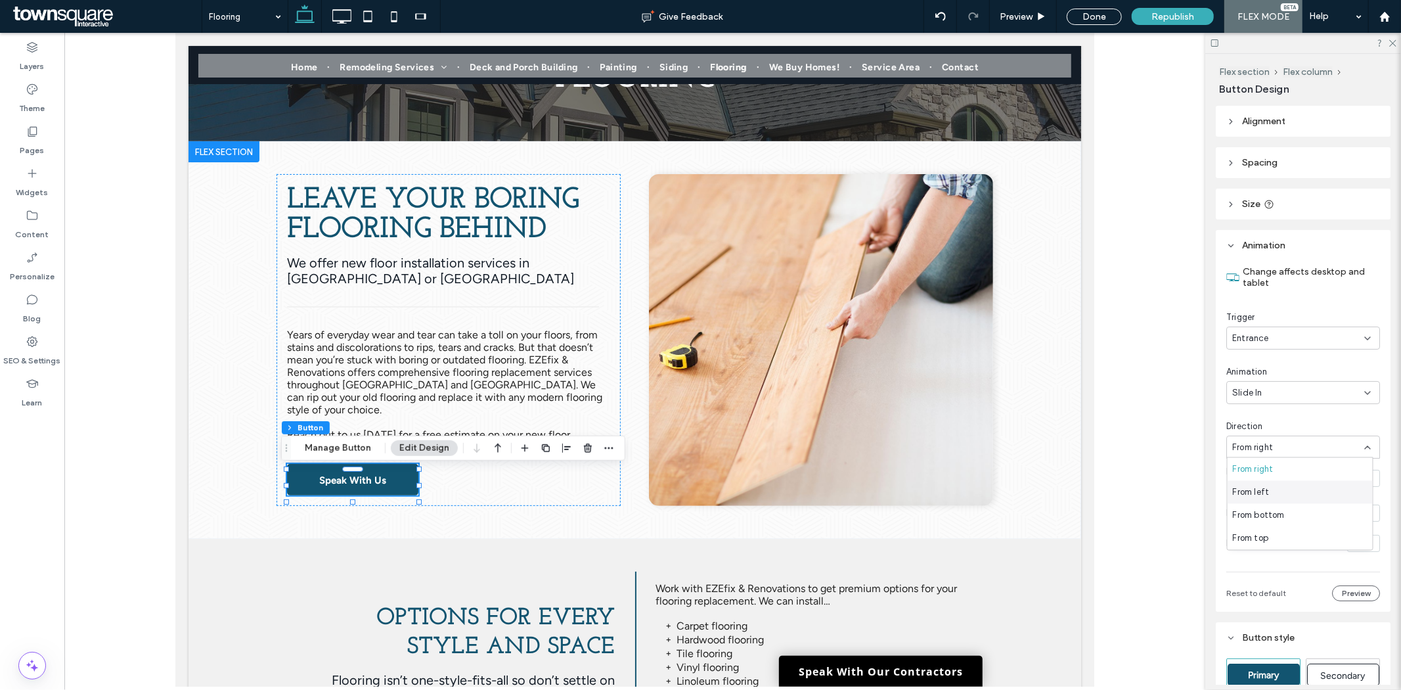
drag, startPoint x: 1270, startPoint y: 497, endPoint x: 1262, endPoint y: 497, distance: 7.9
click at [1269, 497] on div "From left" at bounding box center [1300, 492] width 145 height 23
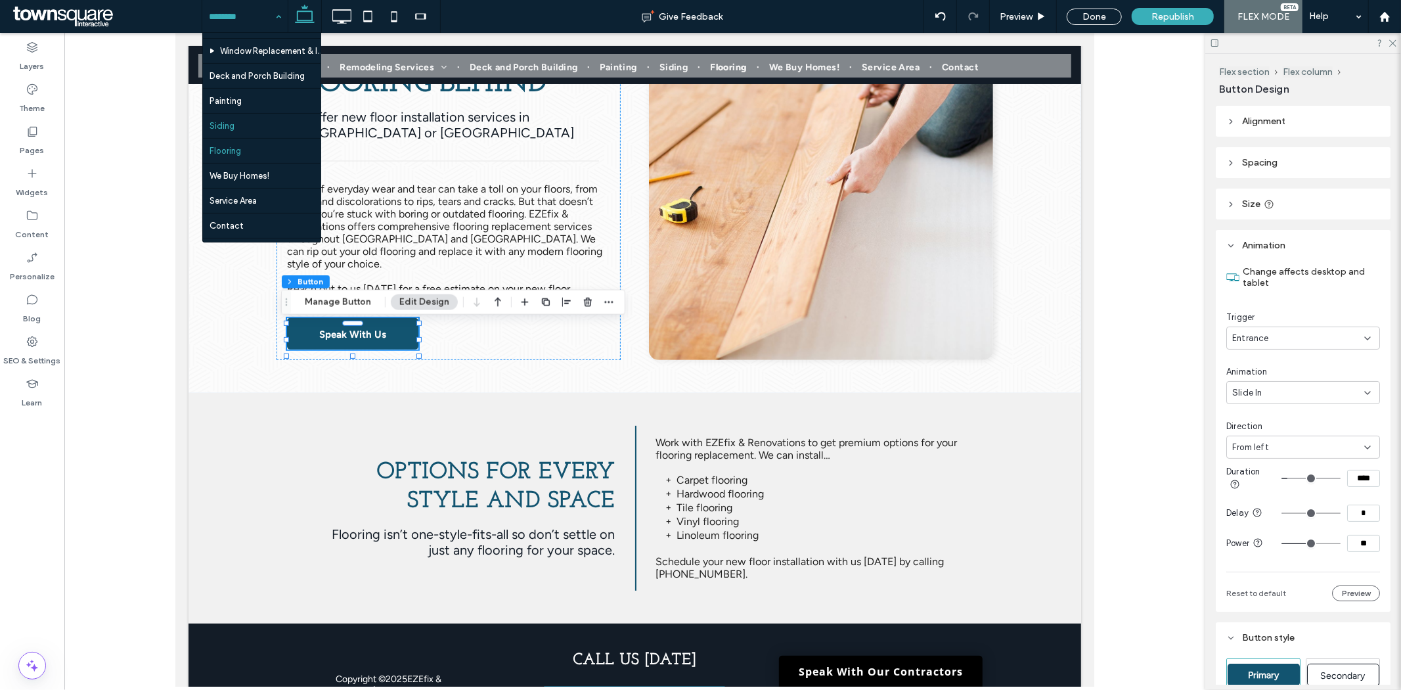
scroll to position [144, 0]
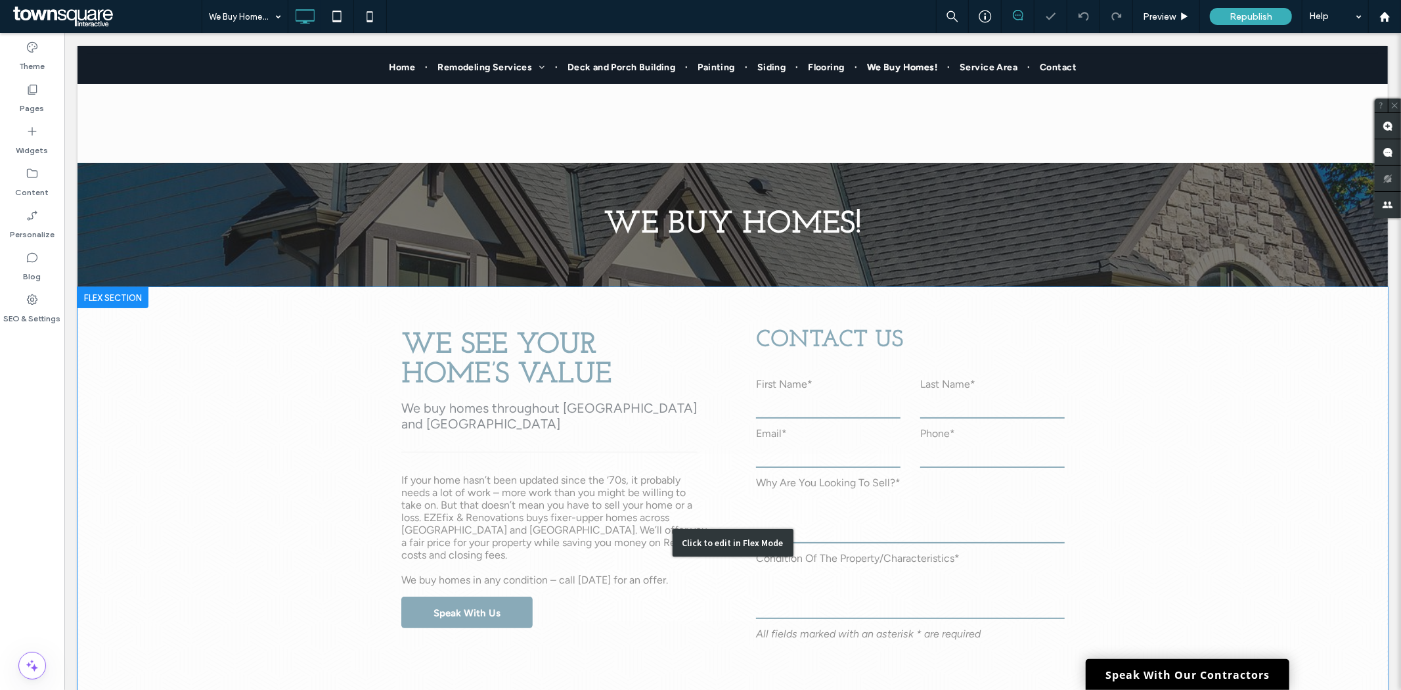
scroll to position [292, 0]
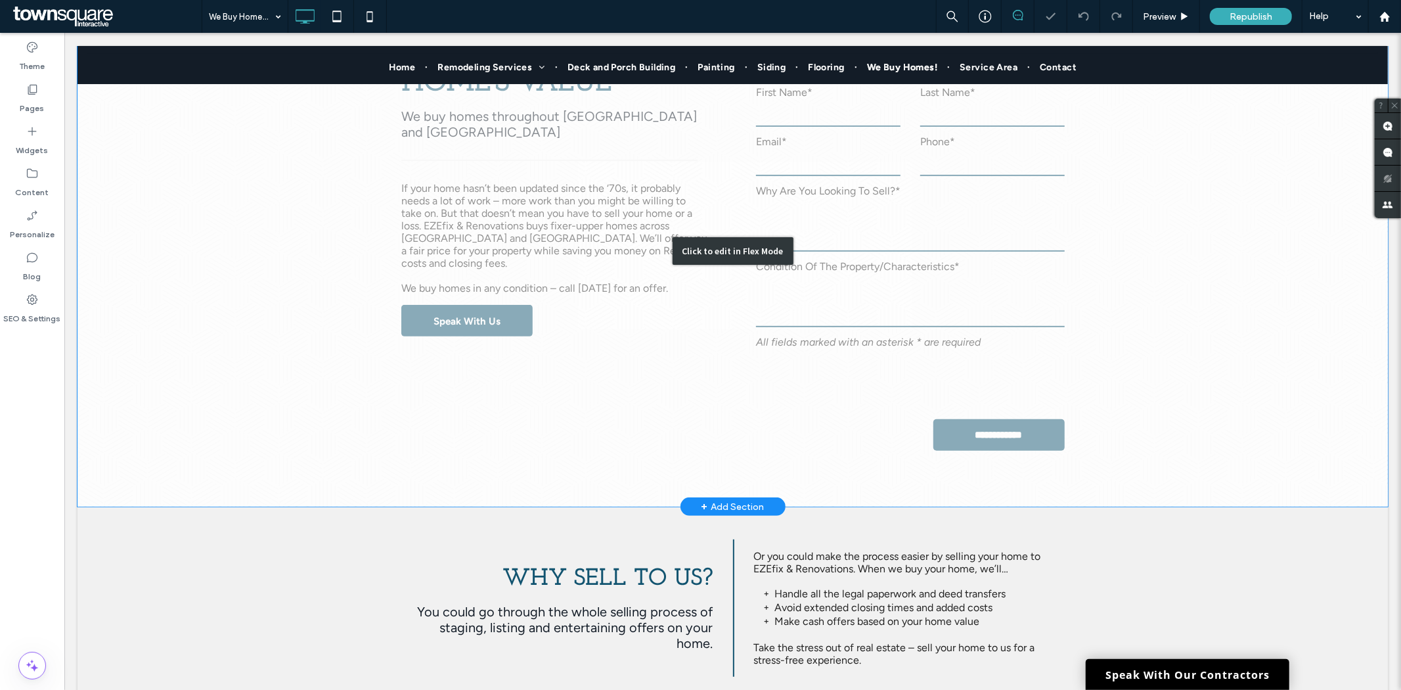
click at [456, 315] on div "Click to edit in Flex Mode" at bounding box center [732, 250] width 1310 height 511
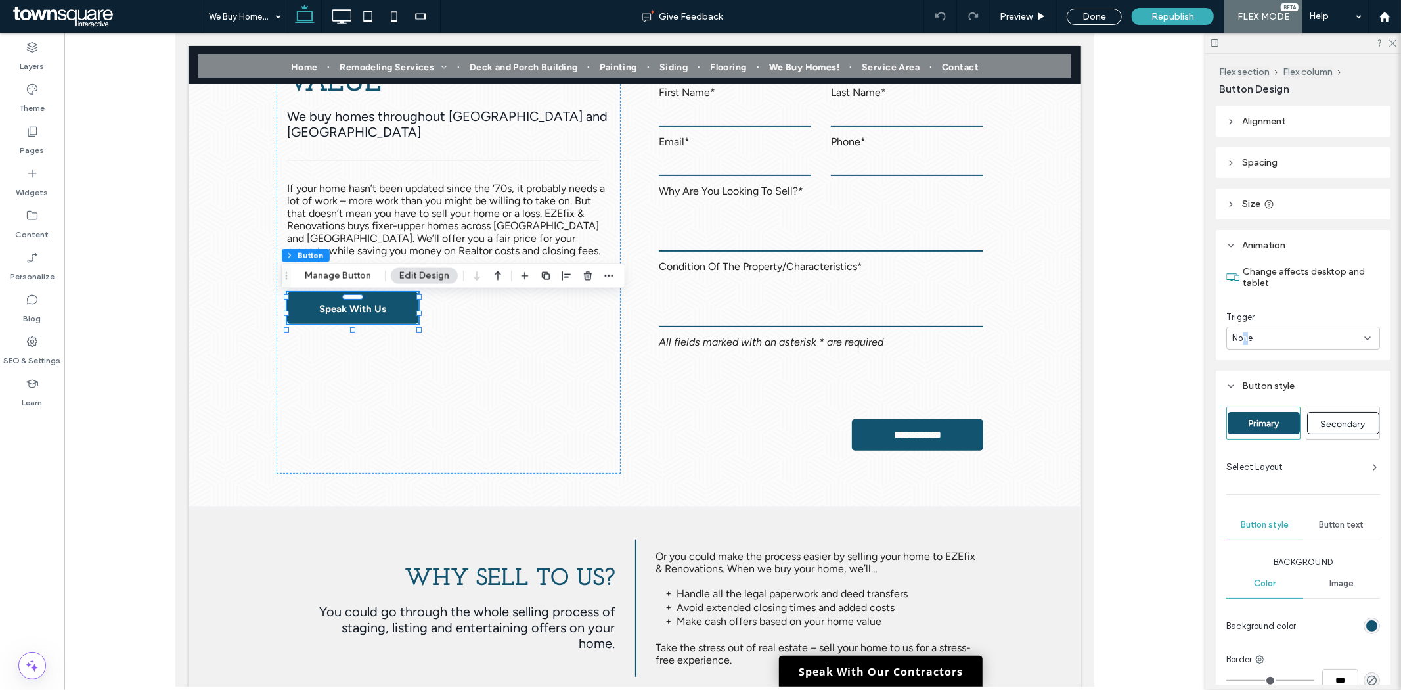
click at [1246, 344] on div "None" at bounding box center [1303, 337] width 154 height 23
click at [1278, 376] on div "Entrance" at bounding box center [1300, 383] width 145 height 23
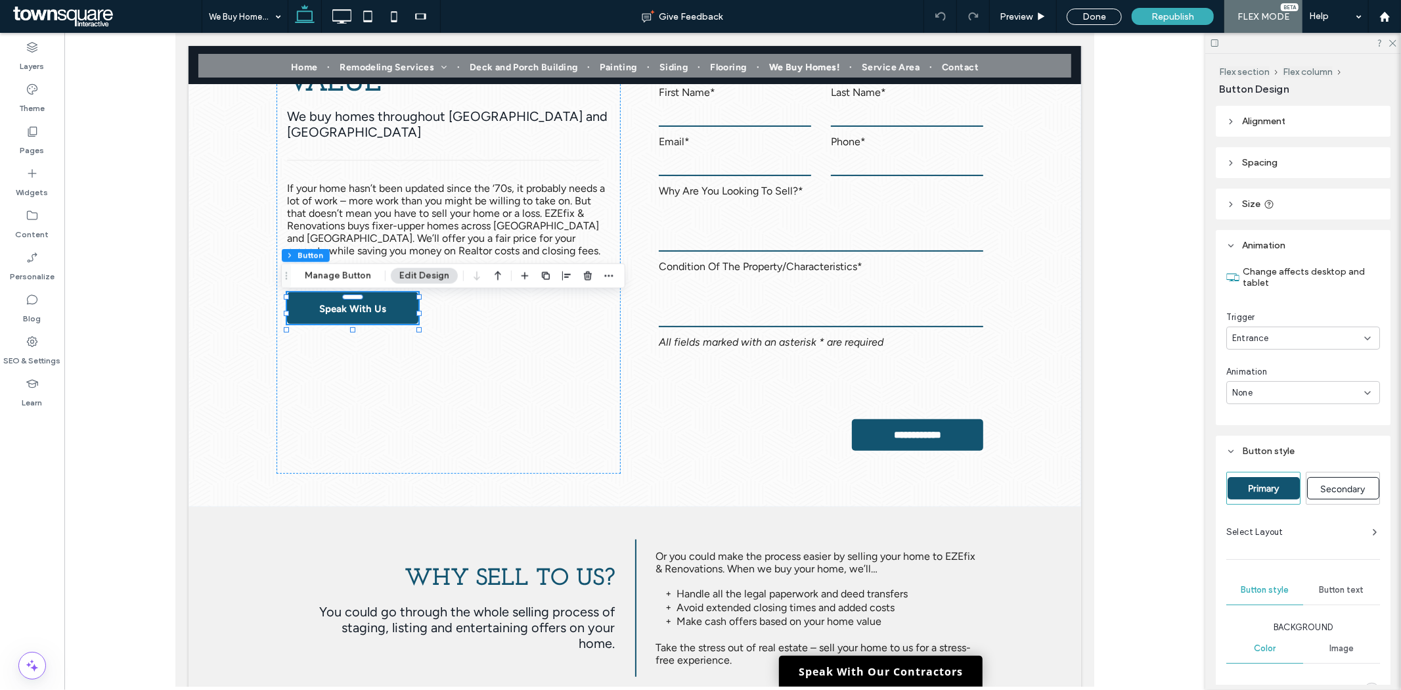
click at [1279, 394] on div "None" at bounding box center [1298, 392] width 132 height 13
click at [1257, 458] on span "Slide In" at bounding box center [1248, 460] width 30 height 13
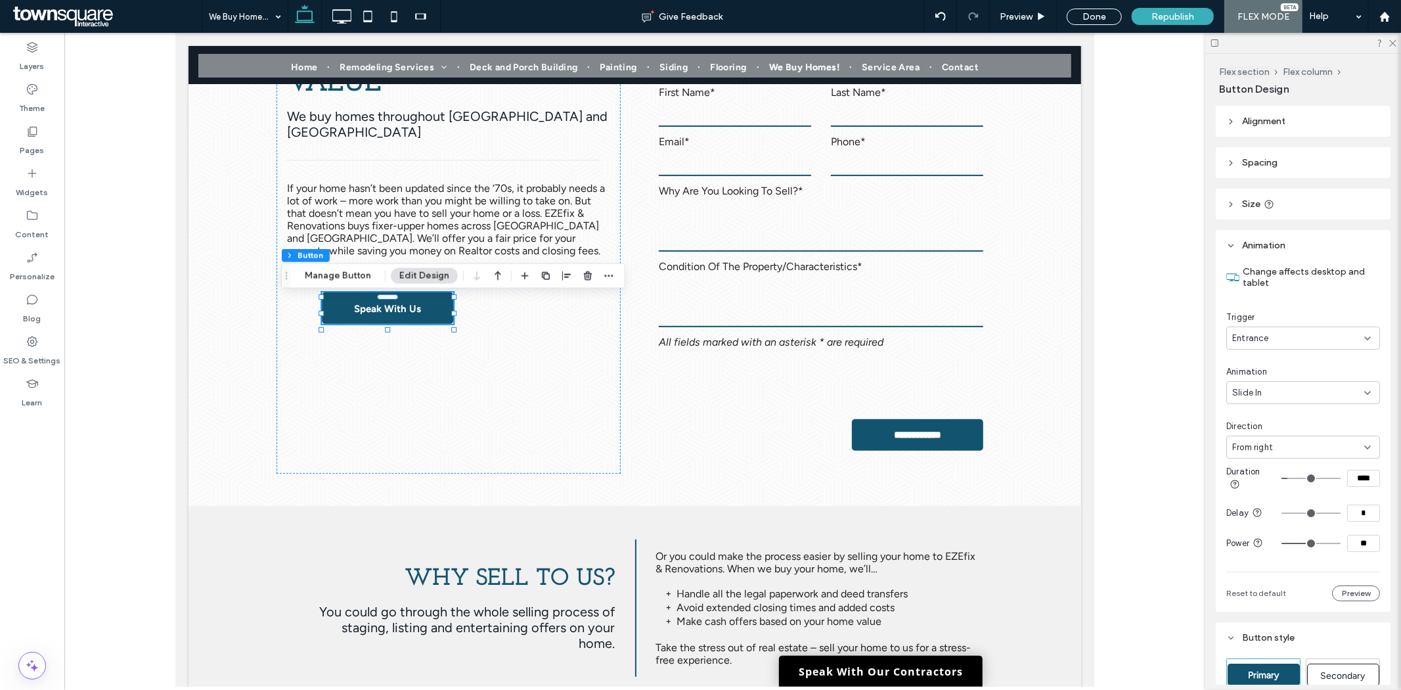
click at [1265, 447] on span "From right" at bounding box center [1252, 447] width 41 height 13
click at [1241, 489] on span "From left" at bounding box center [1251, 491] width 37 height 13
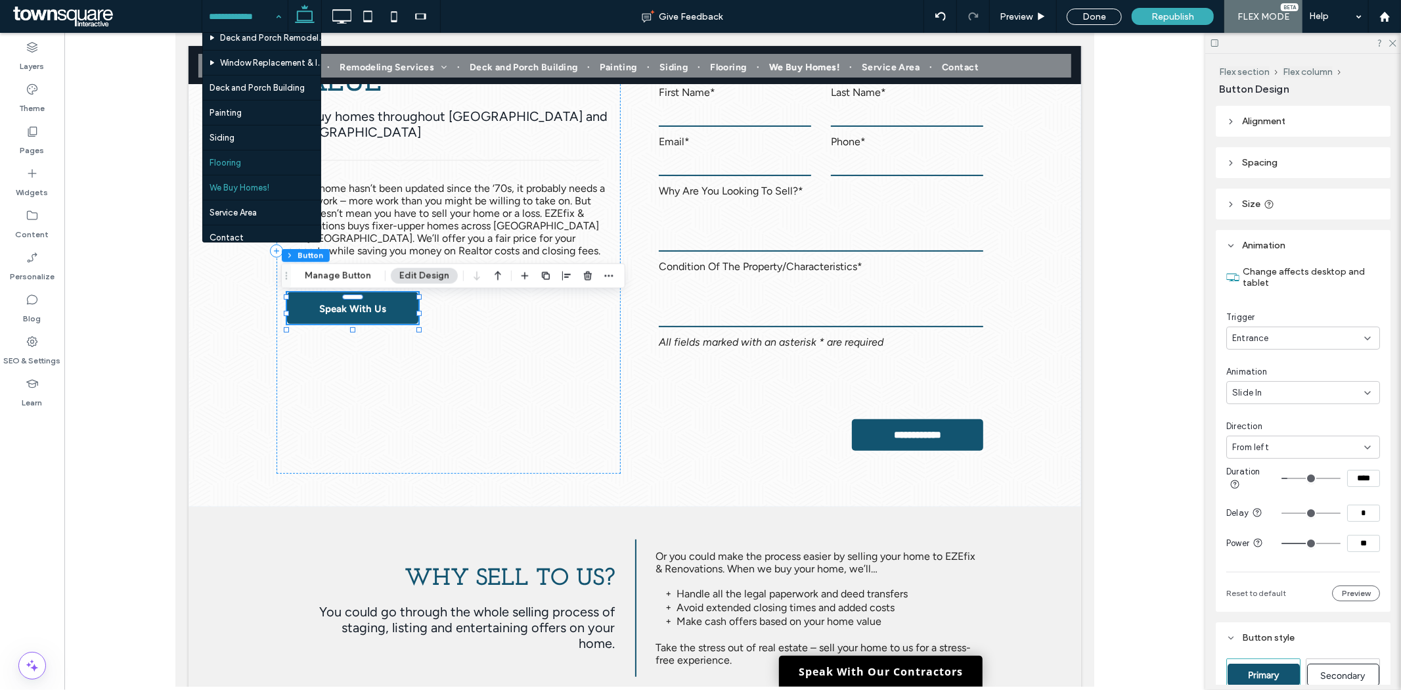
scroll to position [144, 0]
drag, startPoint x: 248, startPoint y: 176, endPoint x: 247, endPoint y: 189, distance: 13.2
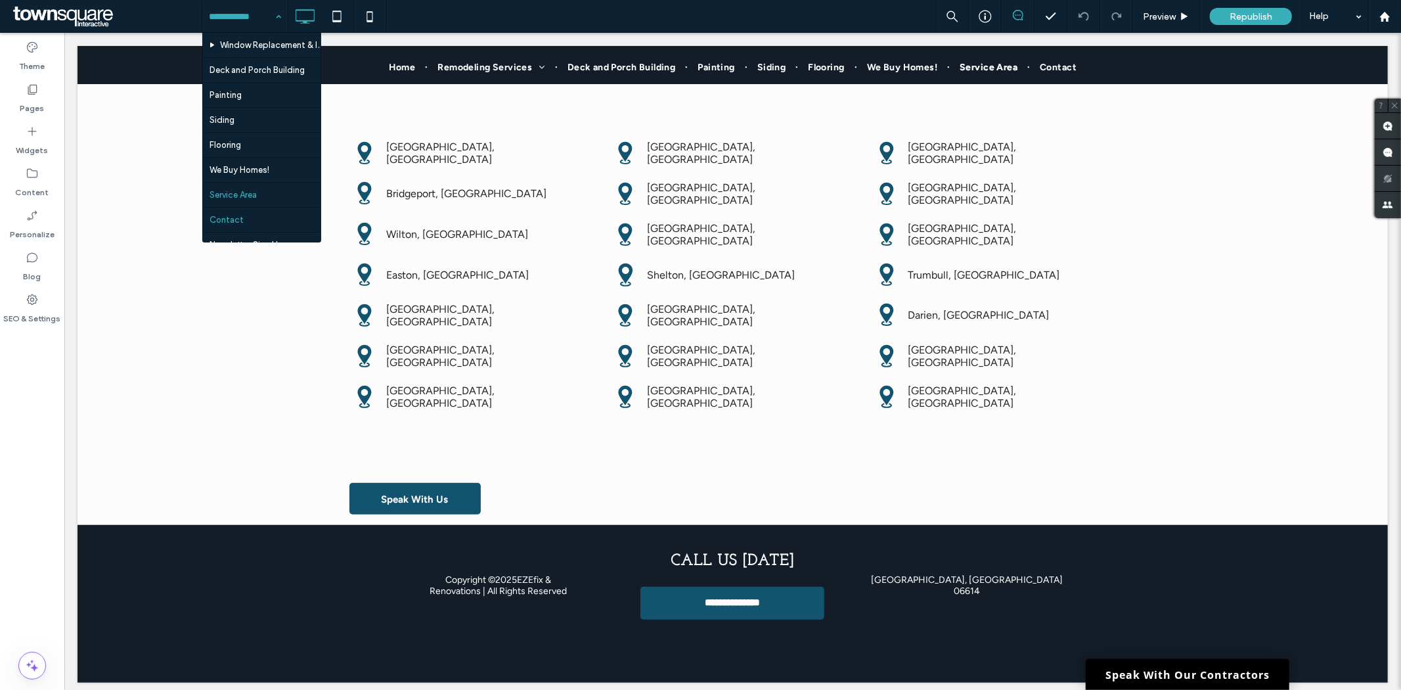
scroll to position [144, 0]
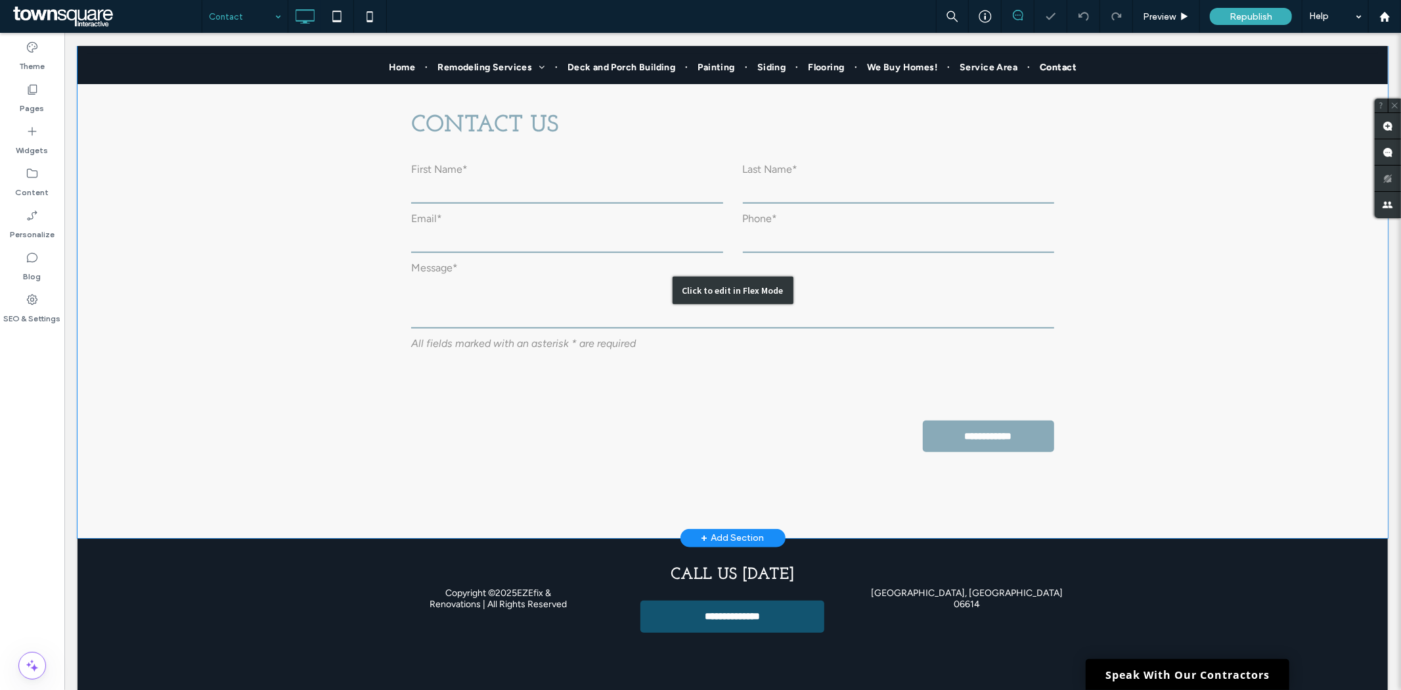
scroll to position [736, 0]
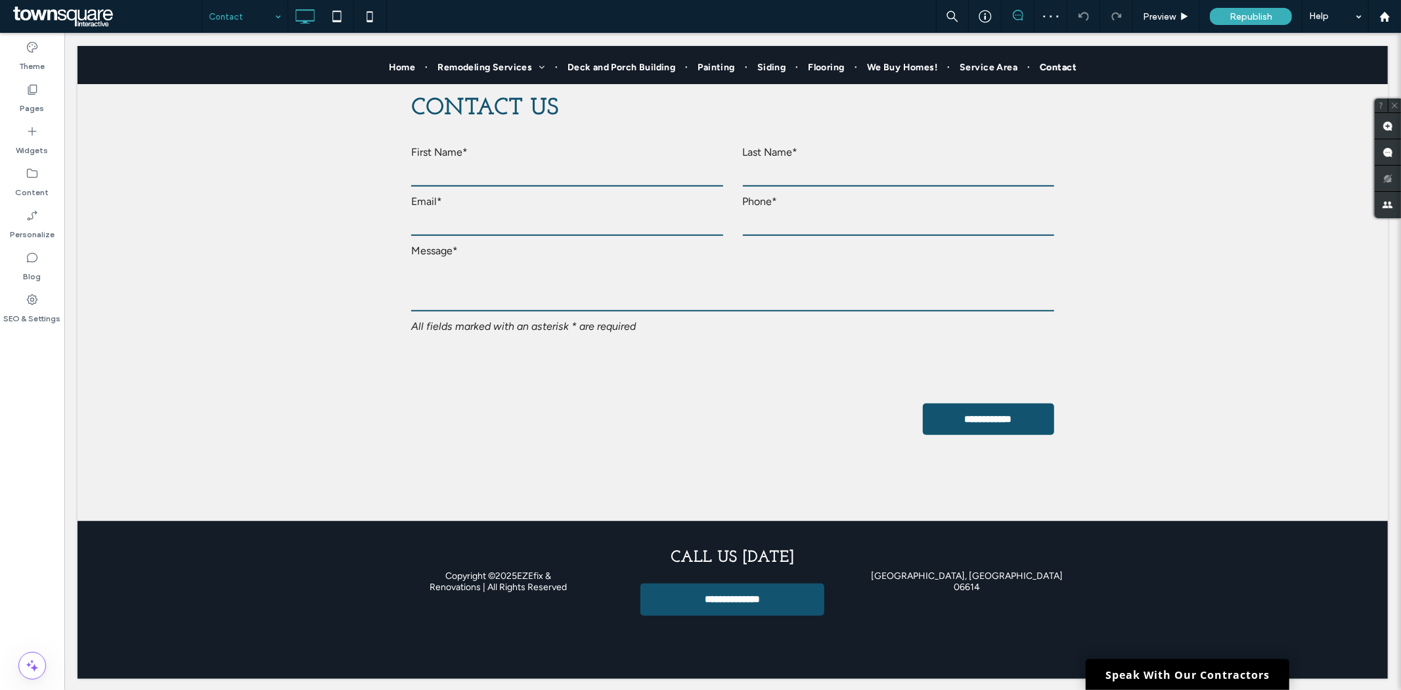
click at [254, 14] on input at bounding box center [242, 16] width 66 height 33
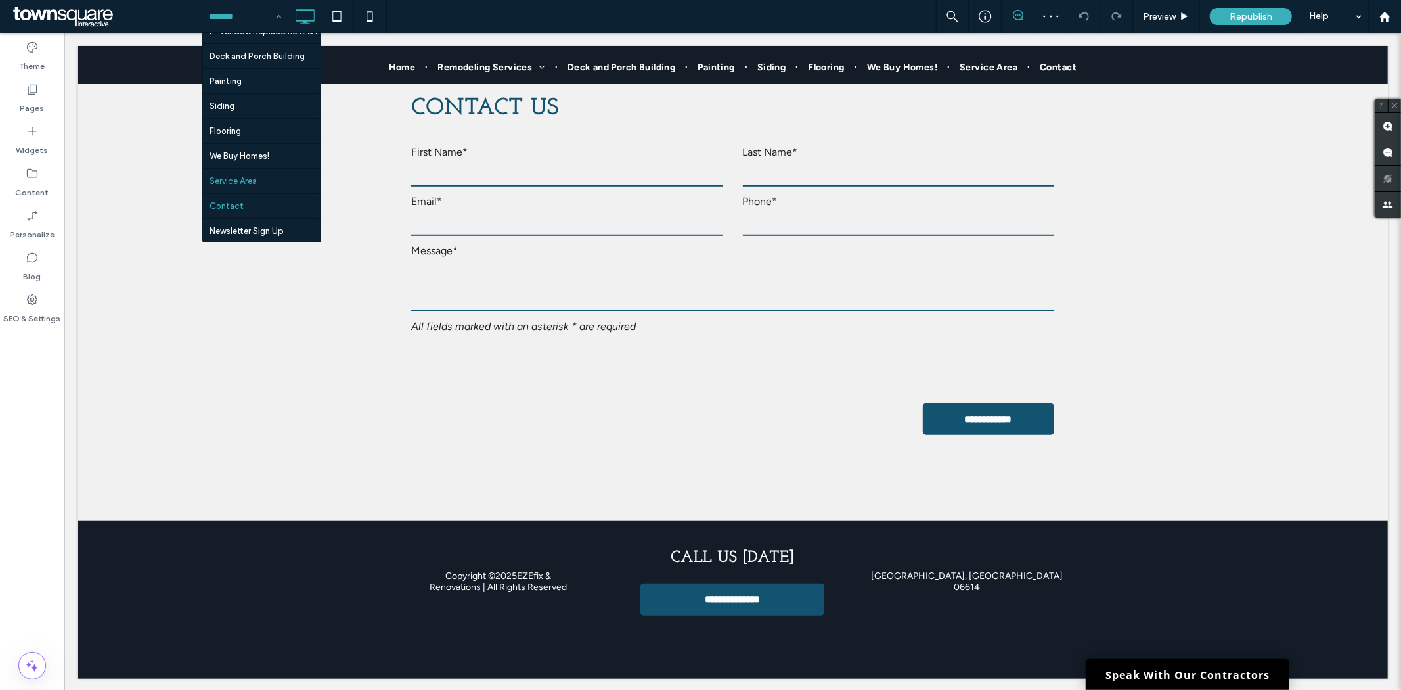
scroll to position [144, 0]
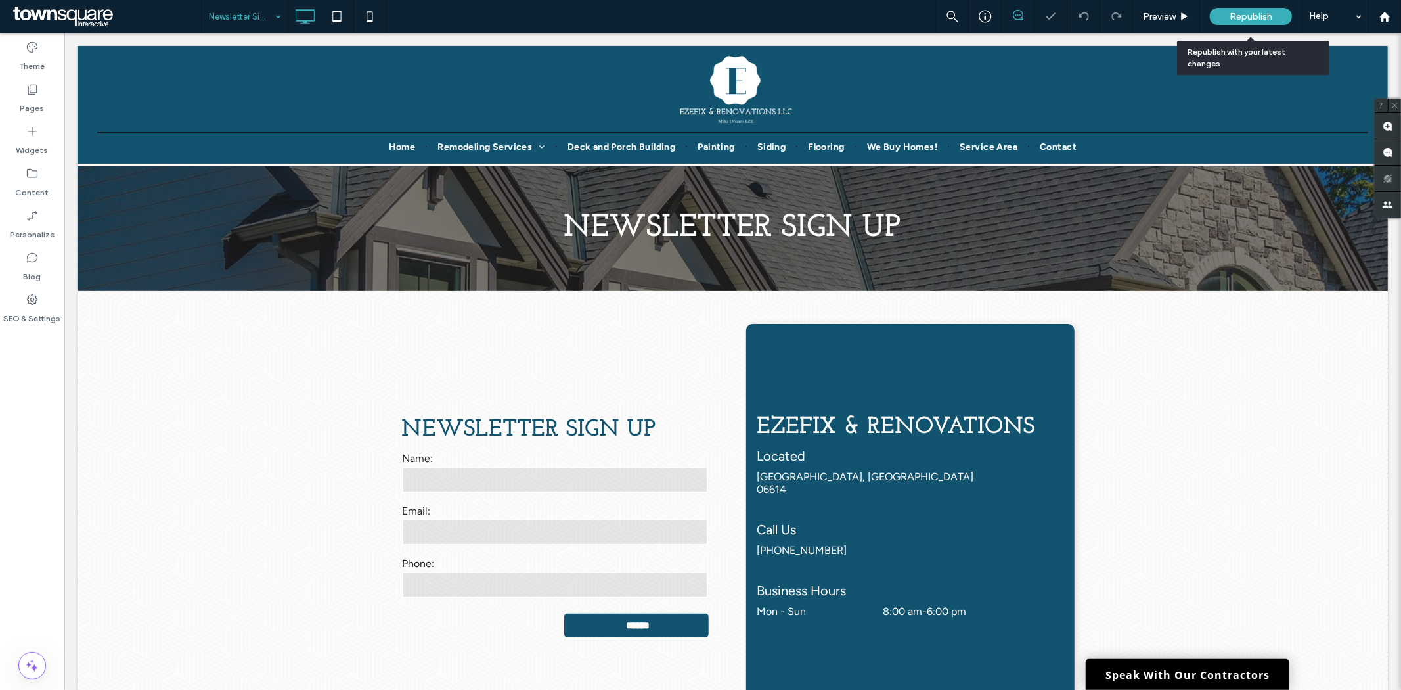
click at [1268, 14] on span "Republish" at bounding box center [1251, 16] width 43 height 11
